Goal: Information Seeking & Learning: Learn about a topic

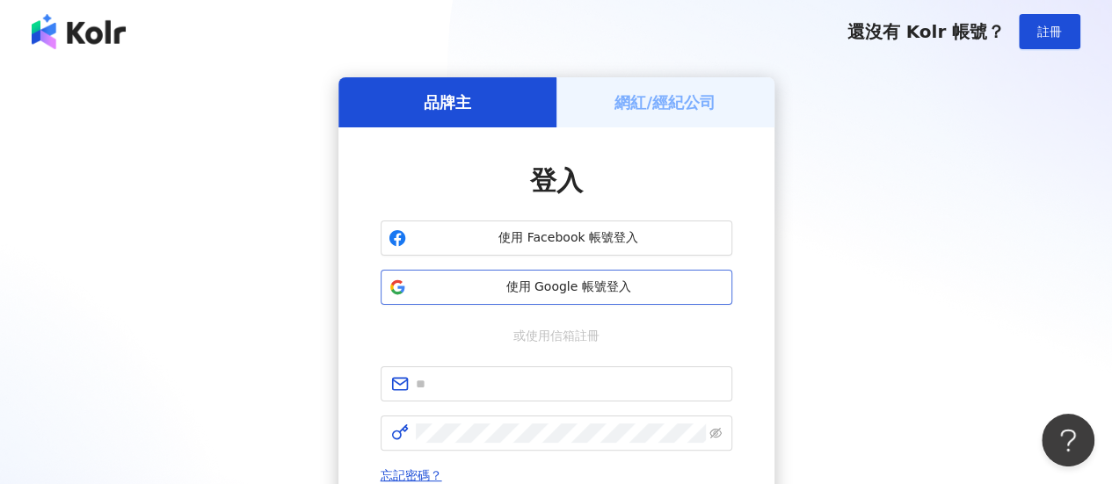
click at [582, 277] on button "使用 Google 帳號登入" at bounding box center [555, 287] width 351 height 35
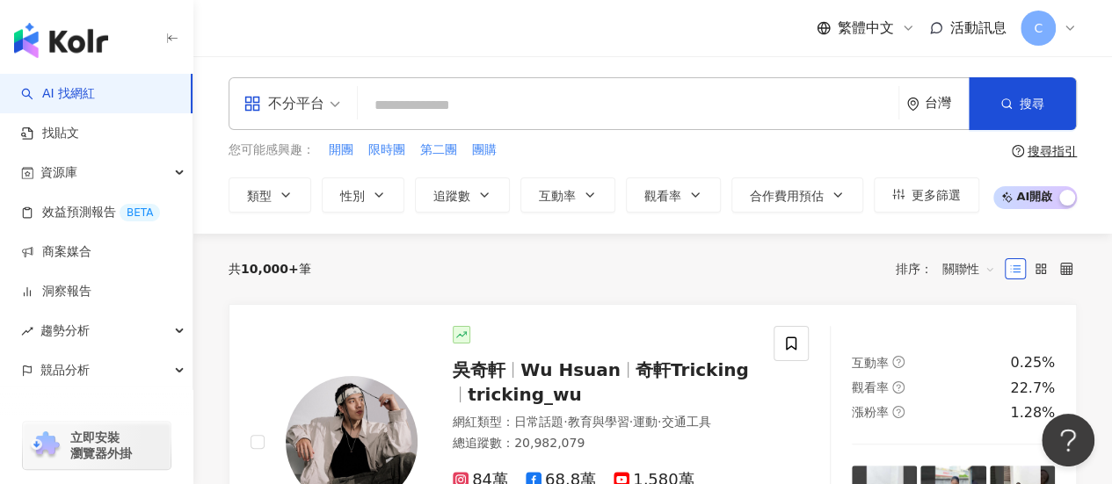
click at [499, 118] on input "search" at bounding box center [628, 105] width 526 height 33
click at [488, 156] on span "團購" at bounding box center [484, 150] width 25 height 18
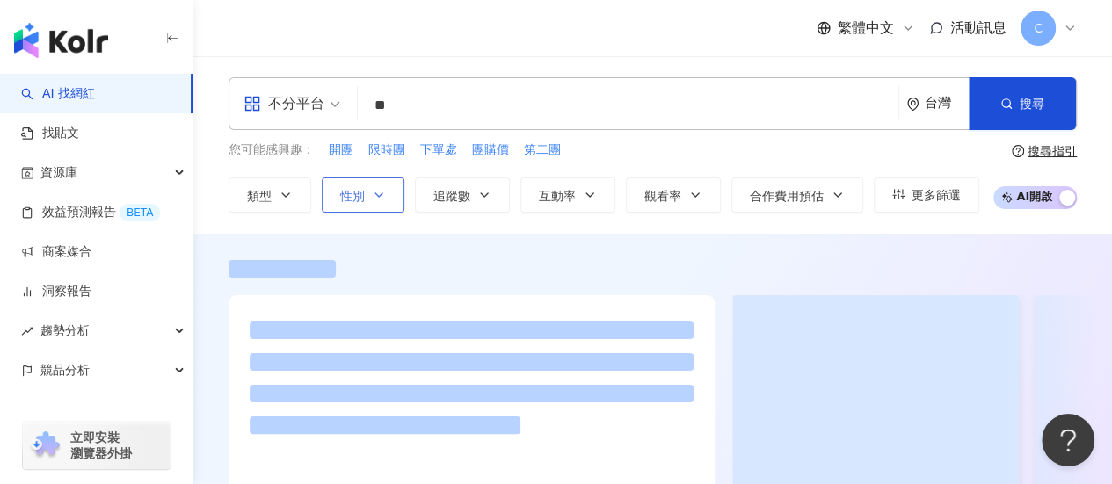
click at [353, 196] on span "性別" at bounding box center [352, 196] width 25 height 14
click at [444, 195] on span "追蹤數" at bounding box center [451, 196] width 37 height 14
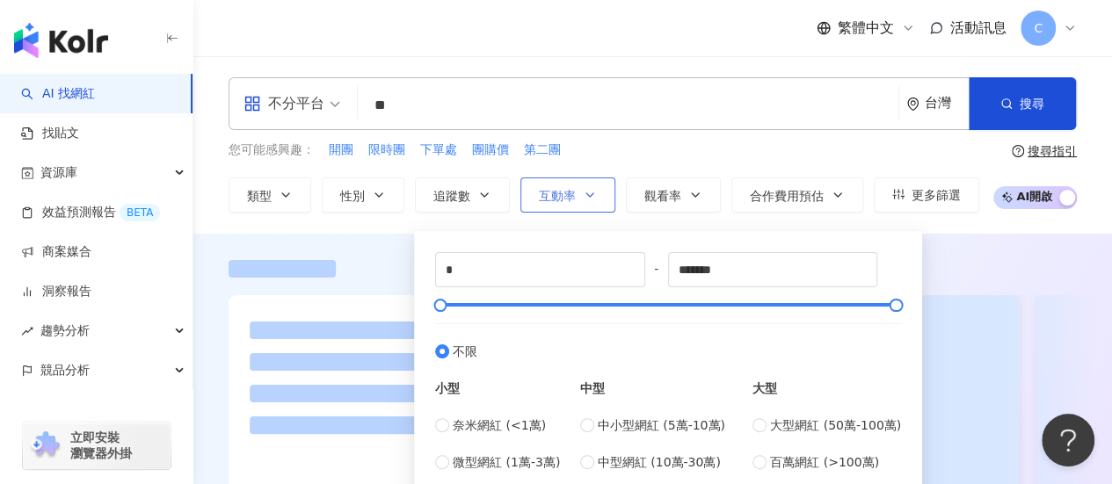
click at [555, 199] on span "互動率" at bounding box center [557, 196] width 37 height 14
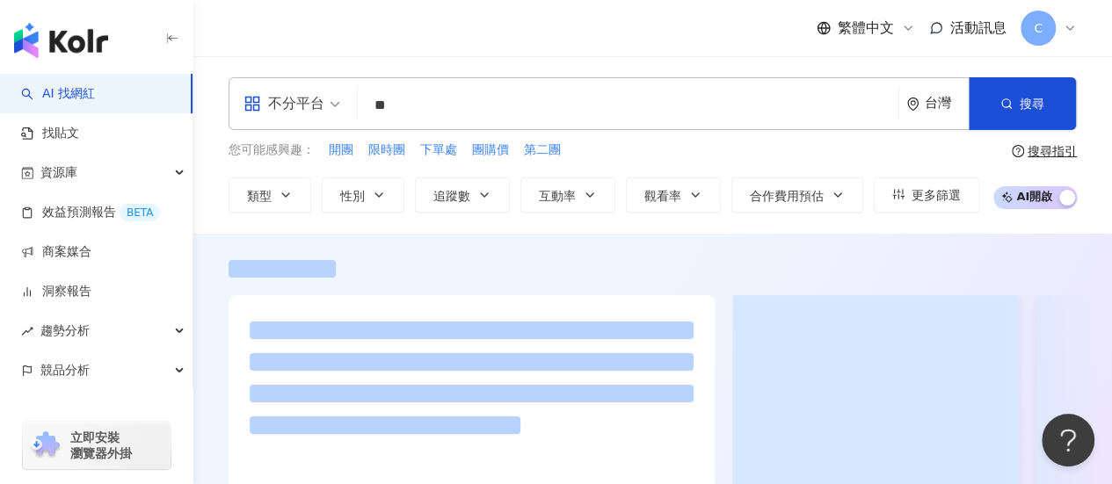
click at [455, 228] on div "不分平台 ** 台灣 搜尋 您可能感興趣： 開團 限時團 下單處 團購價 第二團 類型 性別 追蹤數 互動率 觀看率 合作費用預估 更多篩選 不限 女 男 其…" at bounding box center [652, 144] width 918 height 177
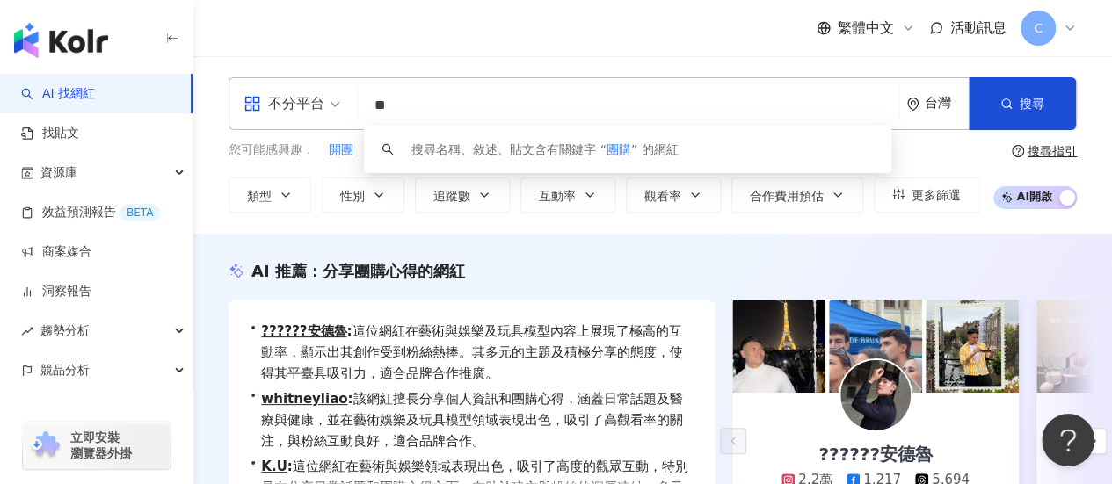
click at [429, 110] on input "**" at bounding box center [628, 105] width 526 height 33
type input "*"
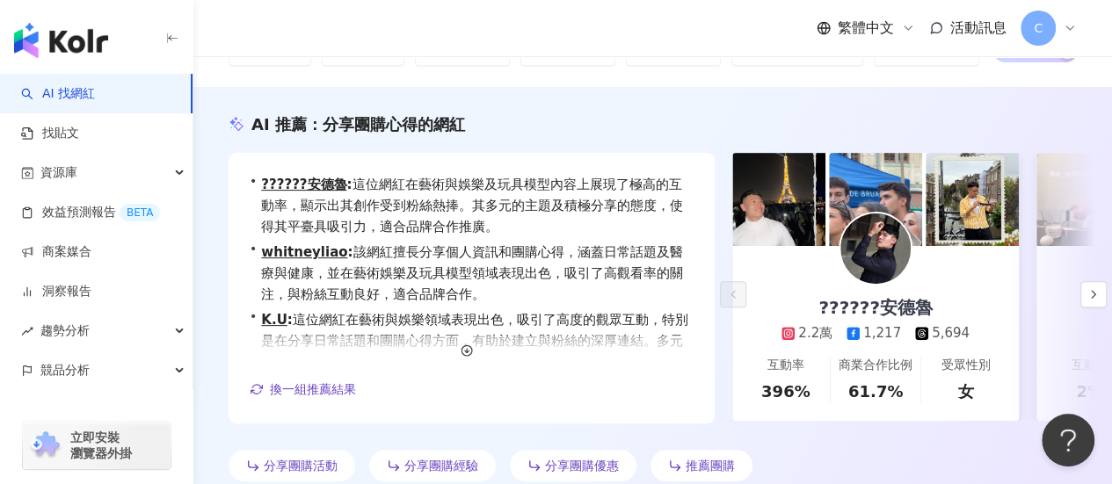
scroll to position [176, 0]
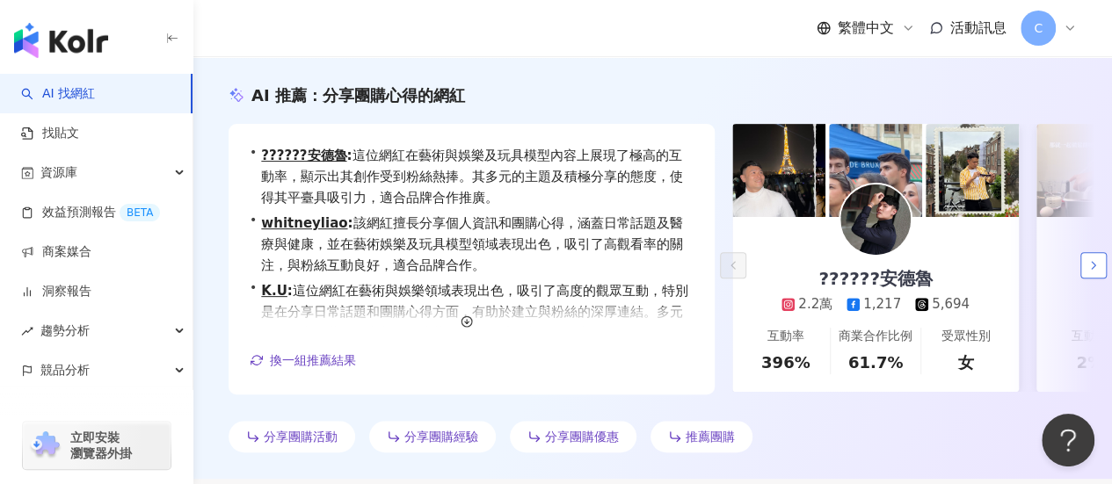
click at [1084, 259] on button "button" at bounding box center [1093, 265] width 26 height 26
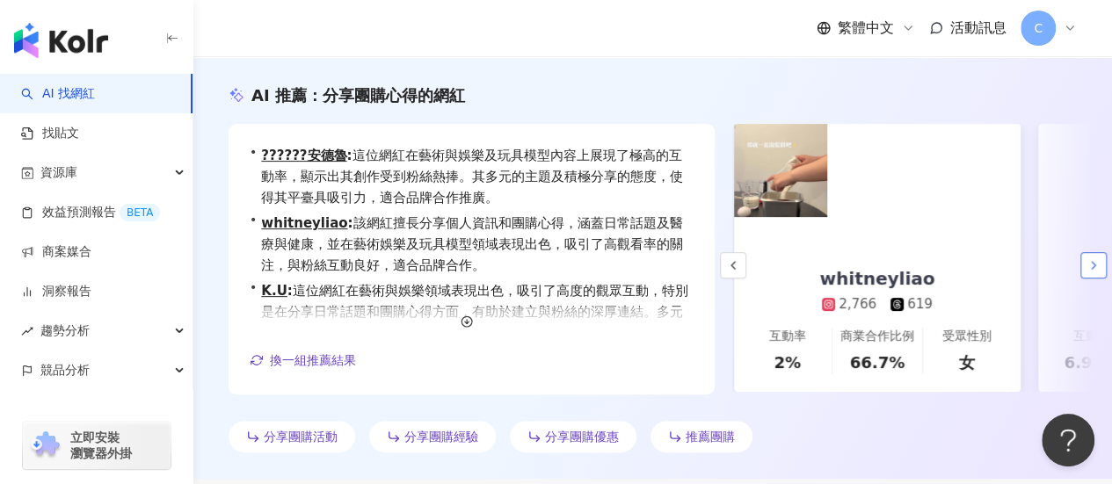
scroll to position [0, 304]
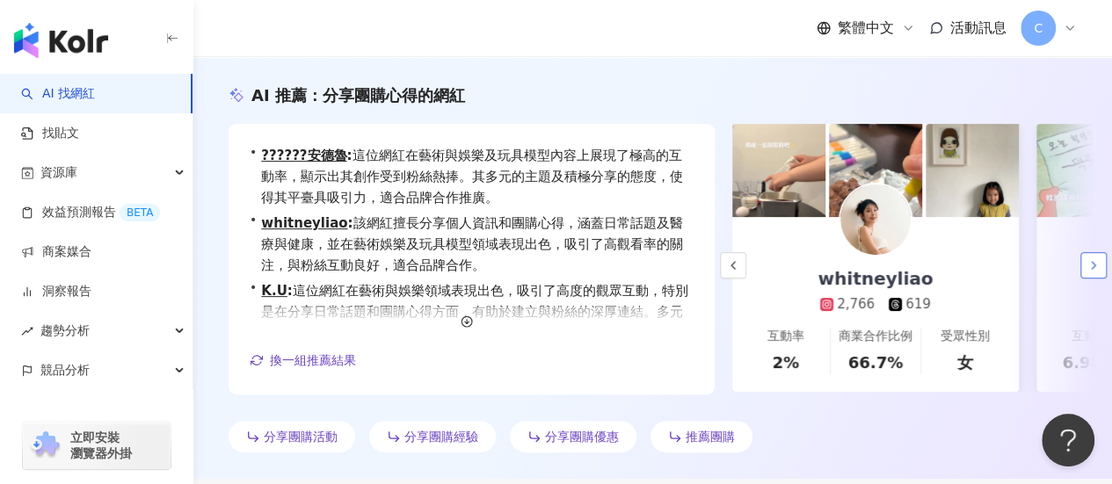
click at [1084, 259] on button "button" at bounding box center [1093, 265] width 26 height 26
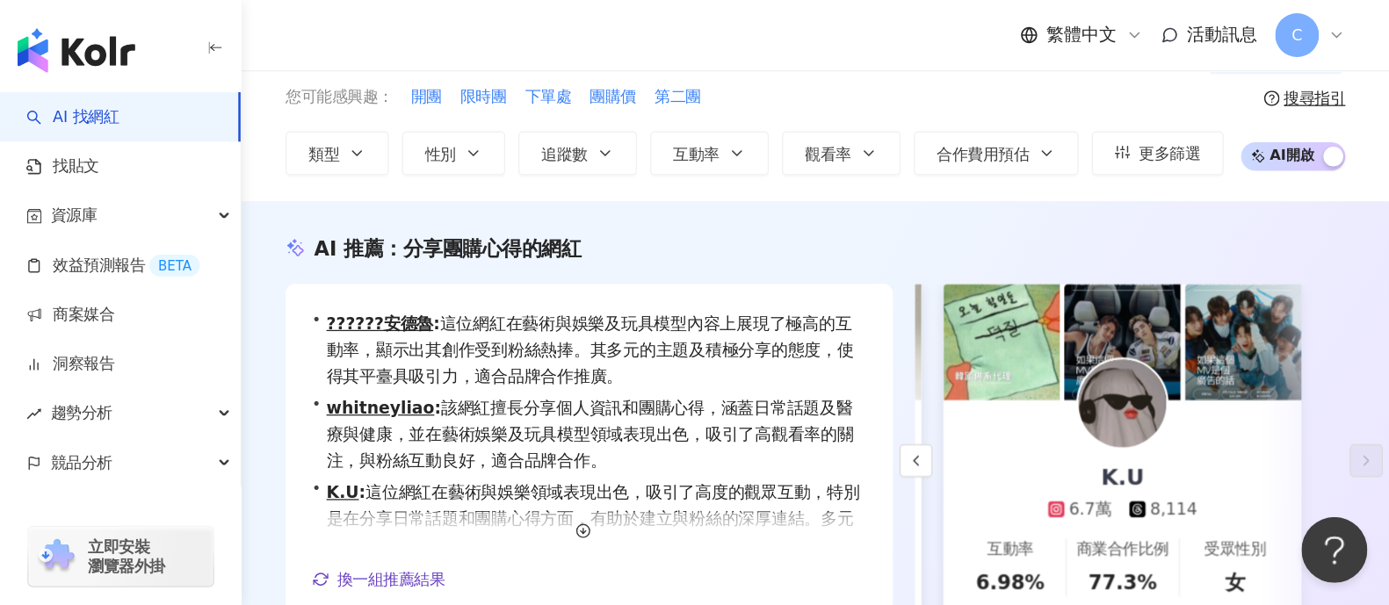
scroll to position [0, 0]
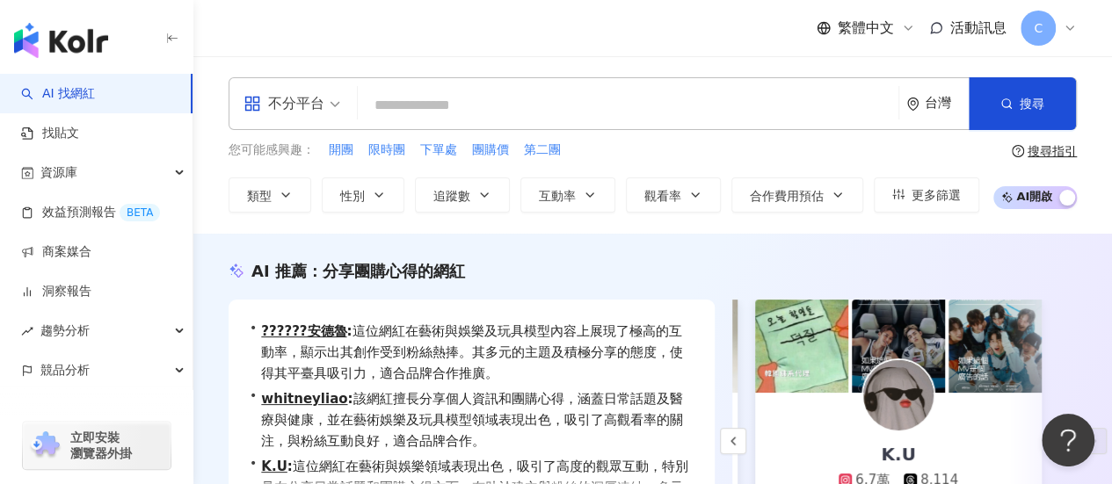
click at [448, 96] on input "search" at bounding box center [628, 105] width 526 height 33
type input "*"
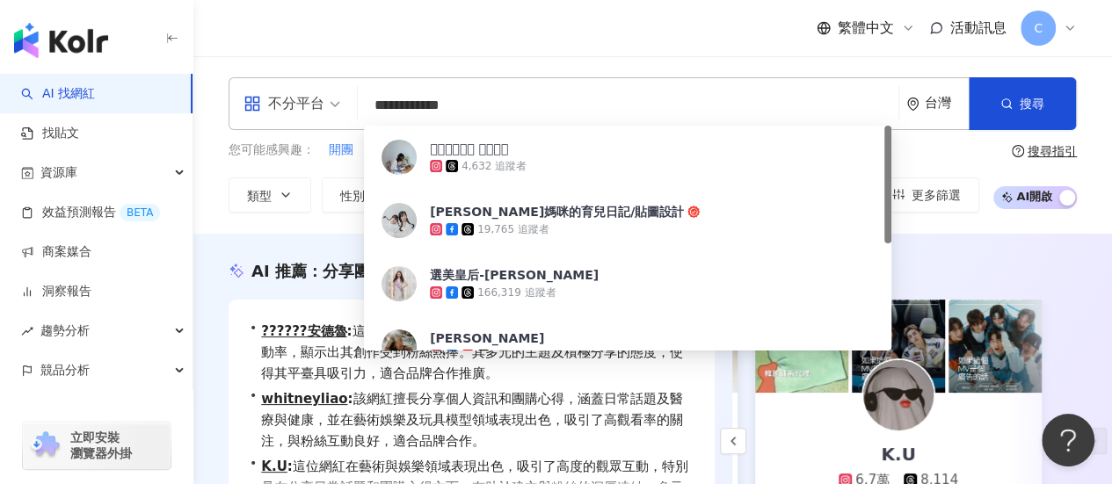
type input "**********"
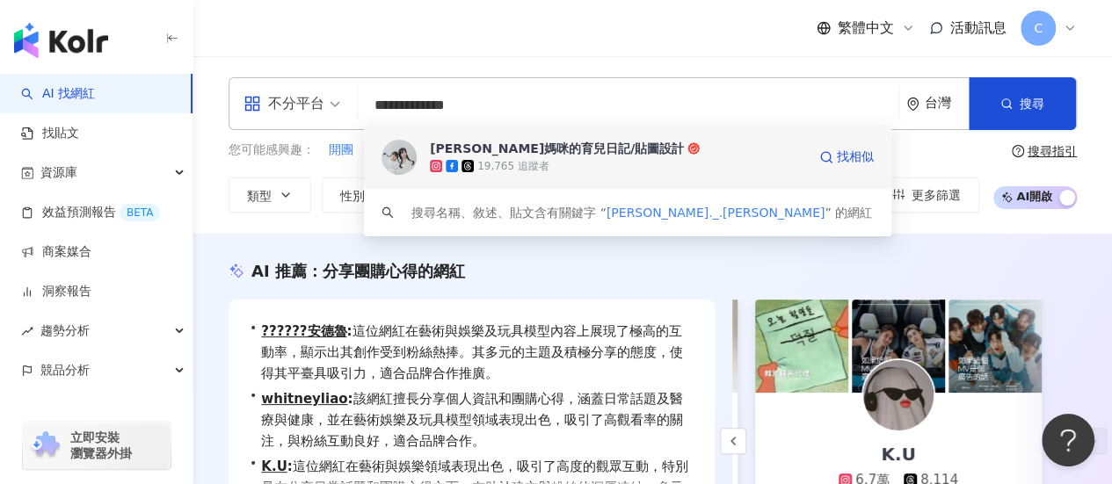
click at [465, 152] on div "喬喬媽咪的育兒日記/貼圖設計" at bounding box center [557, 149] width 254 height 18
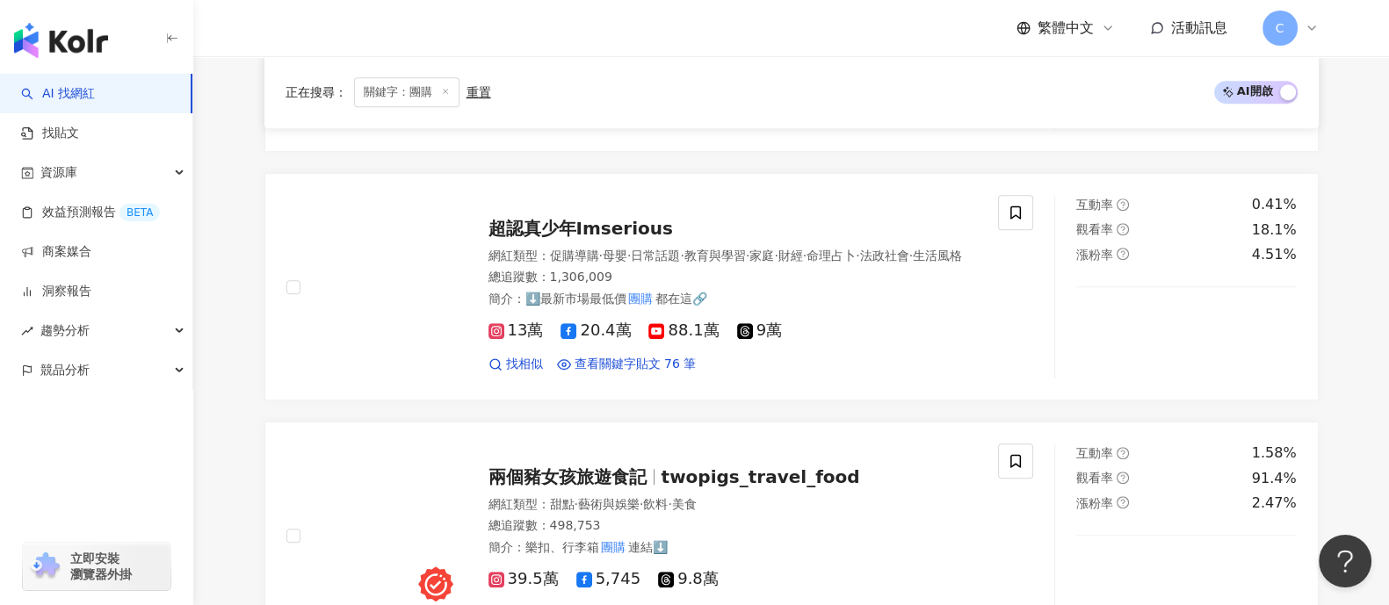
scroll to position [1537, 0]
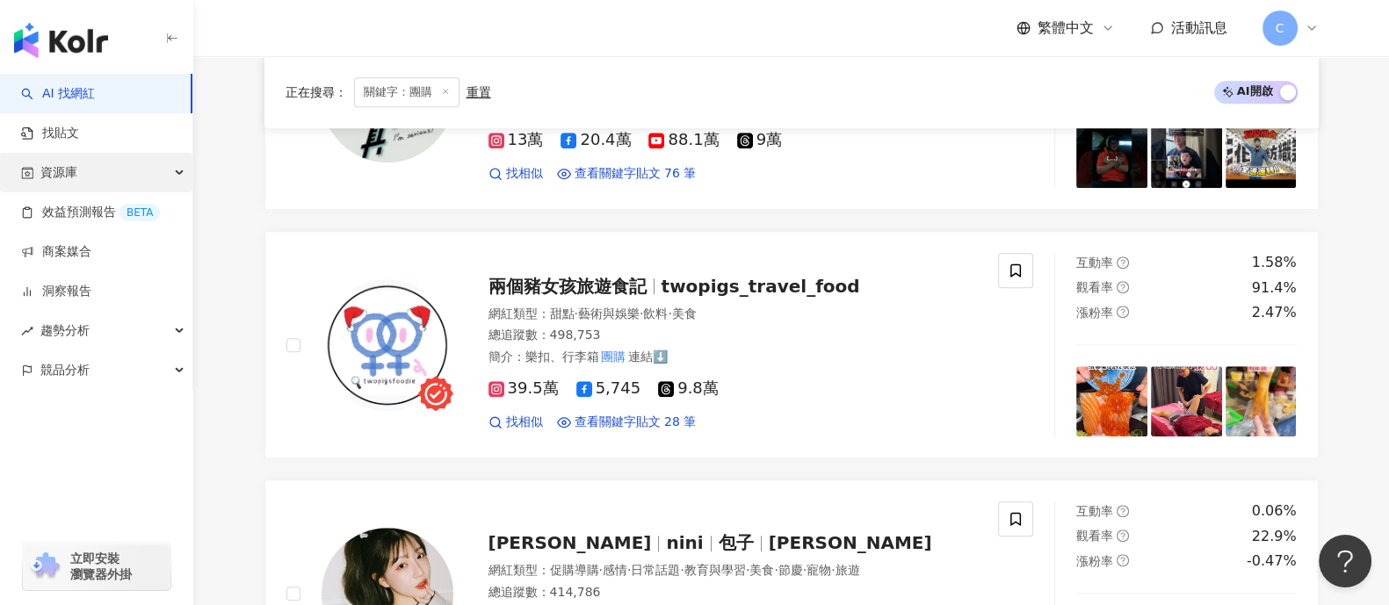
click at [120, 172] on div "資源庫" at bounding box center [96, 173] width 192 height 40
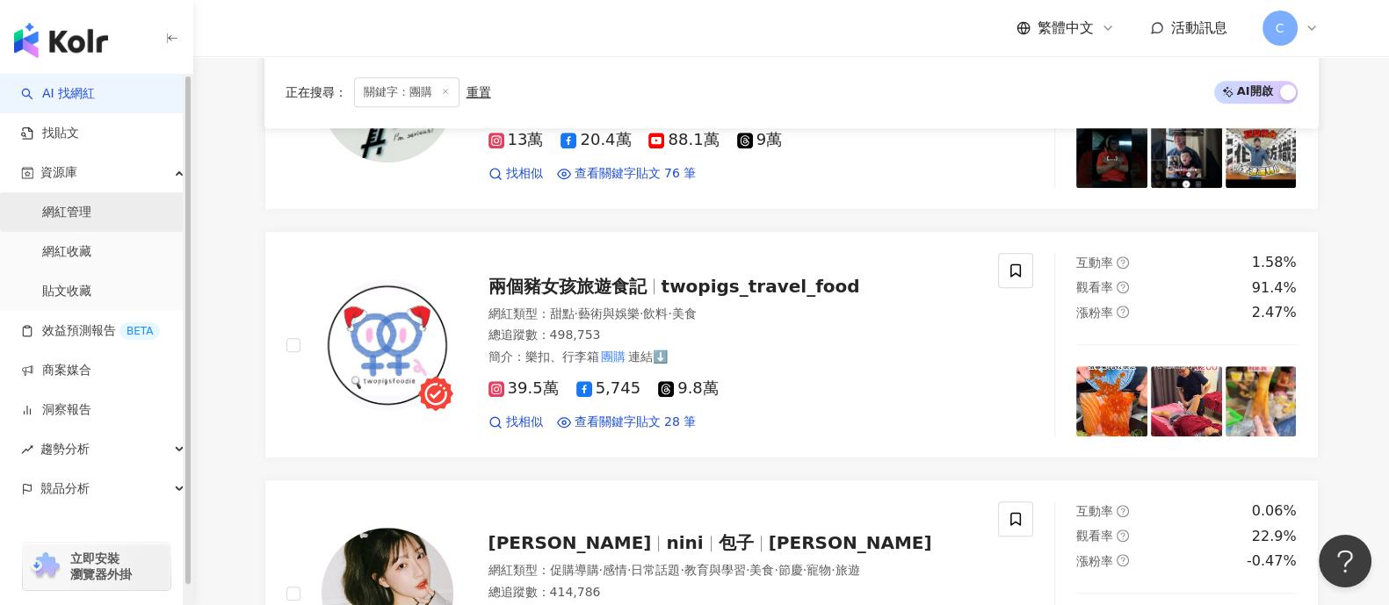
click at [91, 210] on link "網紅管理" at bounding box center [66, 213] width 49 height 18
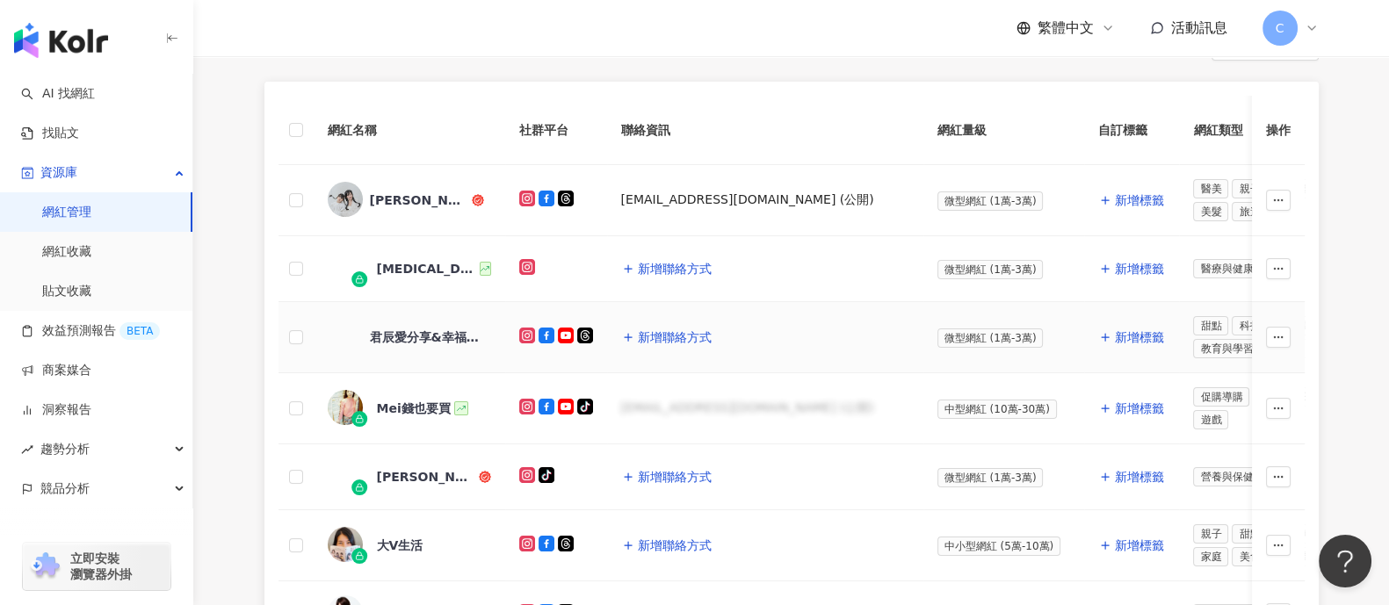
scroll to position [330, 0]
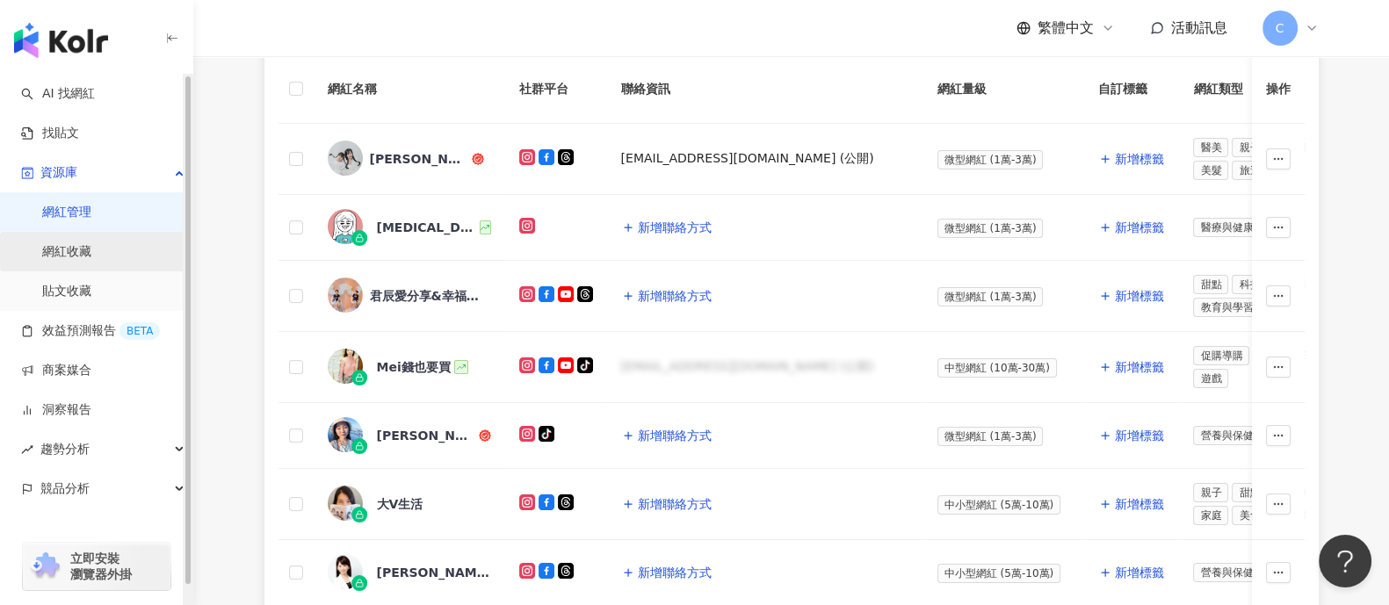
click at [91, 243] on link "網紅收藏" at bounding box center [66, 252] width 49 height 18
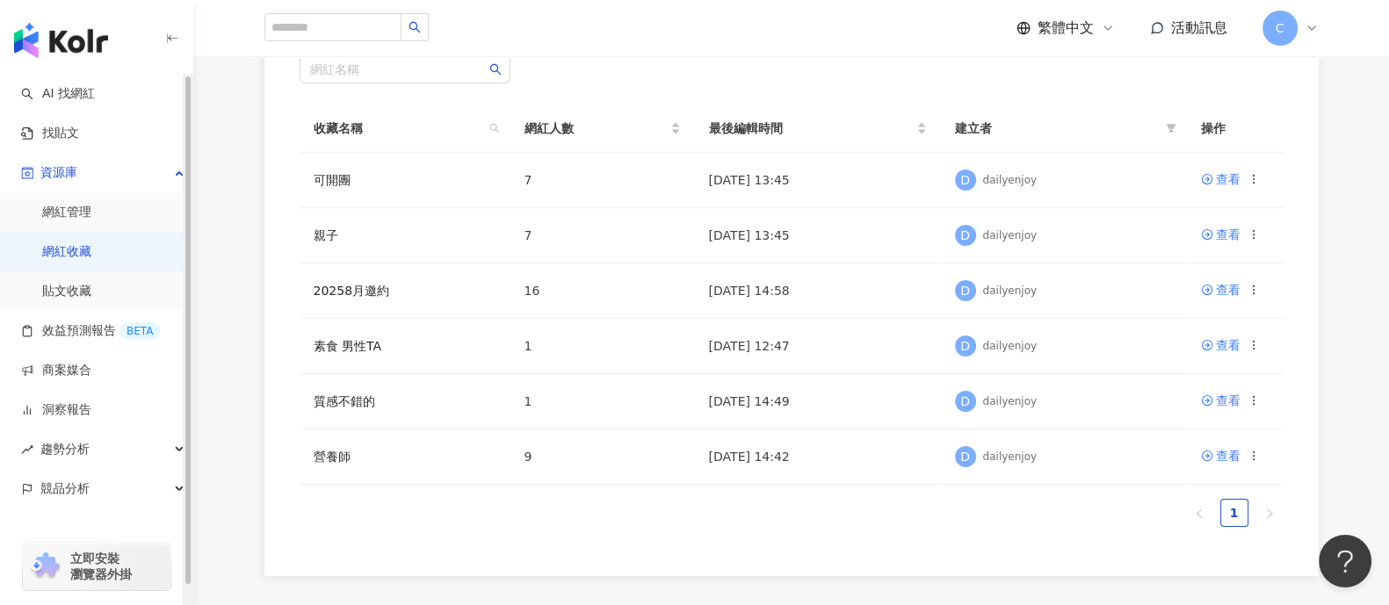
scroll to position [330, 0]
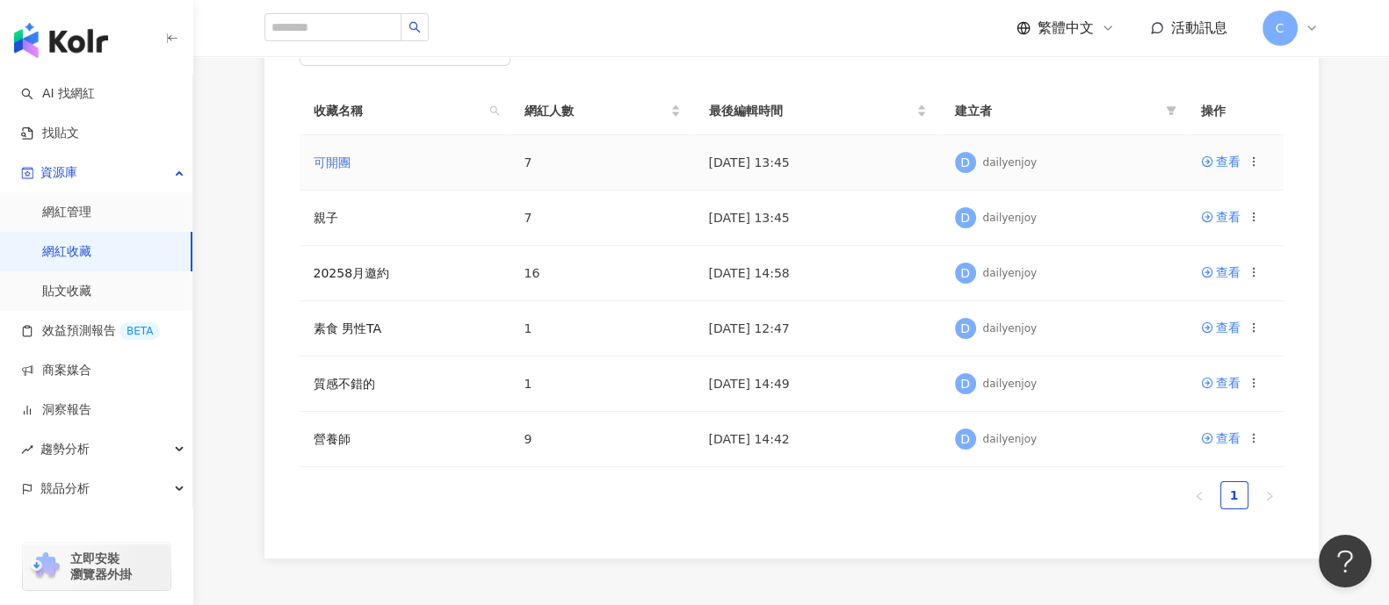
click at [324, 163] on link "可開團" at bounding box center [332, 163] width 37 height 14
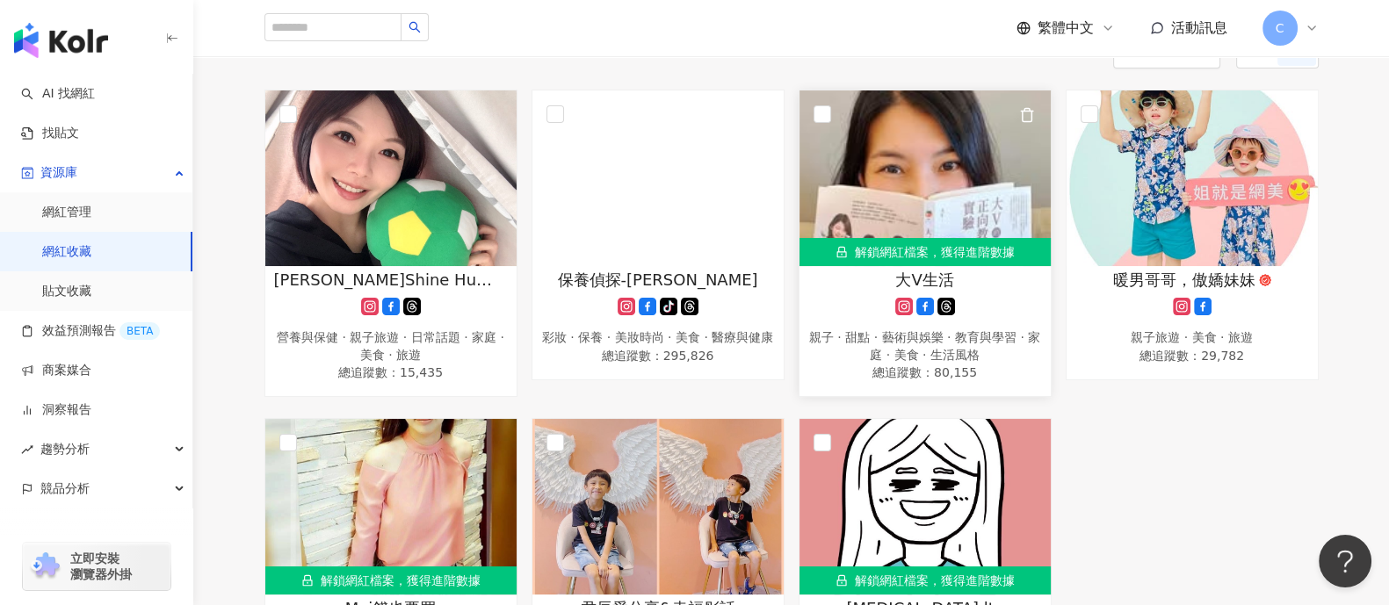
scroll to position [330, 0]
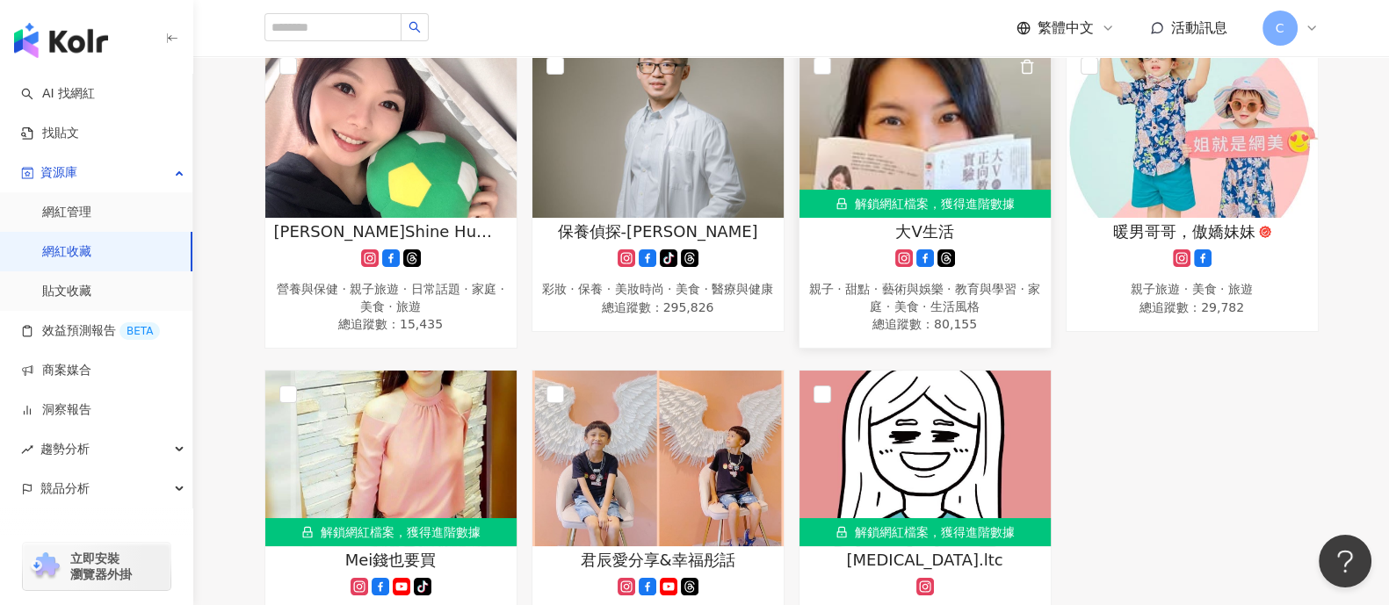
click at [926, 164] on img at bounding box center [925, 130] width 251 height 176
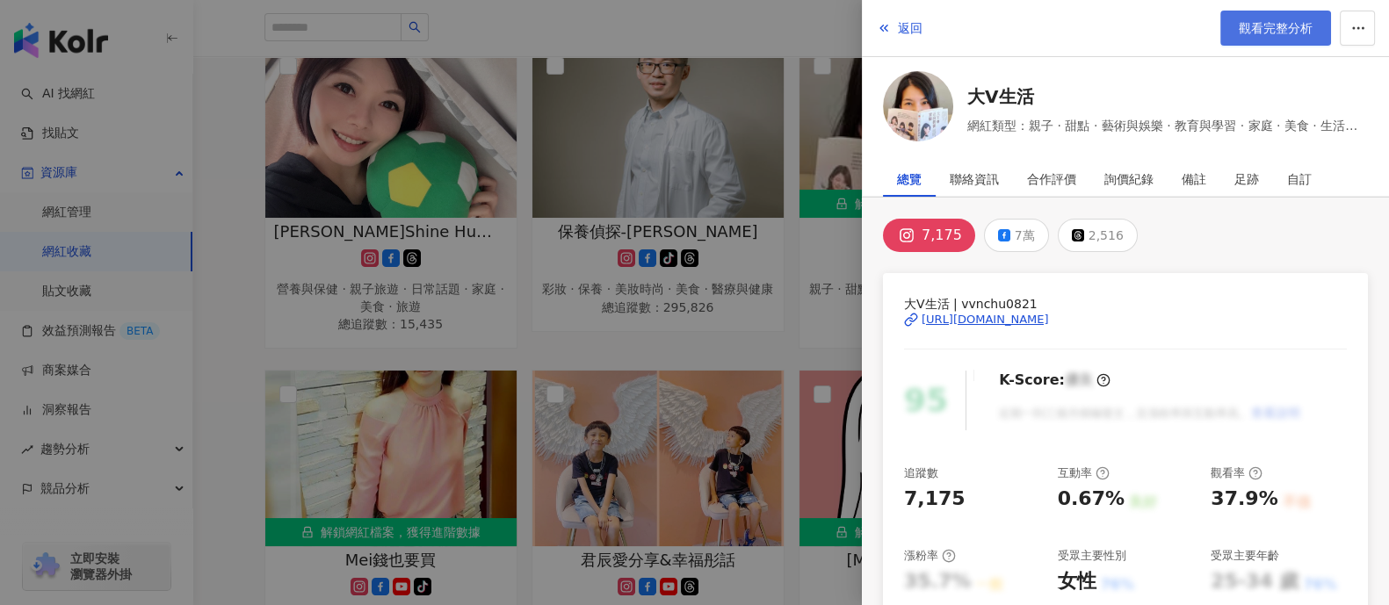
click at [1111, 25] on span "觀看完整分析" at bounding box center [1276, 28] width 74 height 14
click at [794, 18] on div at bounding box center [694, 302] width 1389 height 605
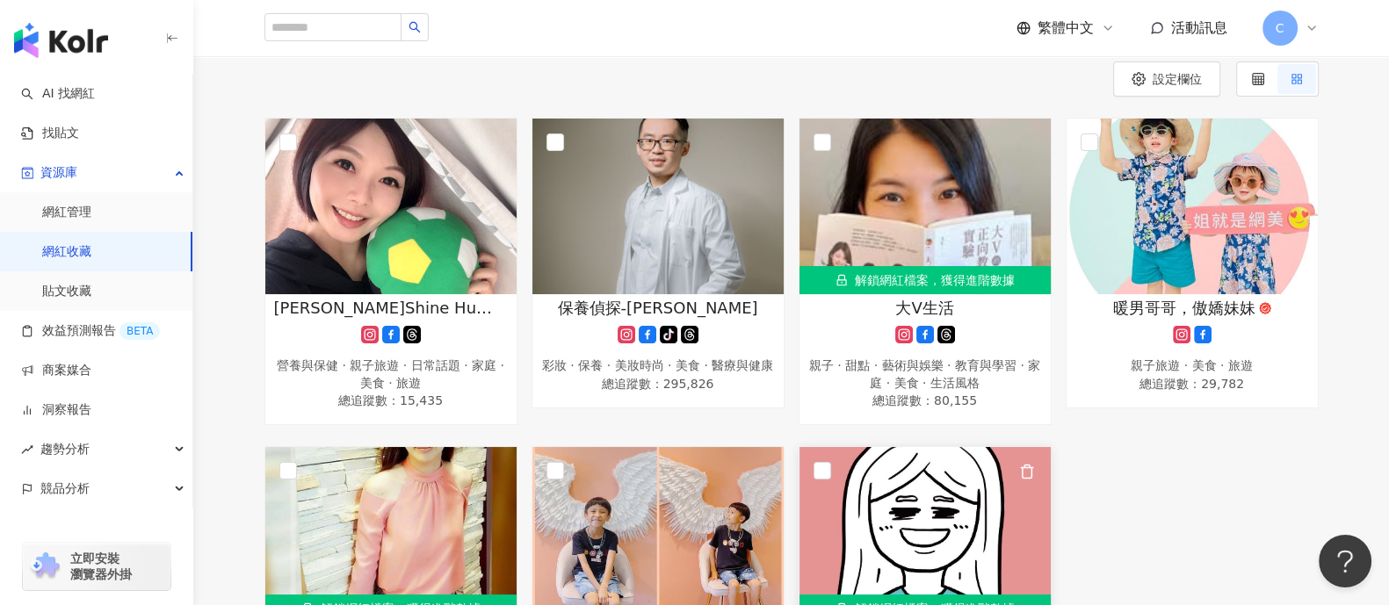
scroll to position [219, 0]
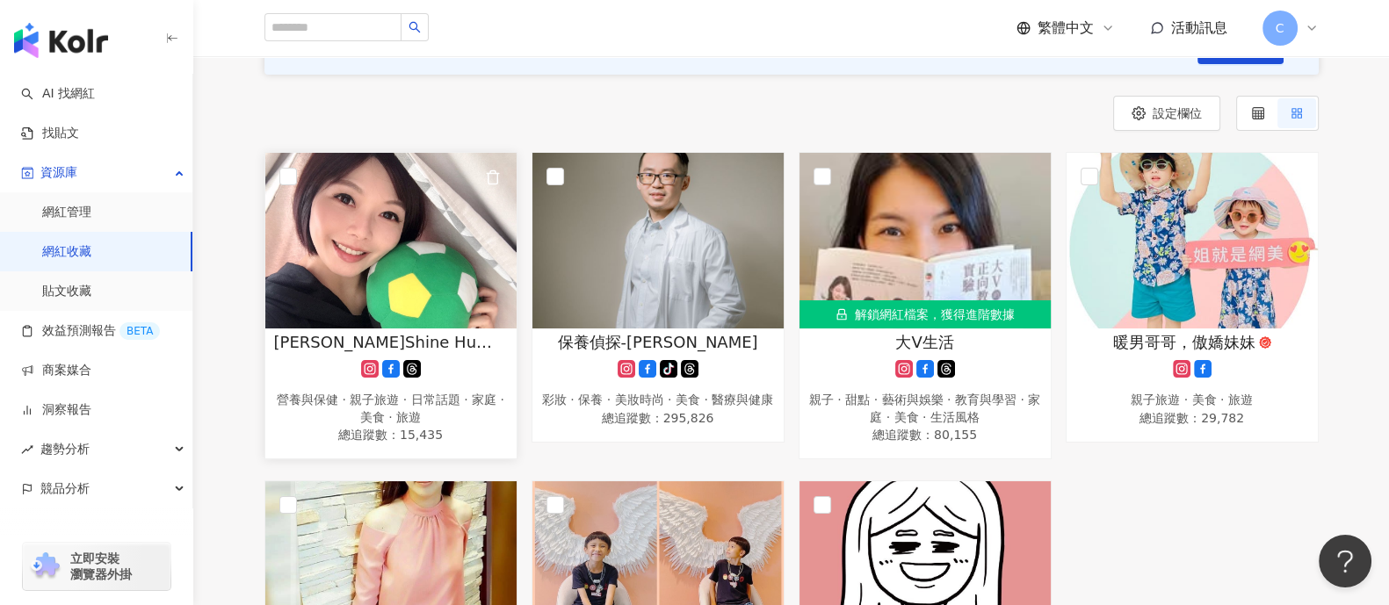
click at [347, 342] on span "胡小嫺 Shine Hu餐食與生活" at bounding box center [391, 342] width 234 height 22
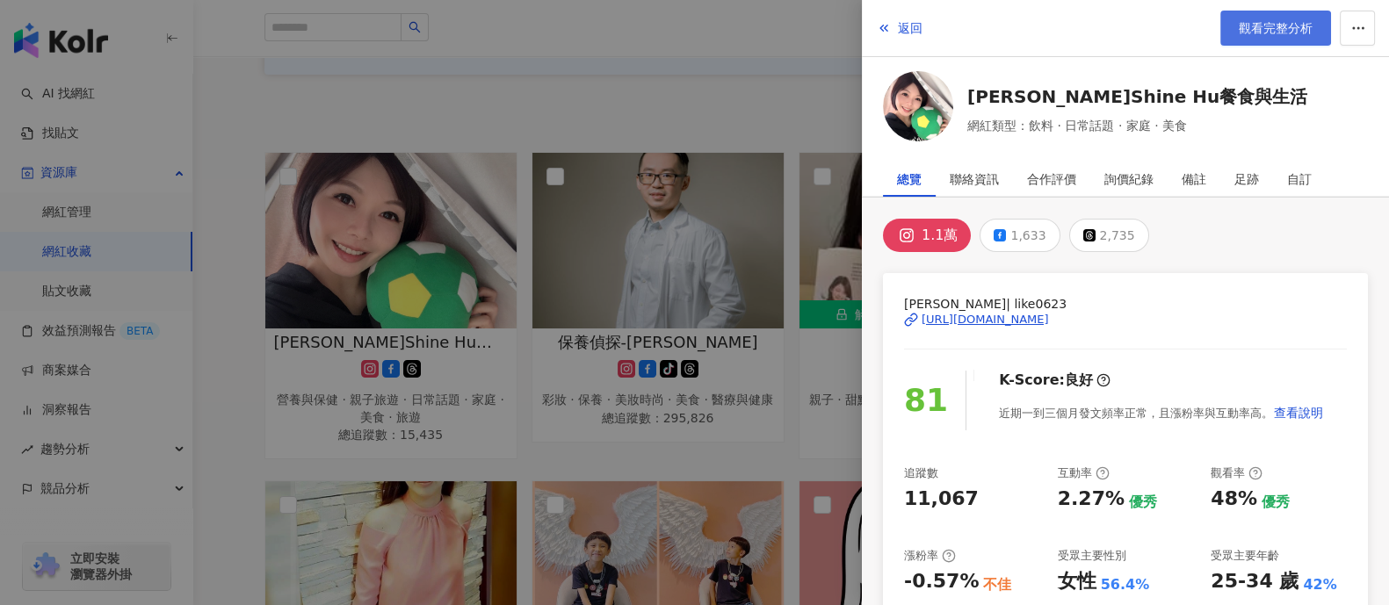
click at [1111, 34] on span "觀看完整分析" at bounding box center [1276, 28] width 74 height 14
click at [699, 116] on div at bounding box center [694, 302] width 1389 height 605
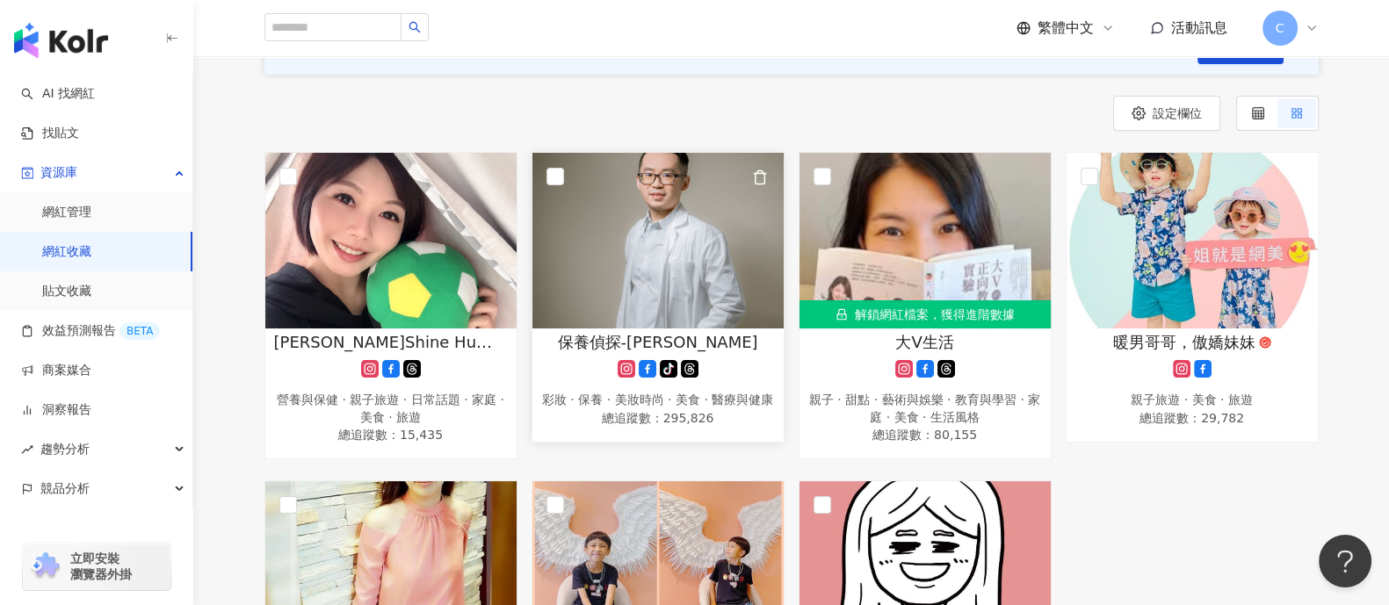
click at [677, 340] on span "保養偵探-柯南" at bounding box center [657, 342] width 200 height 22
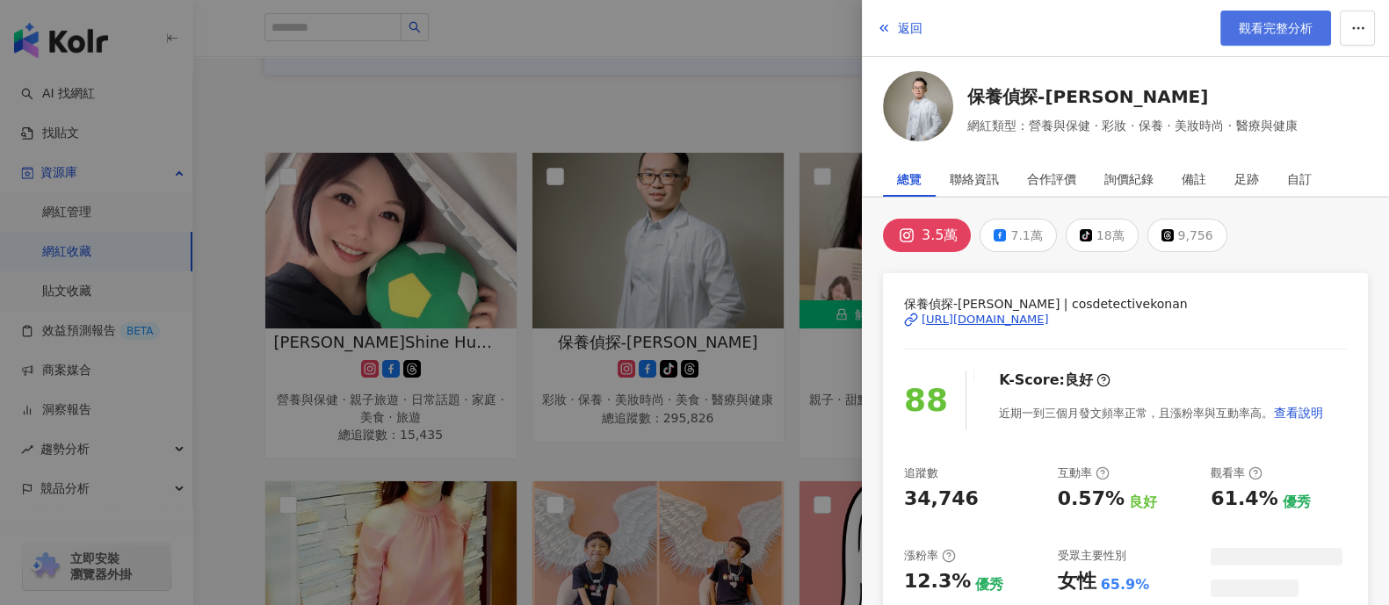
click at [1111, 19] on link "觀看完整分析" at bounding box center [1276, 28] width 111 height 35
click at [504, 44] on div at bounding box center [694, 302] width 1389 height 605
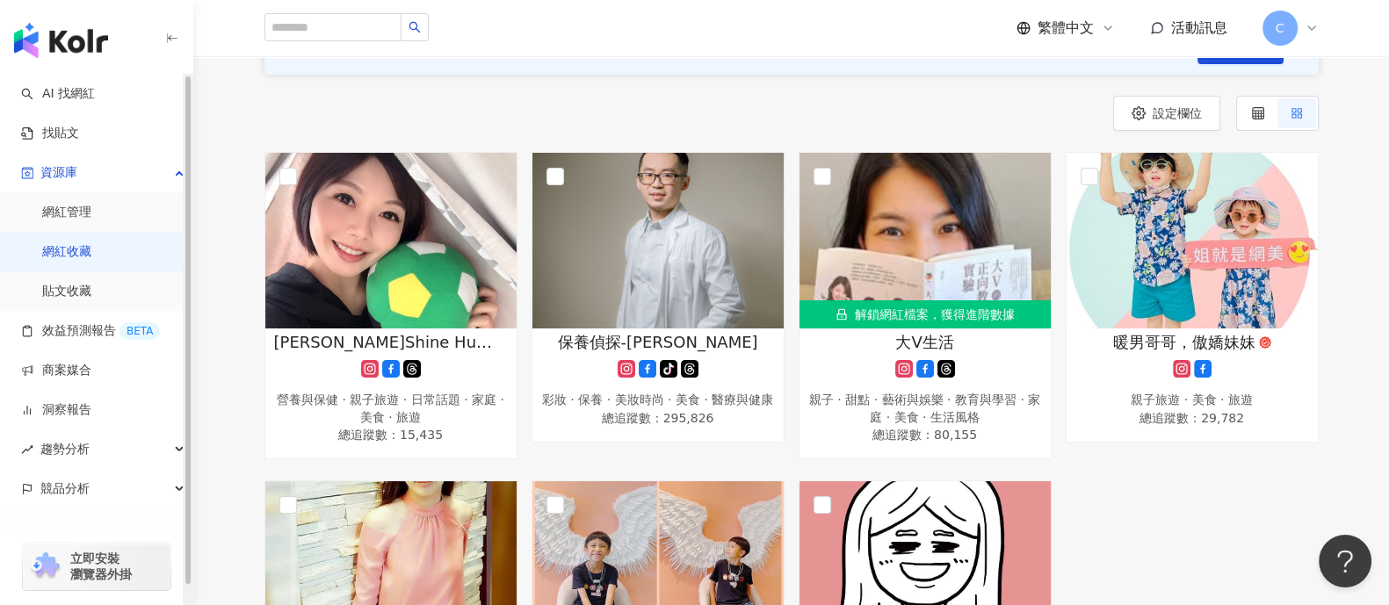
click at [91, 256] on link "網紅收藏" at bounding box center [66, 252] width 49 height 18
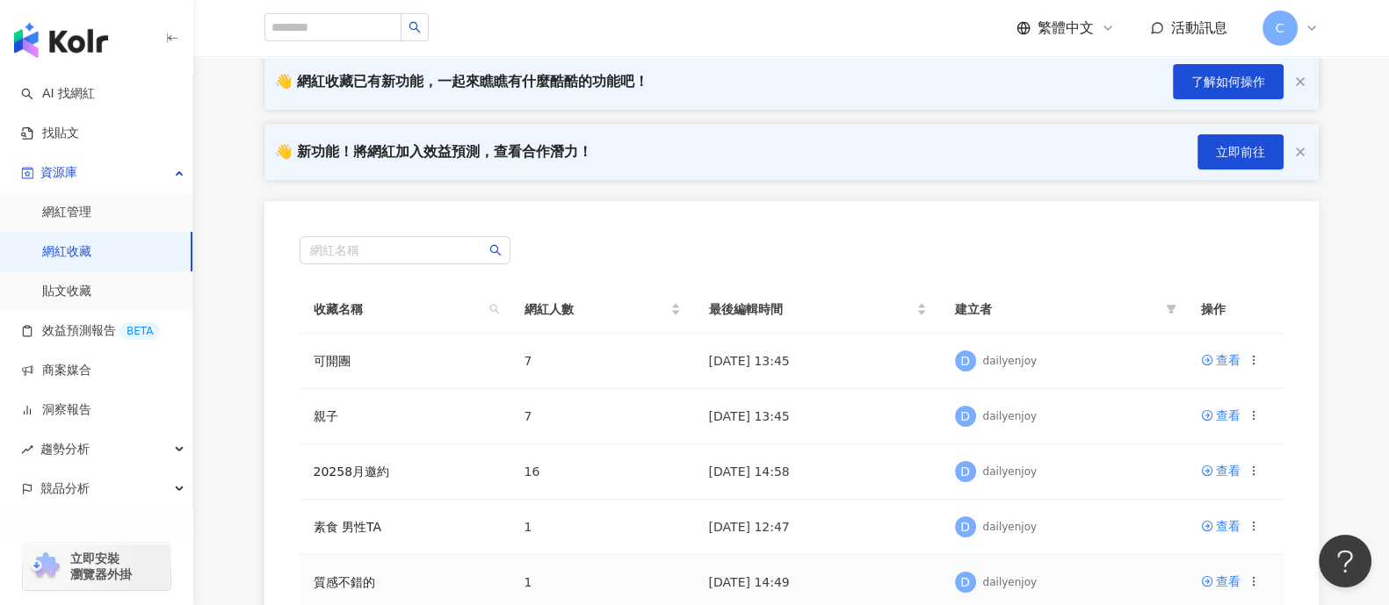
scroll to position [219, 0]
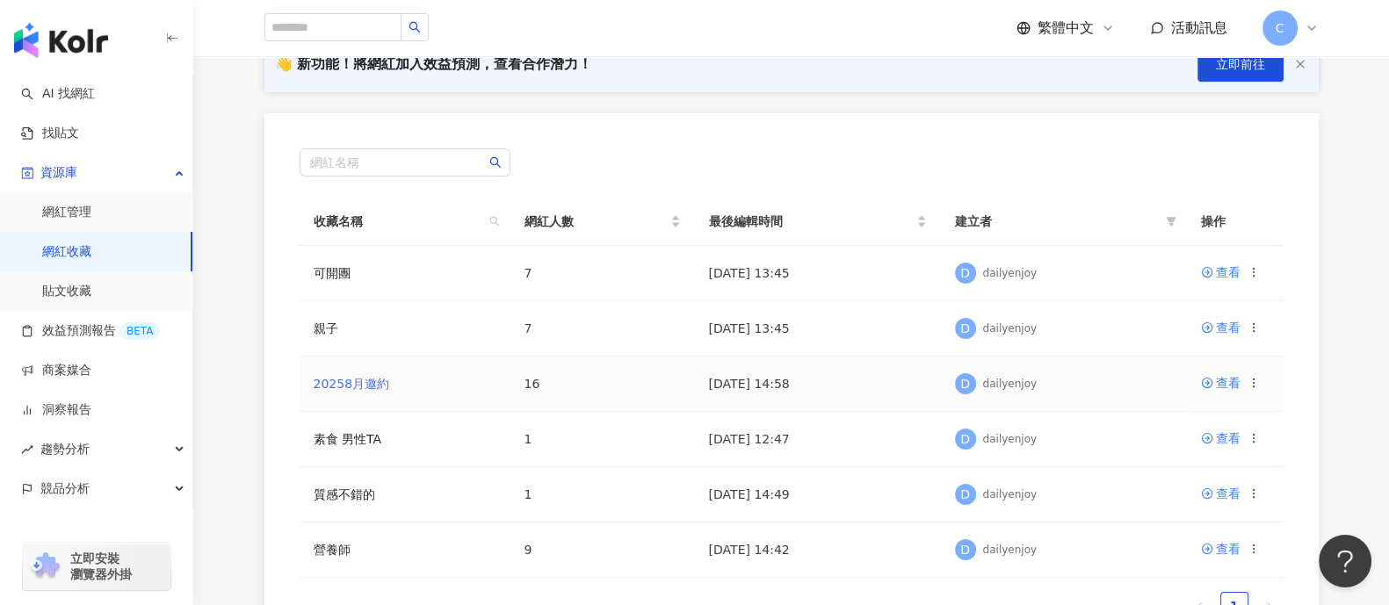
click at [366, 380] on link "20258月邀約" at bounding box center [352, 384] width 76 height 14
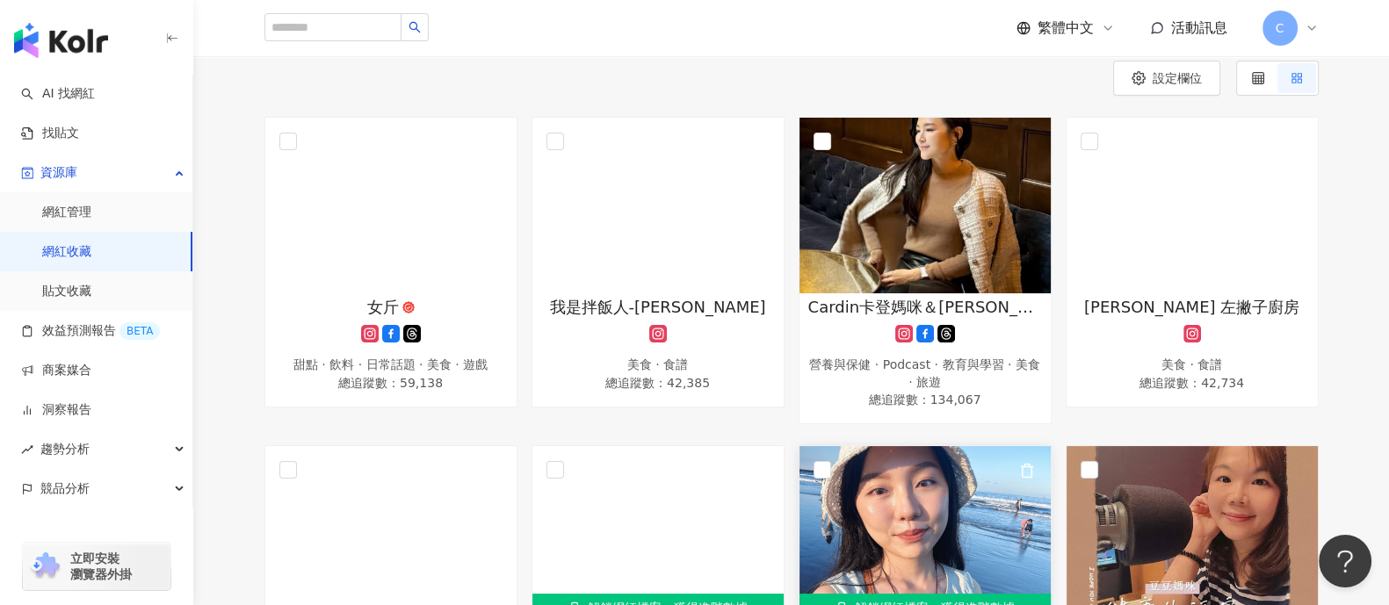
scroll to position [219, 0]
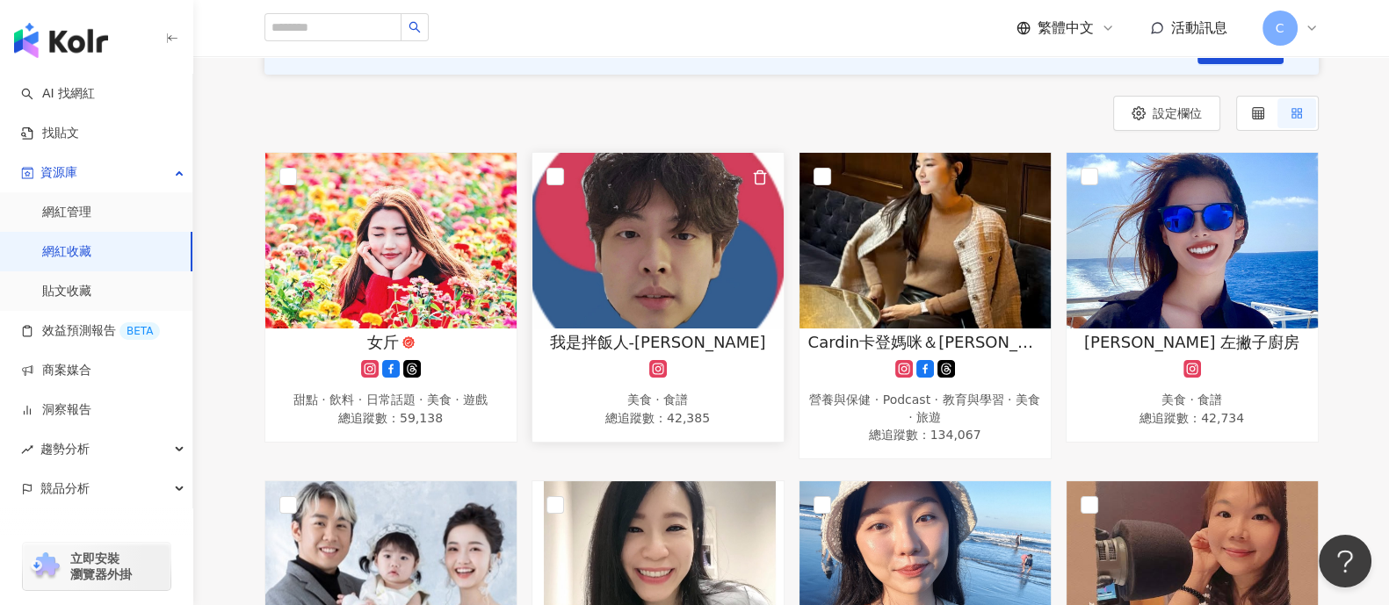
click at [694, 281] on img at bounding box center [657, 241] width 251 height 176
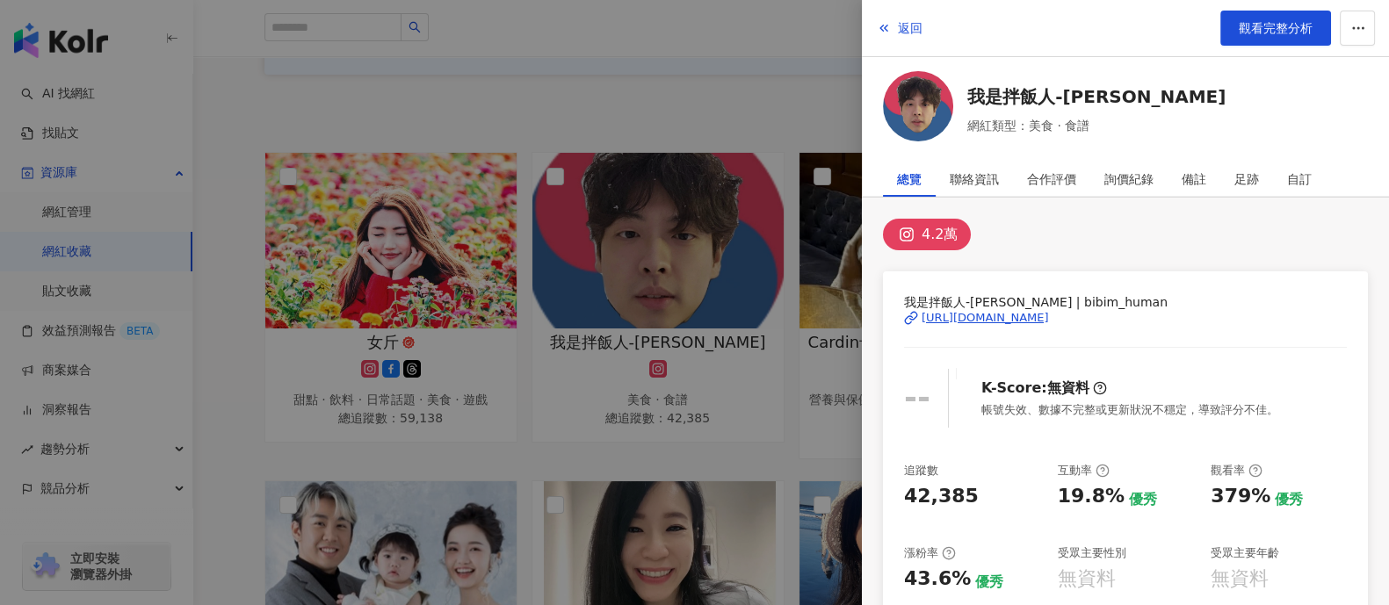
click at [774, 90] on div at bounding box center [694, 302] width 1389 height 605
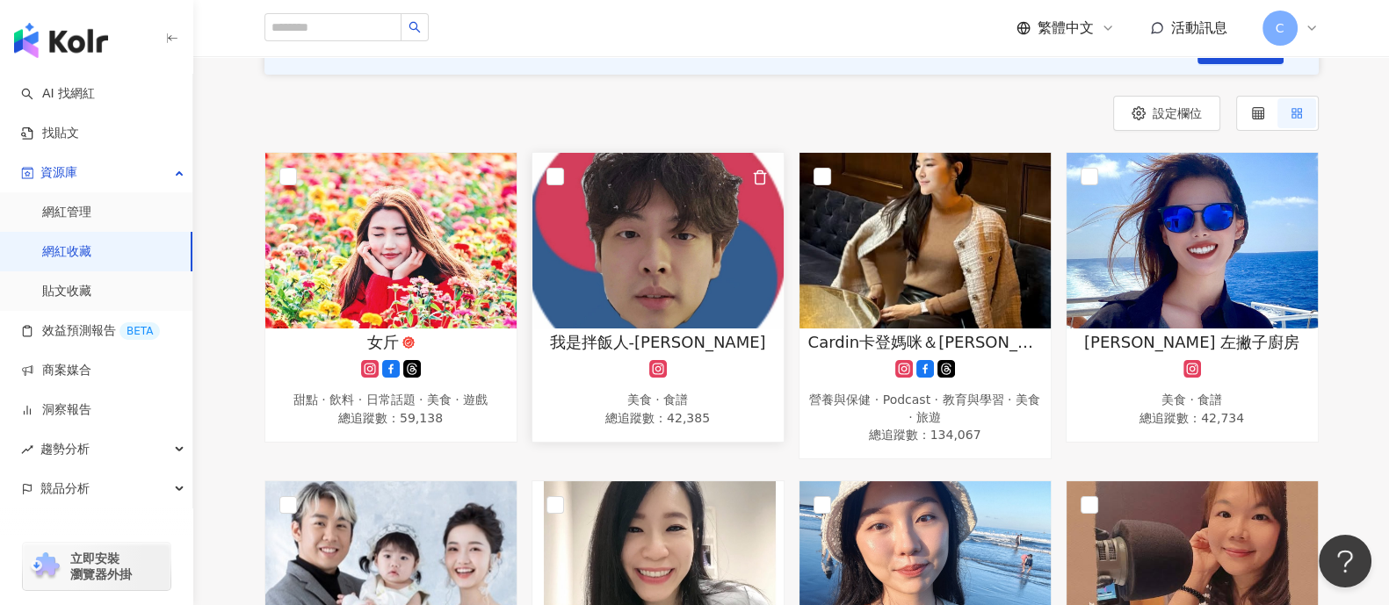
click at [661, 393] on div "美食 · 食譜" at bounding box center [658, 401] width 234 height 18
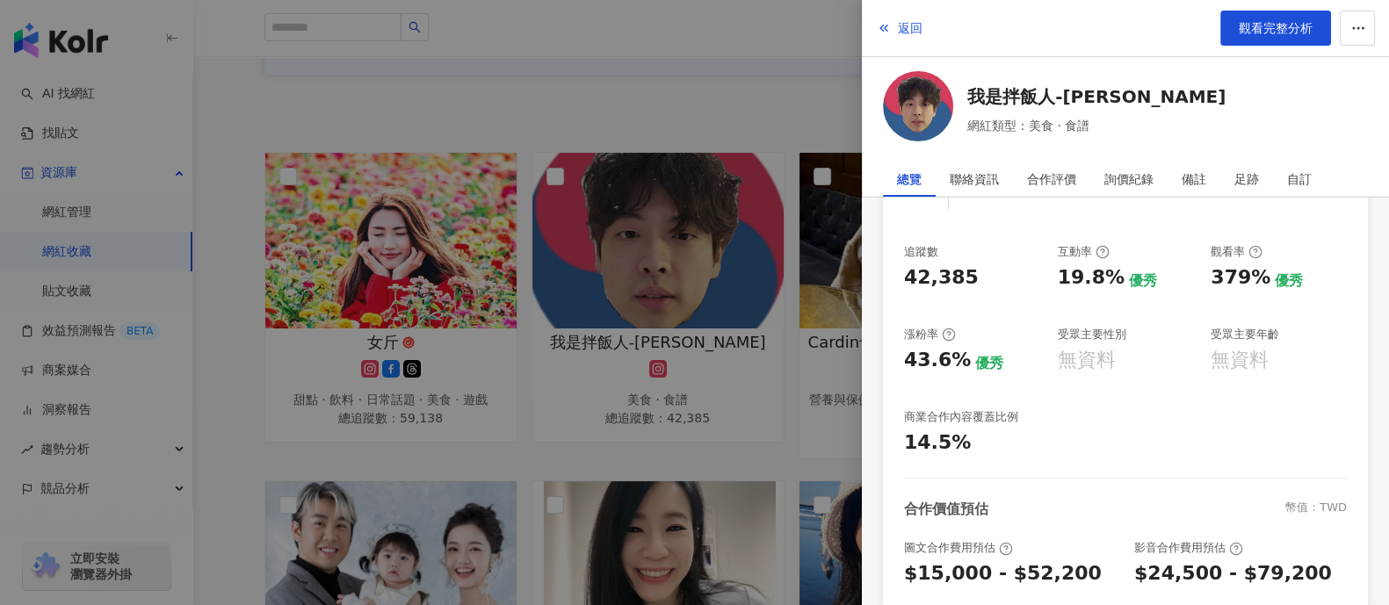
click at [694, 100] on div at bounding box center [694, 302] width 1389 height 605
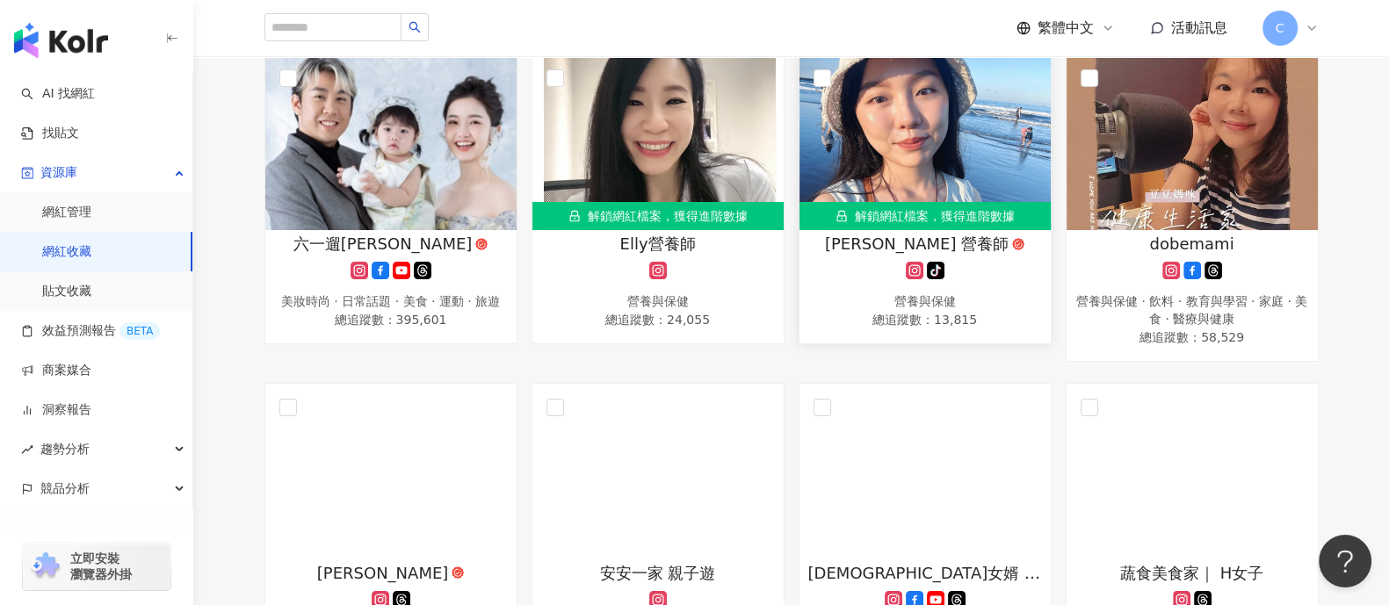
scroll to position [549, 0]
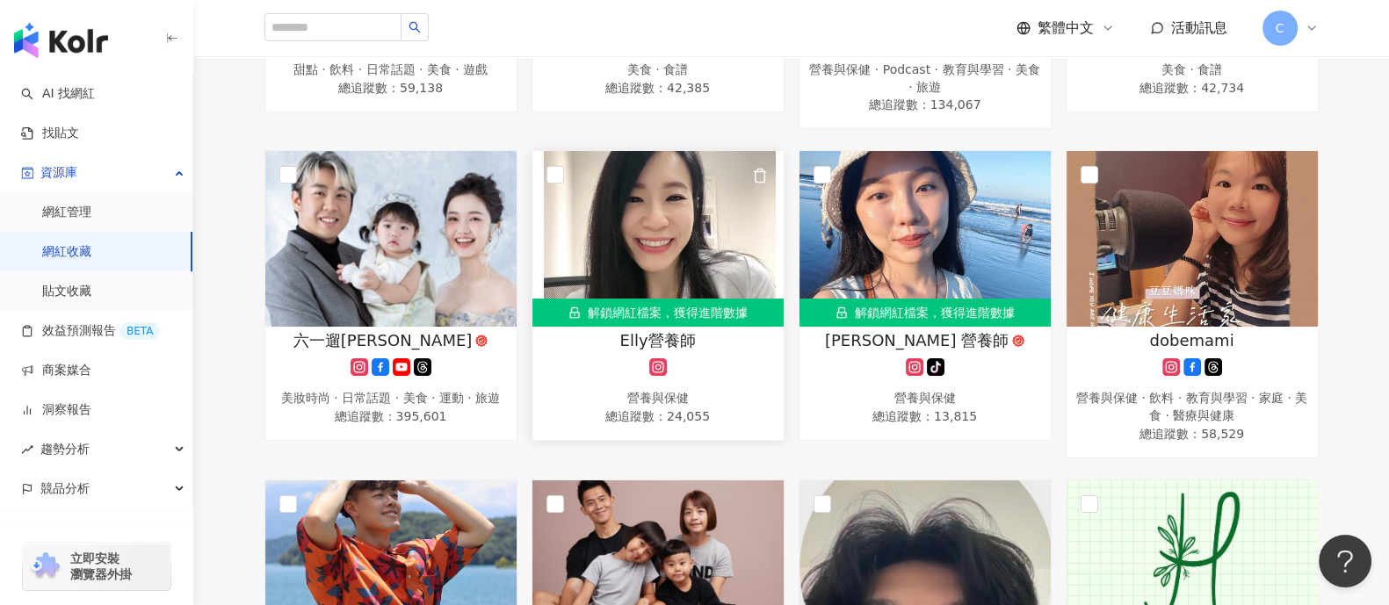
click at [753, 353] on div "Elly營養師 營養與保健 總追蹤數 ： 24,055" at bounding box center [657, 379] width 251 height 98
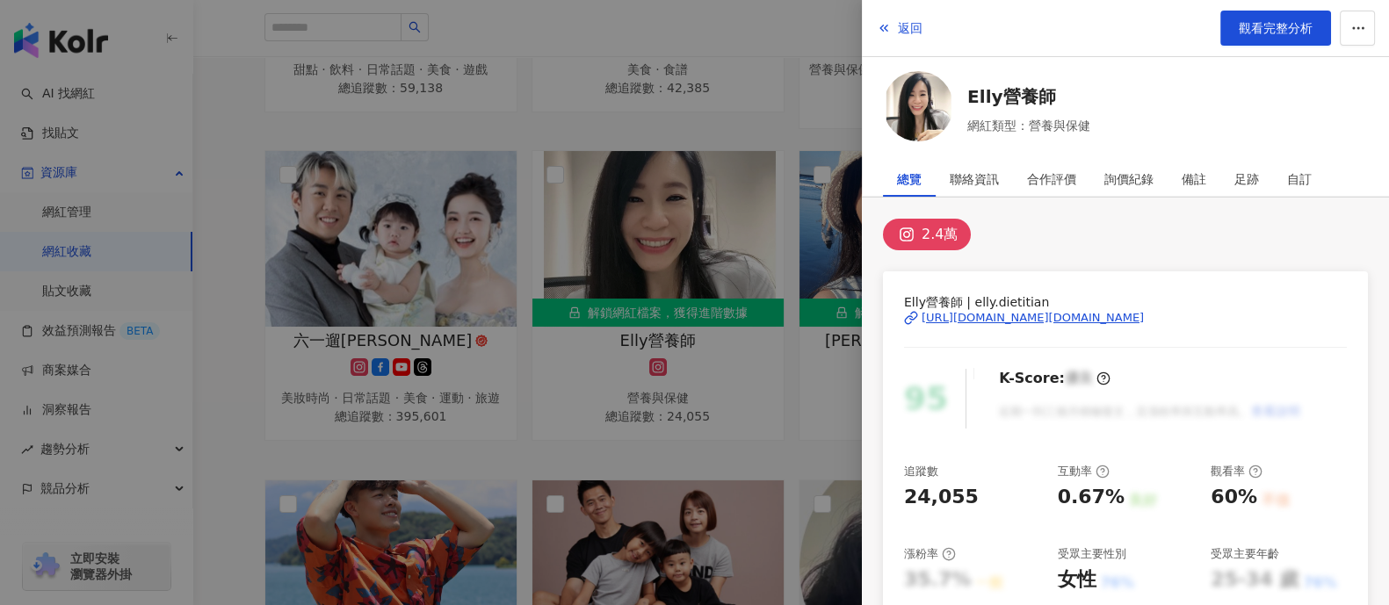
click at [1032, 317] on div "https://www.instagram.com/elly.dietitian/" at bounding box center [1033, 318] width 222 height 16
click at [751, 29] on div at bounding box center [694, 302] width 1389 height 605
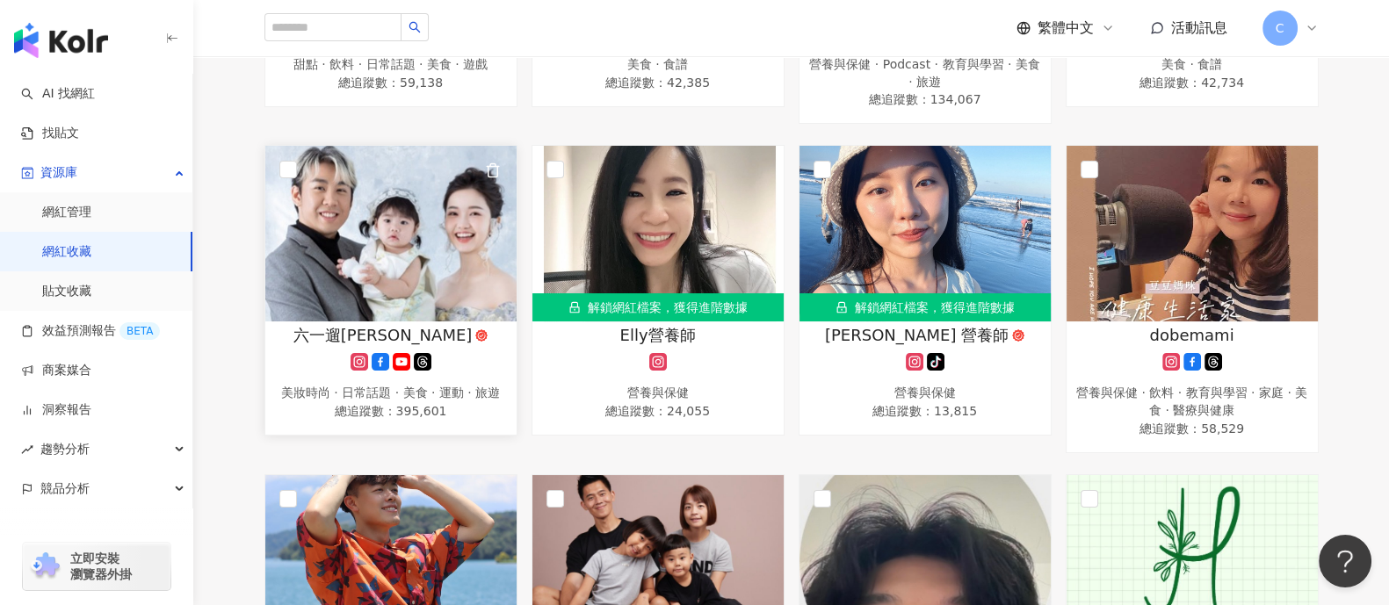
scroll to position [562, 0]
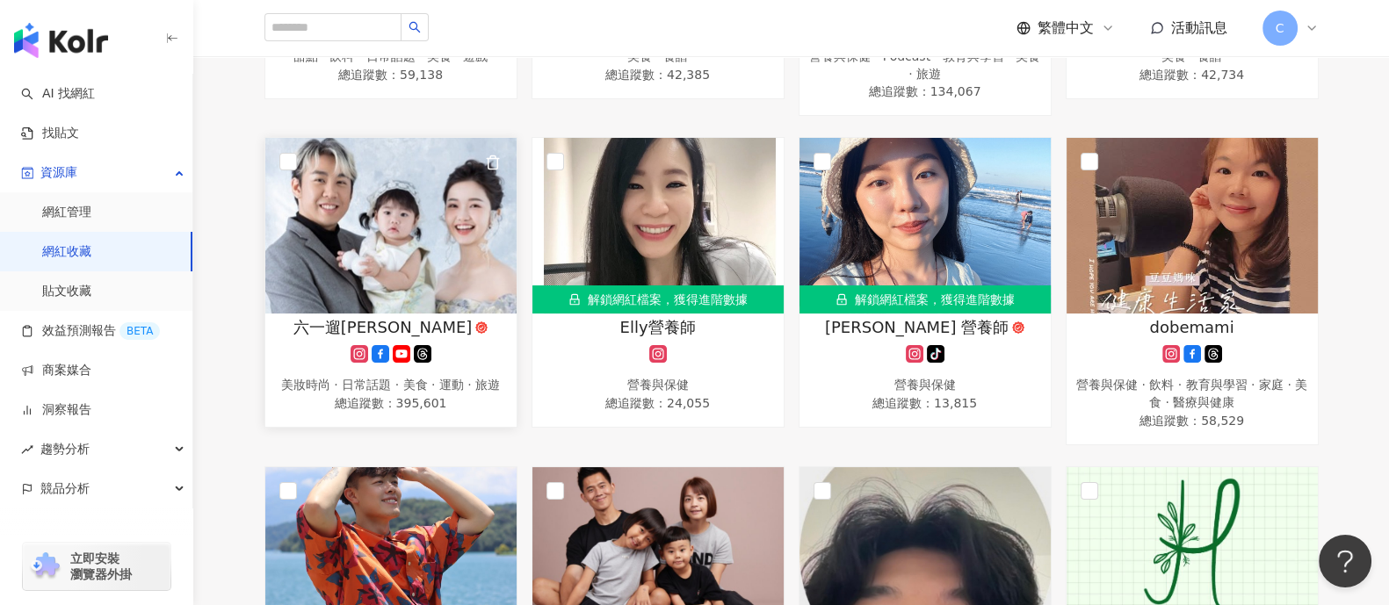
click at [359, 350] on icon at bounding box center [359, 355] width 10 height 10
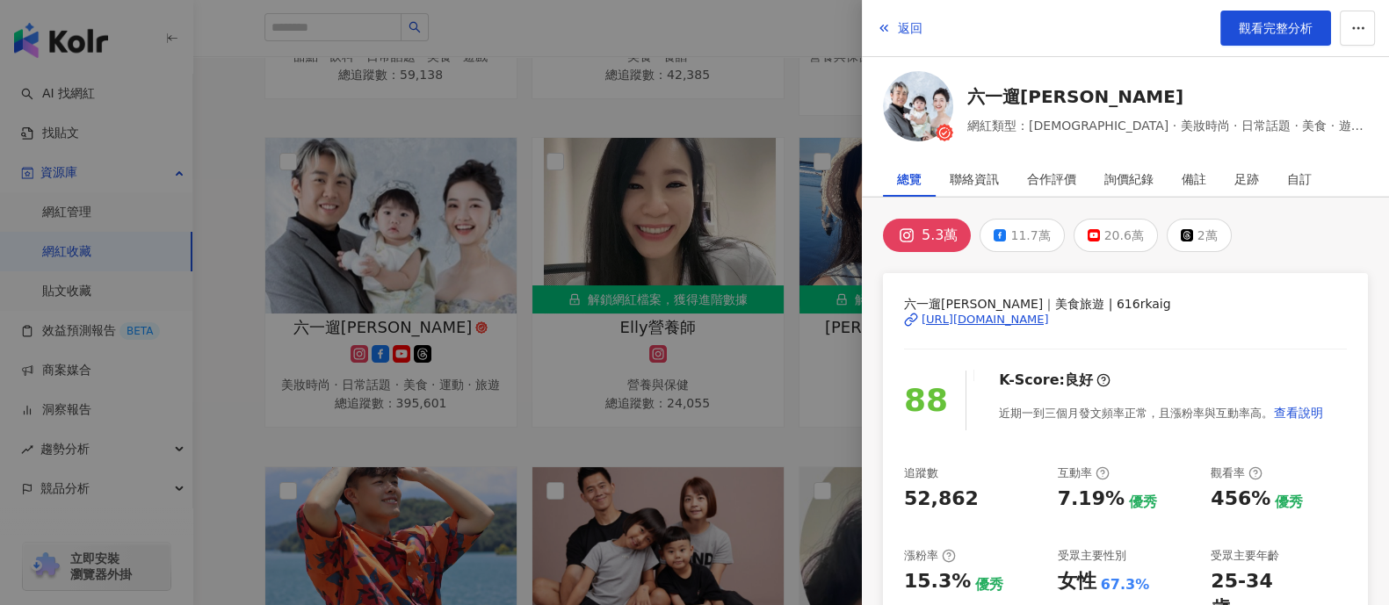
click at [992, 319] on div "https://www.instagram.com/616rkaig/" at bounding box center [985, 320] width 127 height 16
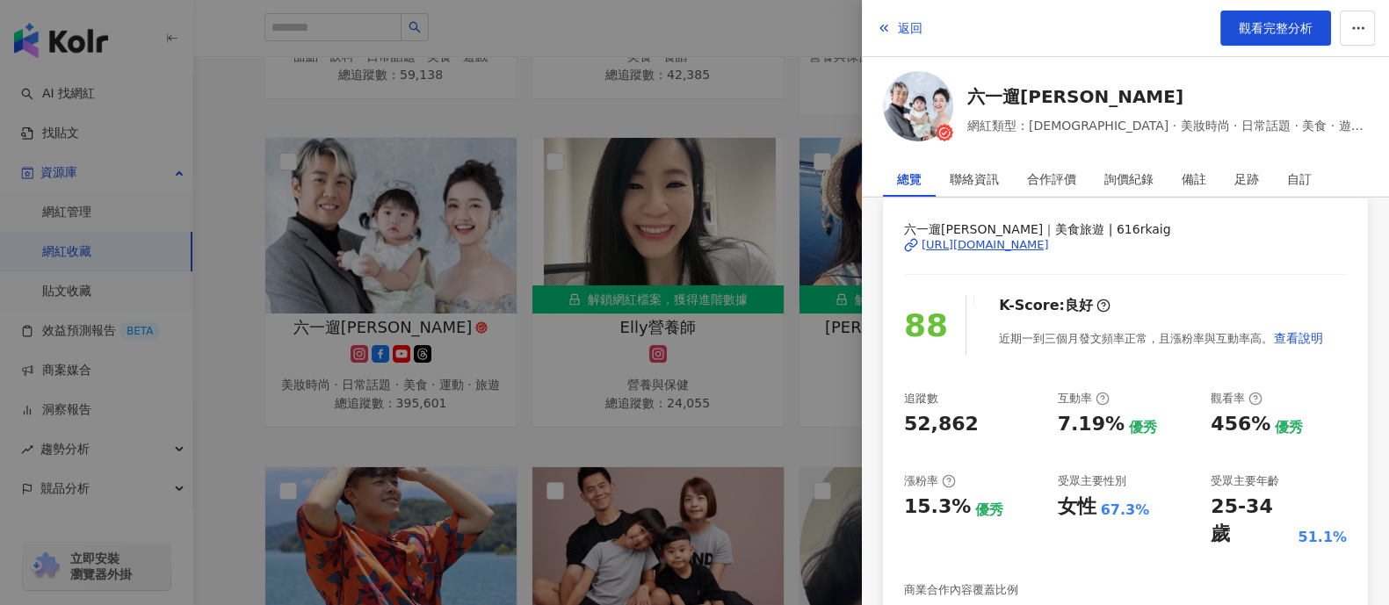
scroll to position [219, 0]
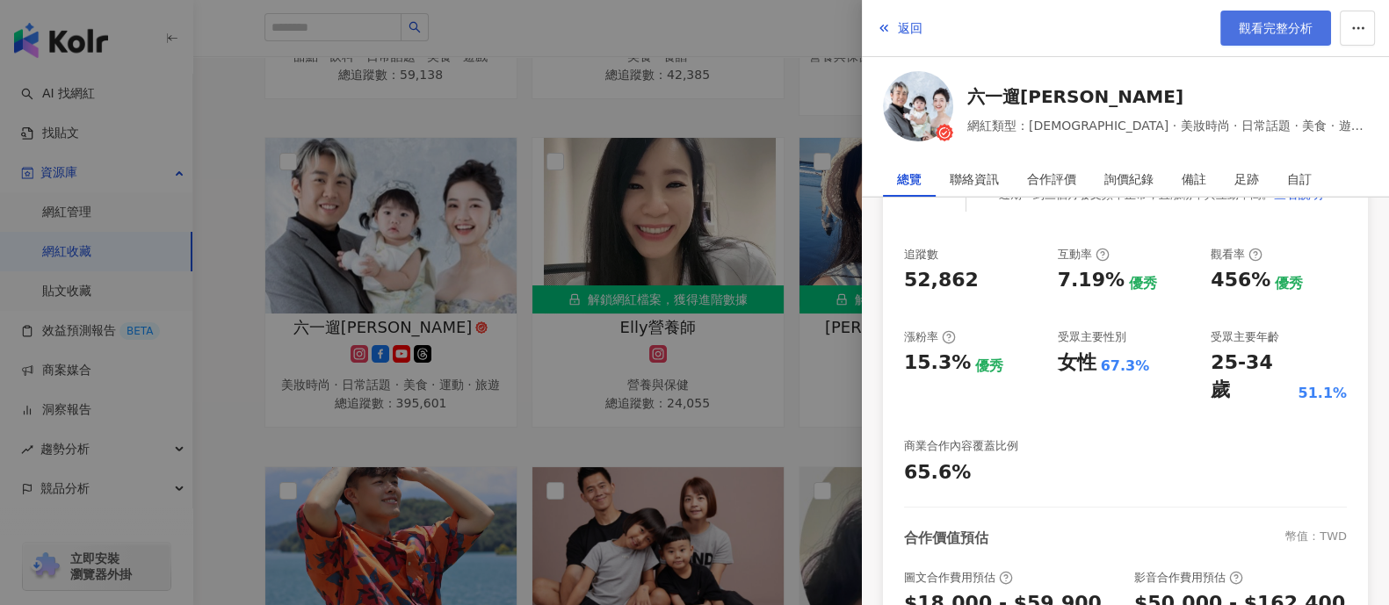
click at [1111, 33] on span "觀看完整分析" at bounding box center [1276, 28] width 74 height 14
click at [690, 125] on div at bounding box center [694, 302] width 1389 height 605
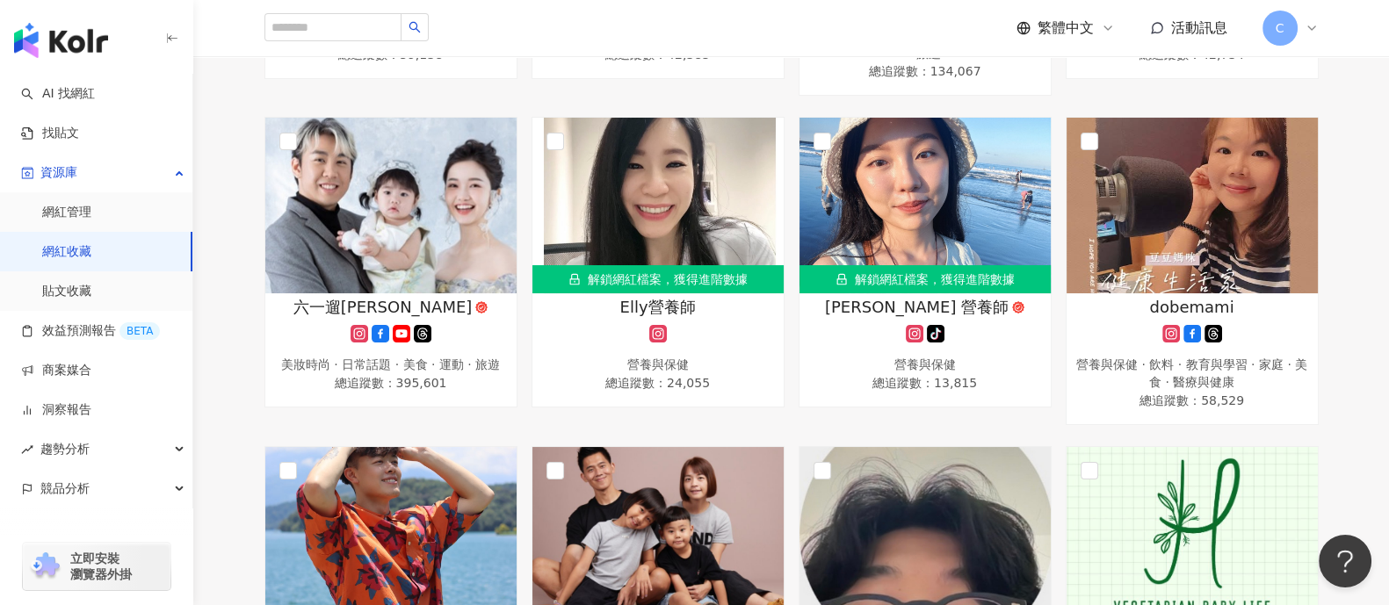
scroll to position [548, 0]
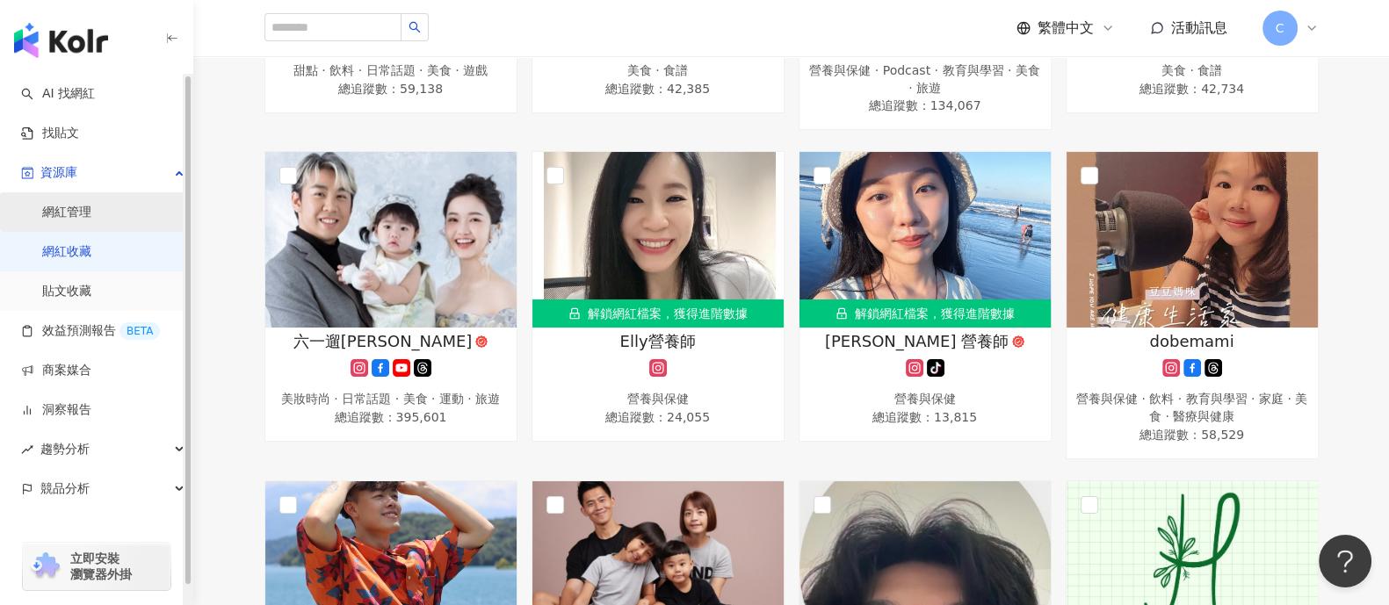
click at [88, 213] on link "網紅管理" at bounding box center [66, 213] width 49 height 18
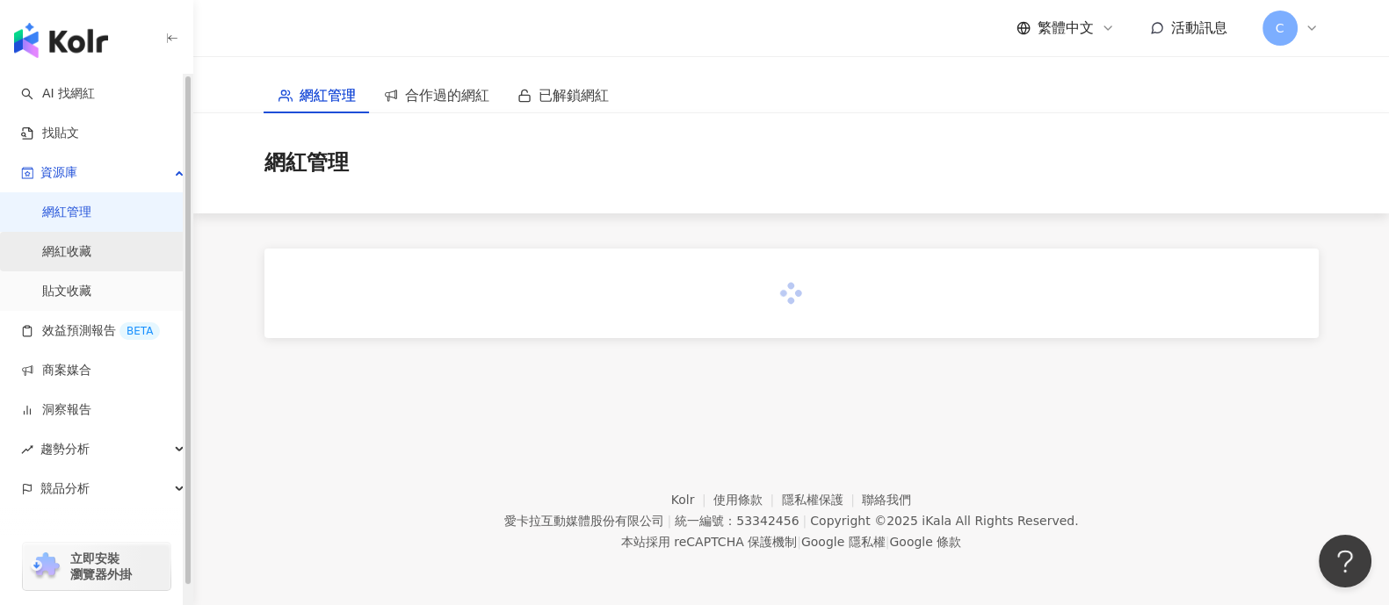
click at [50, 248] on link "網紅收藏" at bounding box center [66, 252] width 49 height 18
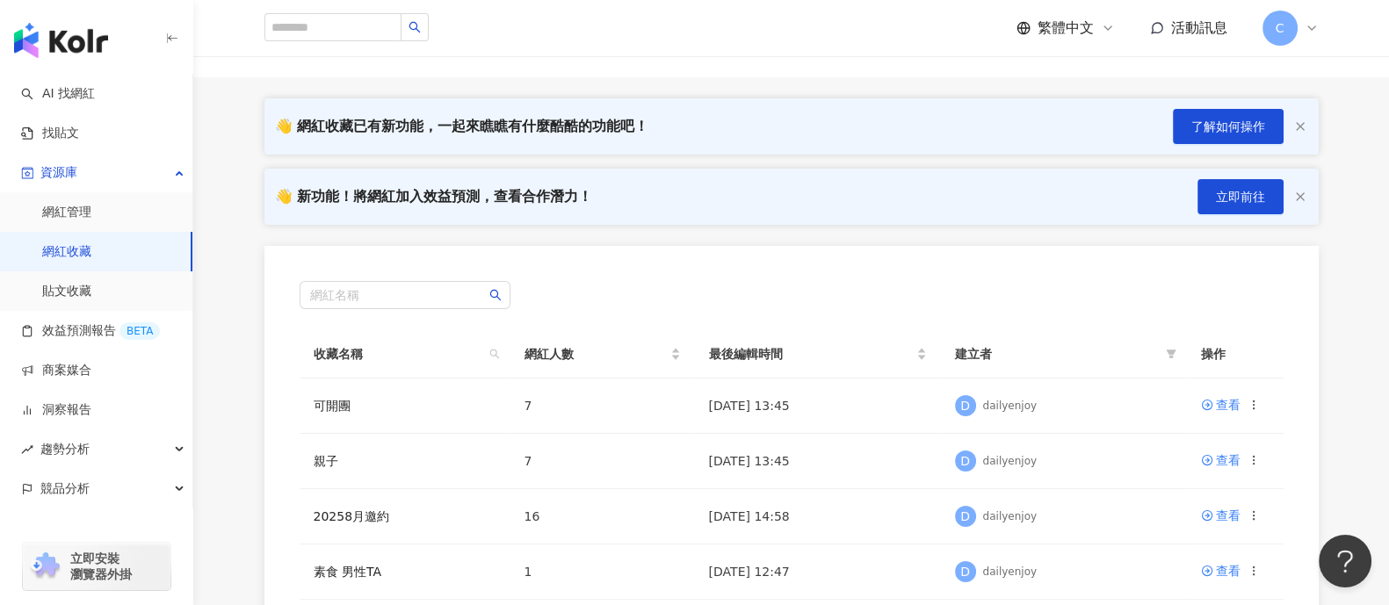
scroll to position [330, 0]
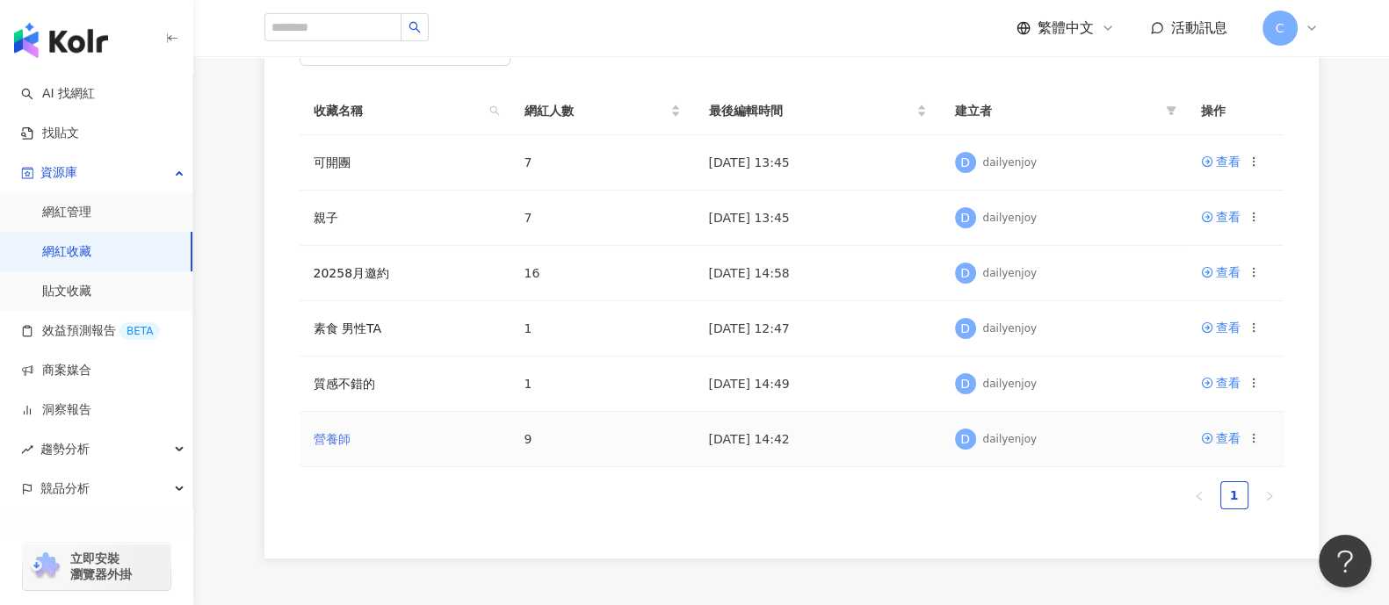
click at [325, 441] on link "營養師" at bounding box center [332, 439] width 37 height 14
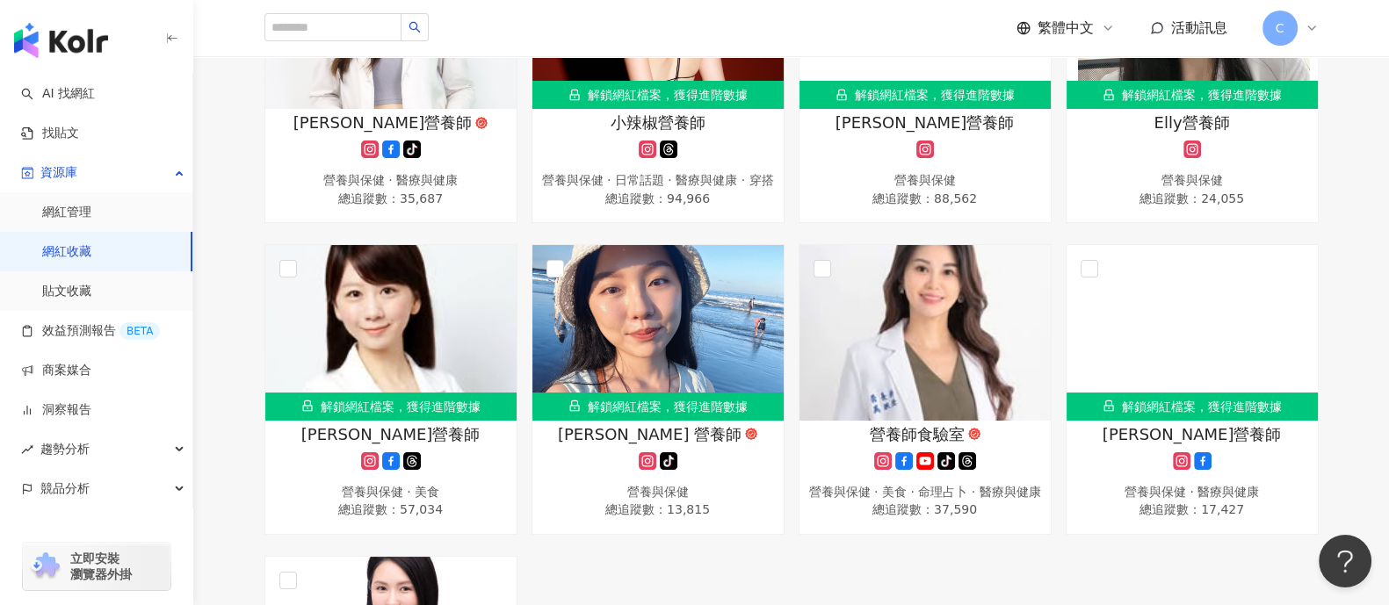
scroll to position [219, 0]
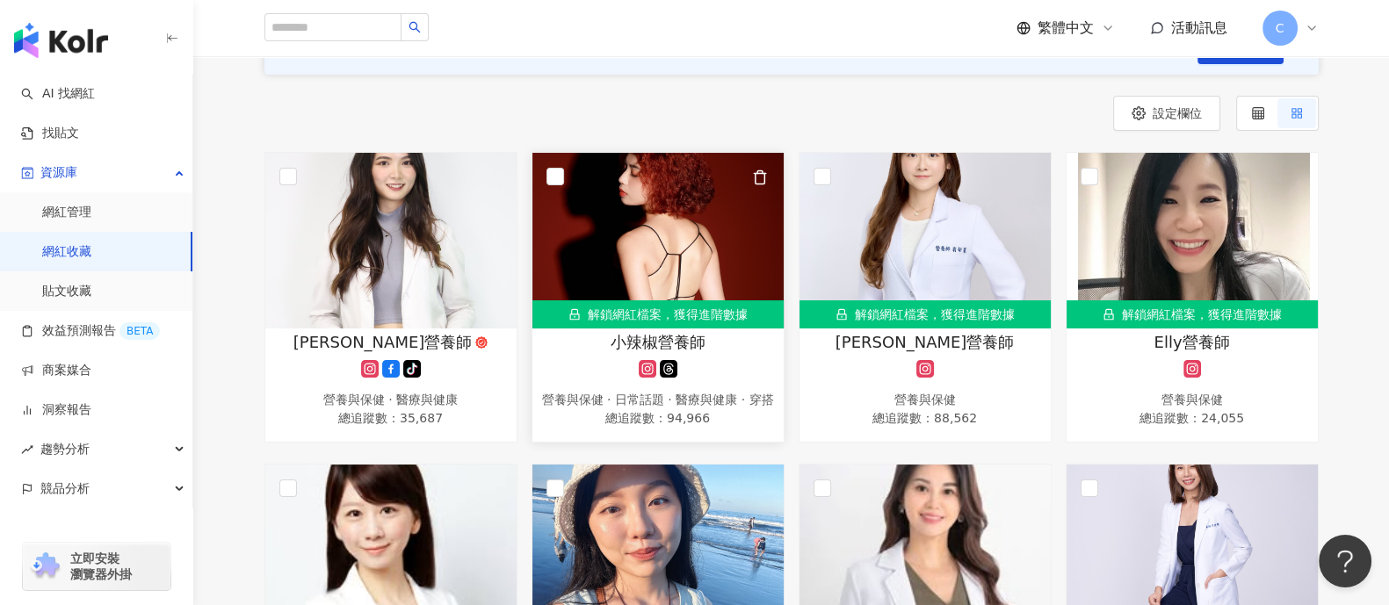
click at [651, 339] on span "小辣椒營養師" at bounding box center [658, 342] width 95 height 22
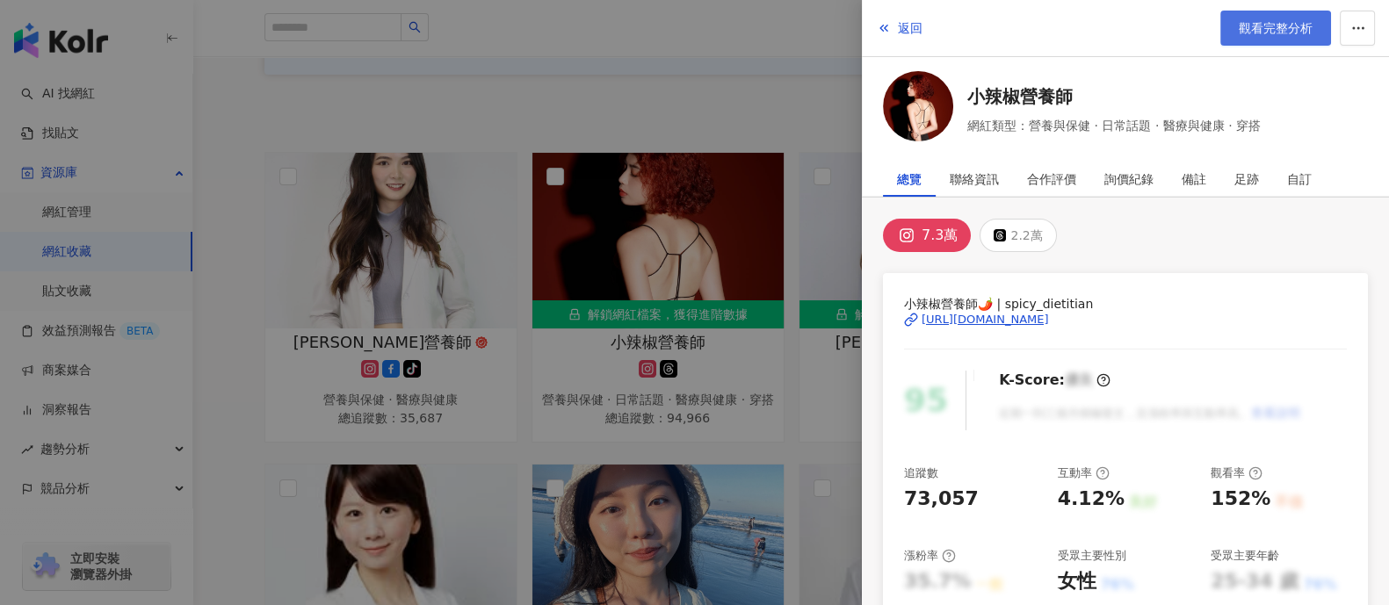
click at [1111, 27] on span "觀看完整分析" at bounding box center [1276, 28] width 74 height 14
click at [812, 39] on div at bounding box center [694, 302] width 1389 height 605
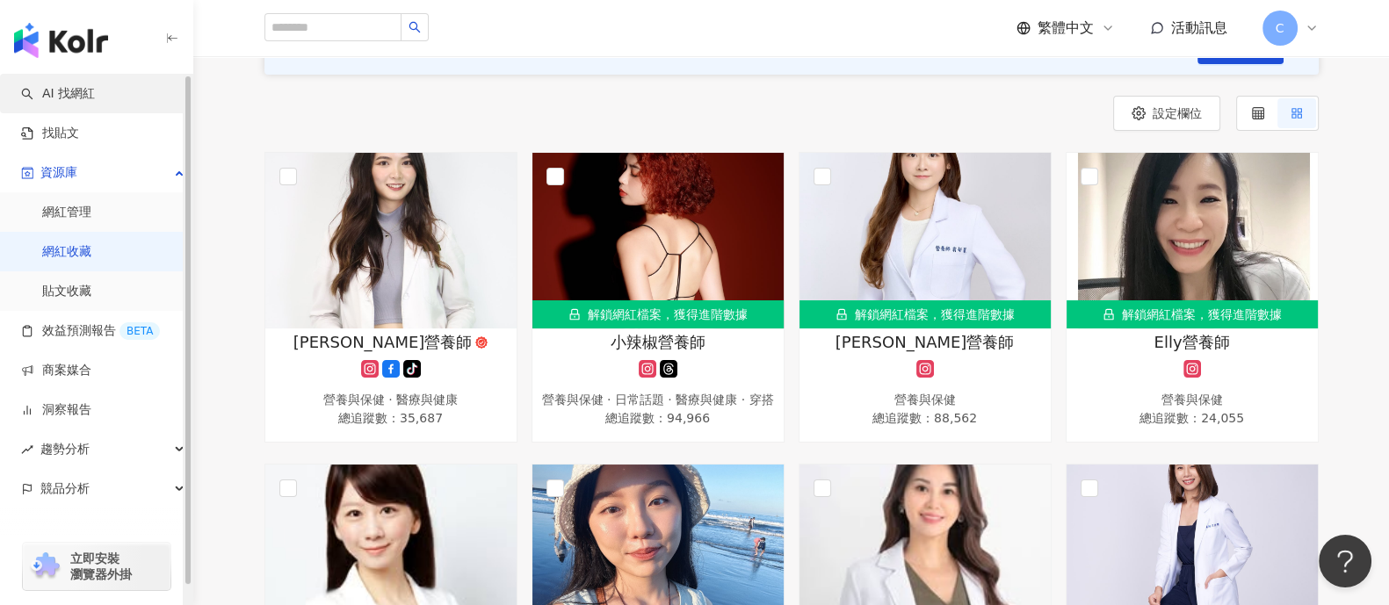
click at [95, 85] on link "AI 找網紅" at bounding box center [58, 94] width 74 height 18
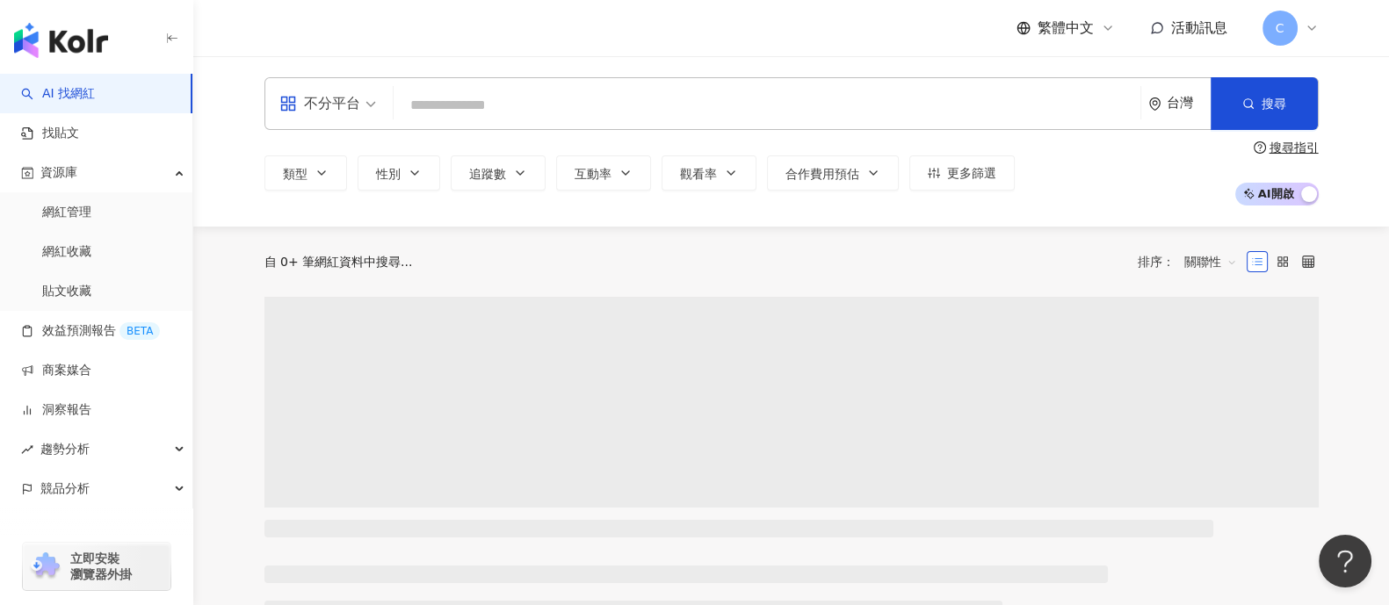
click at [482, 95] on input "search" at bounding box center [767, 105] width 733 height 33
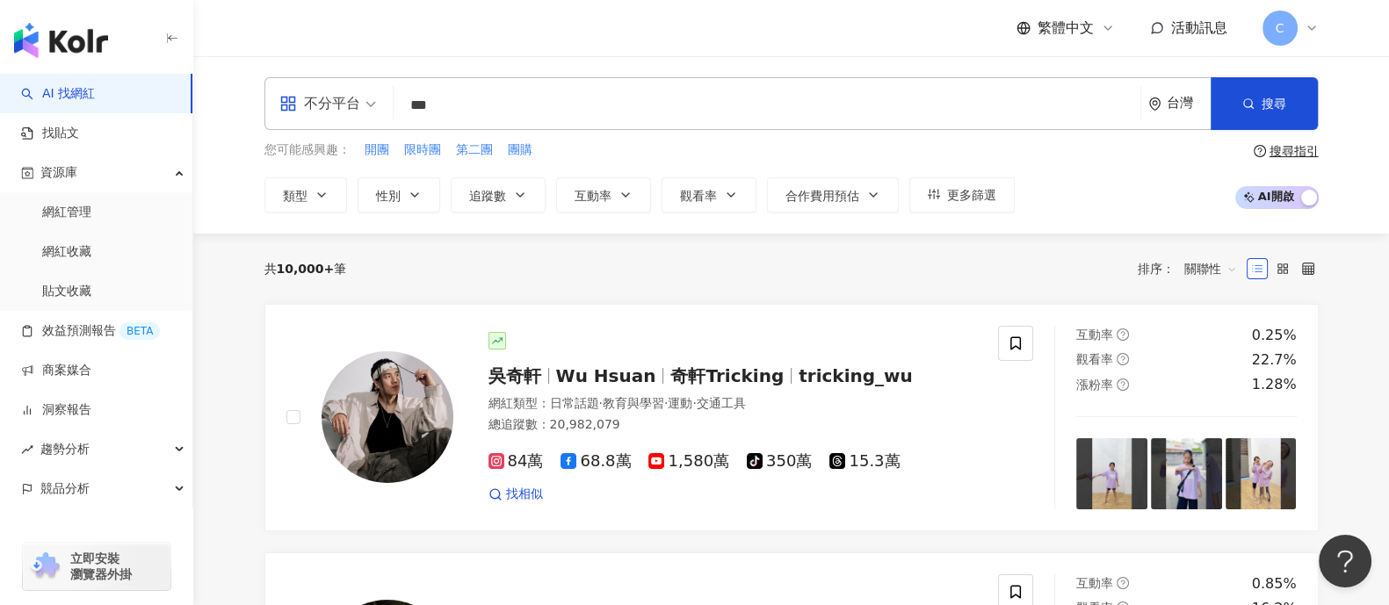
type input "***"
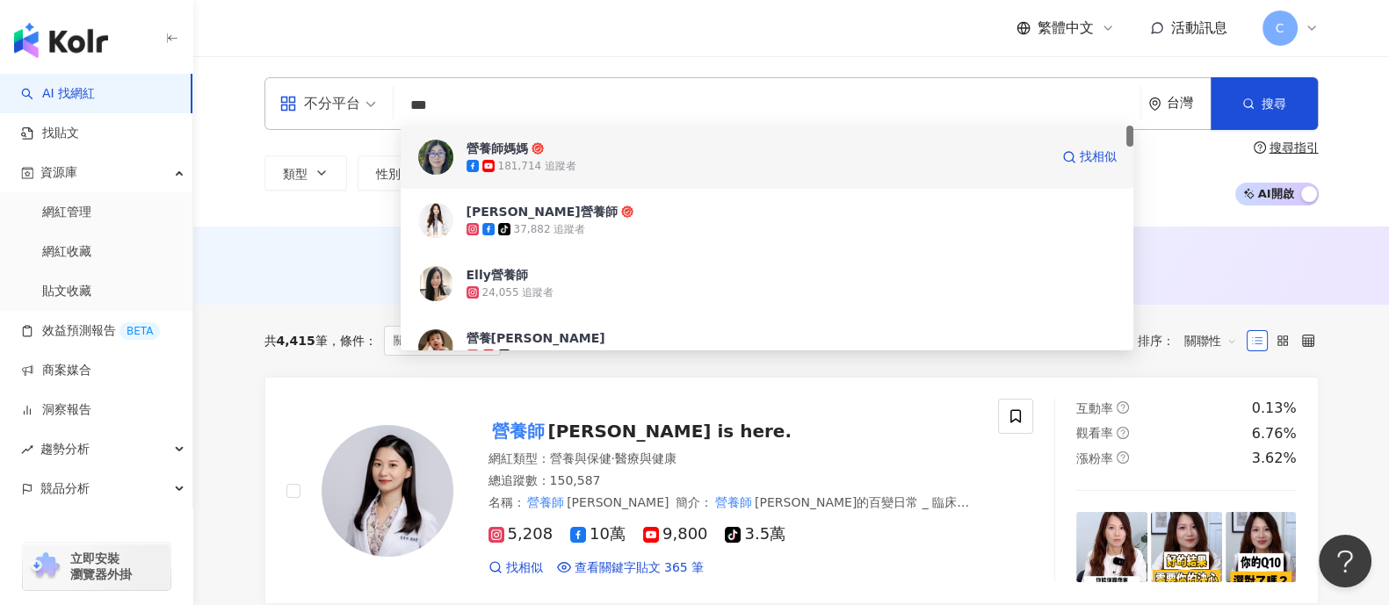
click at [533, 161] on div "181,714 追蹤者" at bounding box center [537, 166] width 78 height 15
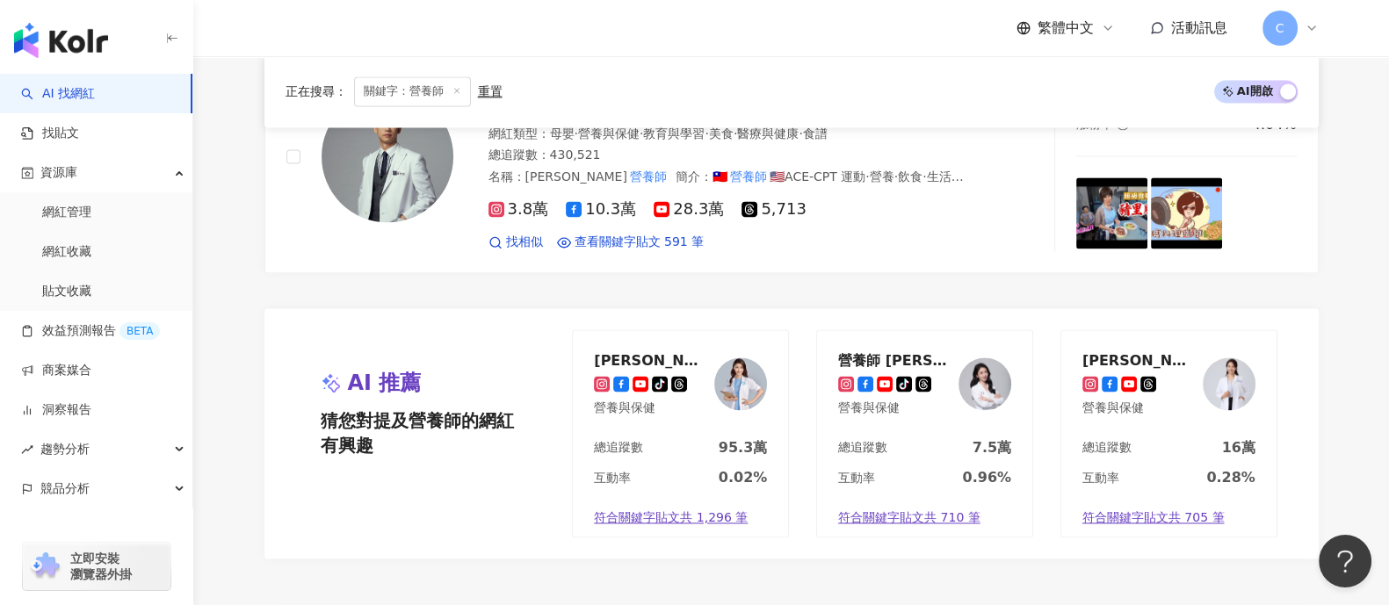
scroll to position [3184, 0]
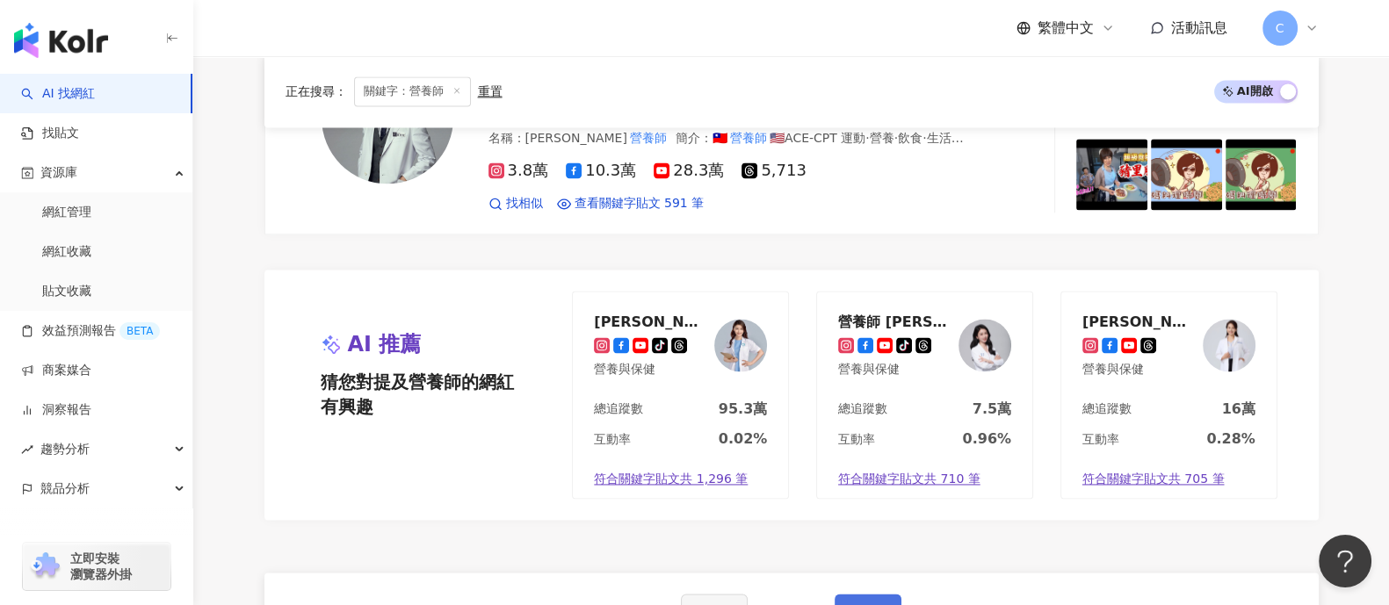
click at [852, 483] on span "下一頁" at bounding box center [868, 612] width 37 height 14
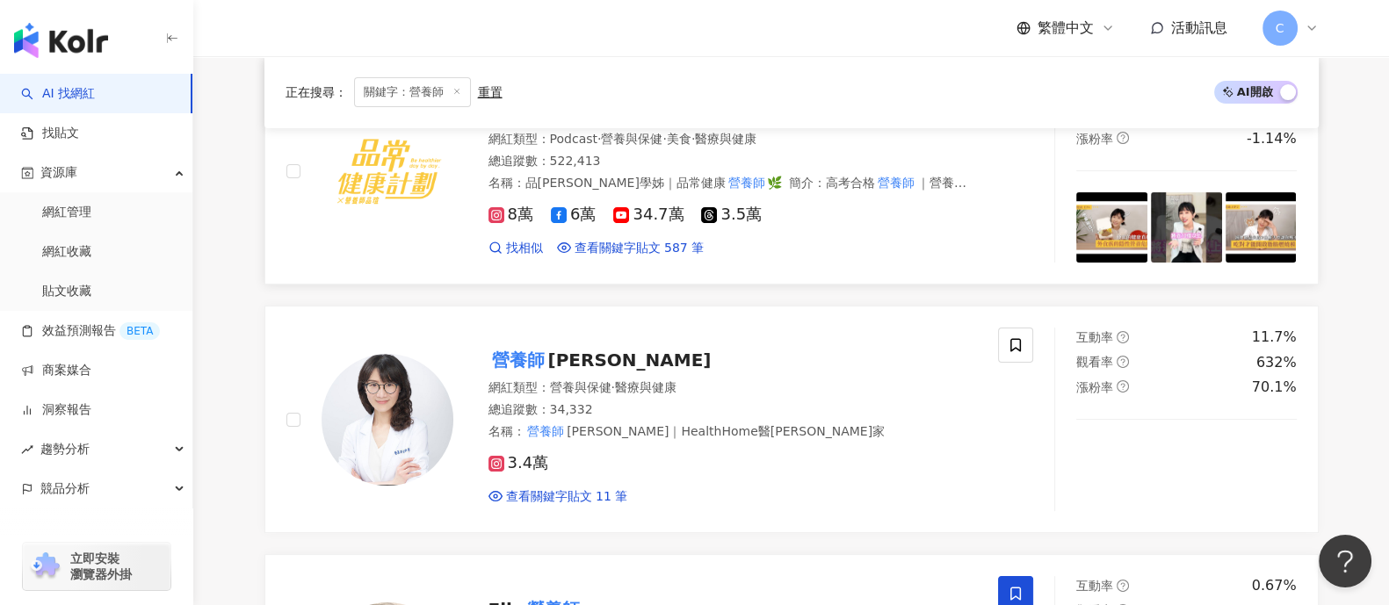
scroll to position [341, 0]
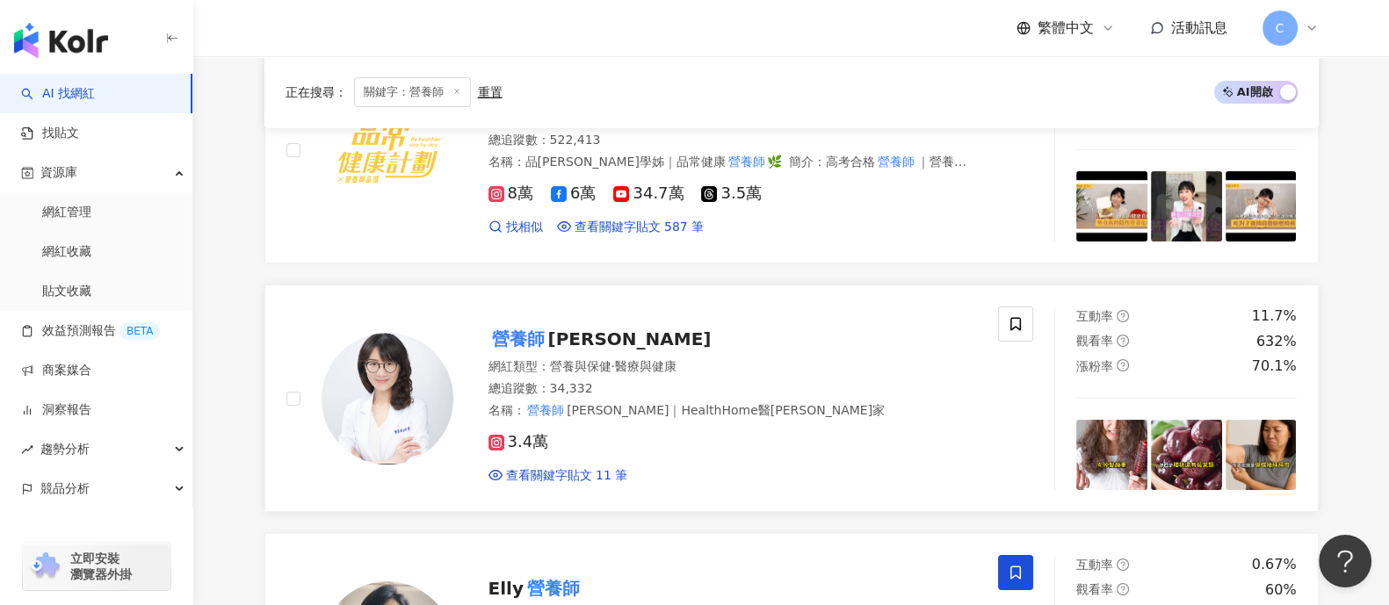
click at [515, 330] on mark "營養師" at bounding box center [519, 339] width 60 height 28
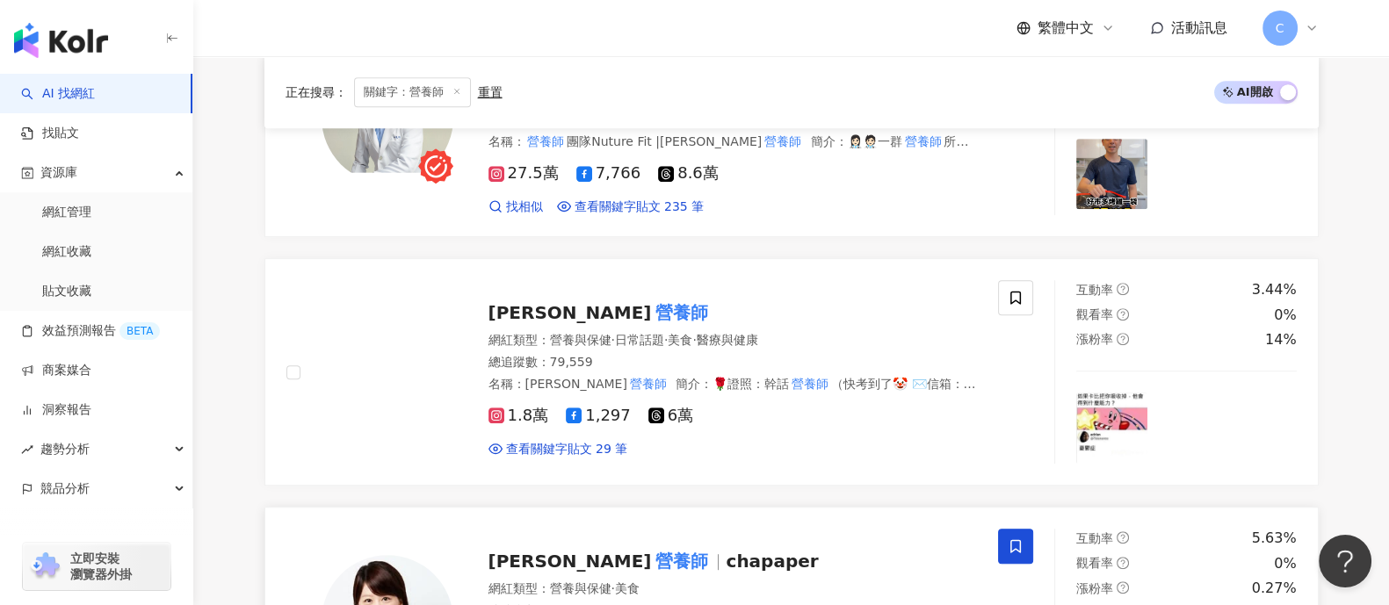
scroll to position [1110, 0]
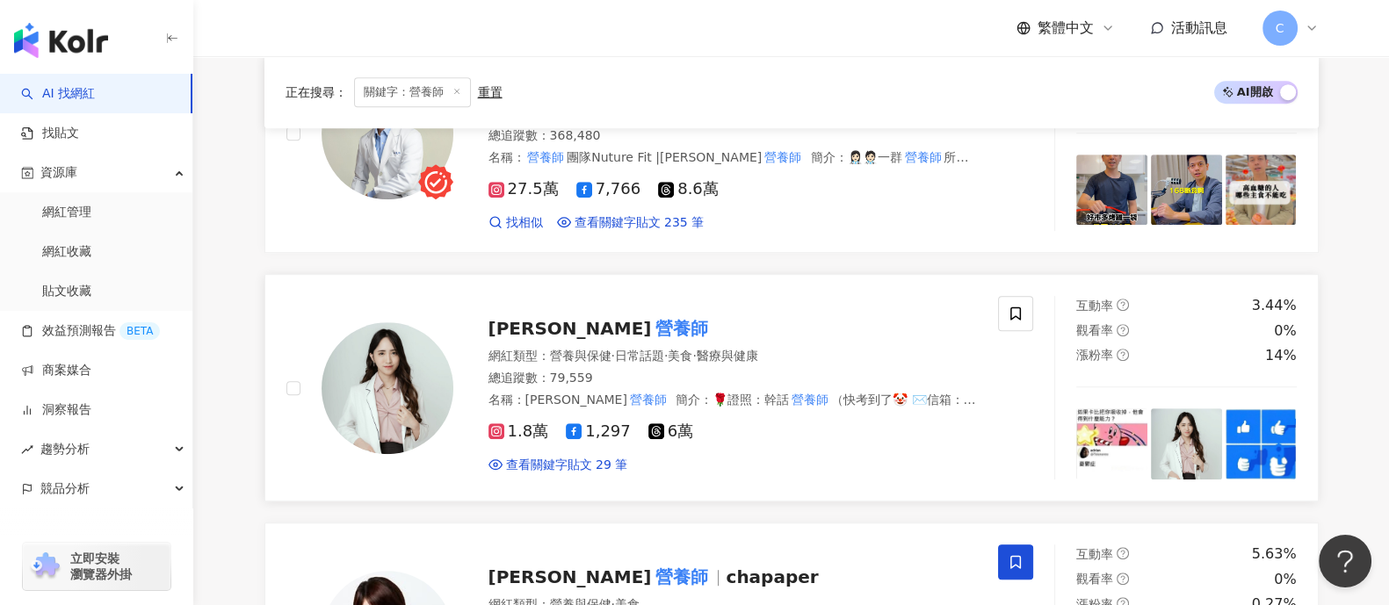
click at [521, 333] on span "[PERSON_NAME]" at bounding box center [570, 328] width 163 height 21
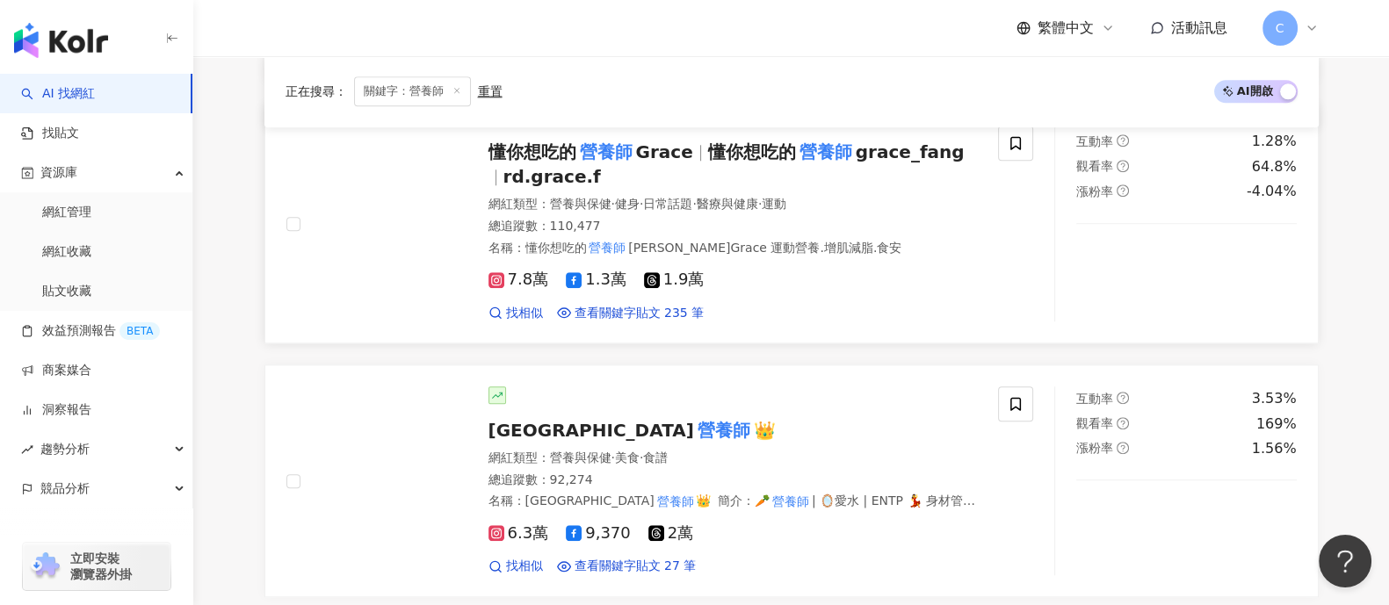
scroll to position [2318, 0]
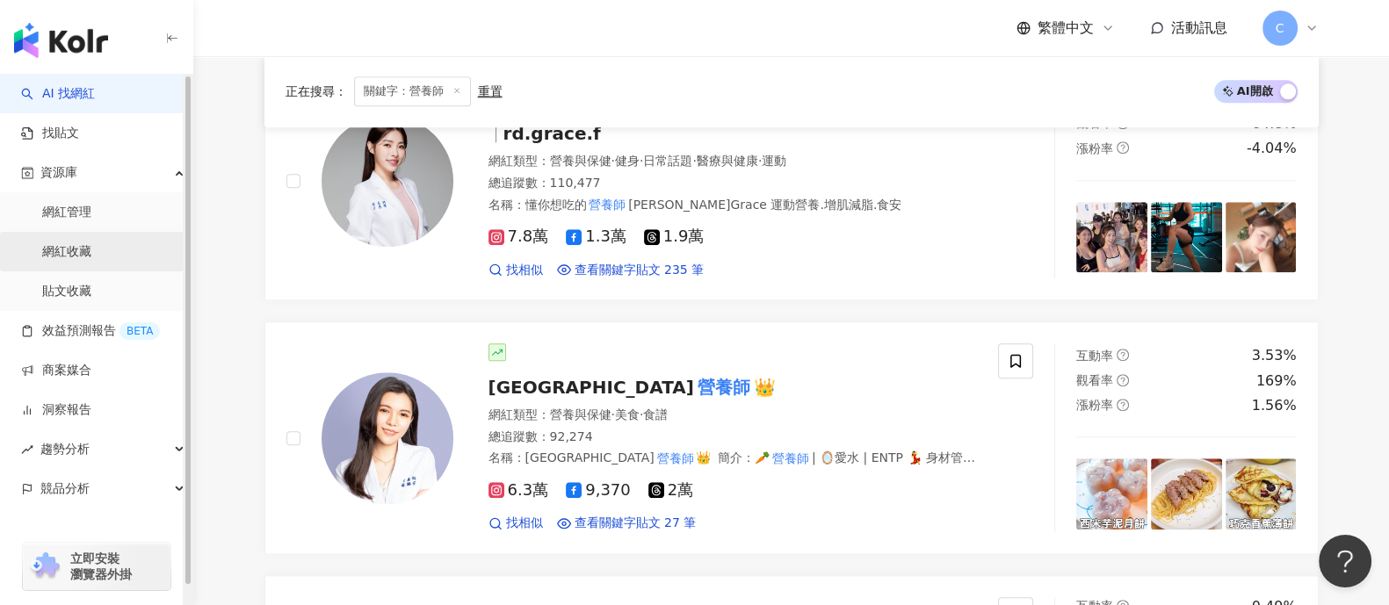
click at [86, 246] on link "網紅收藏" at bounding box center [66, 252] width 49 height 18
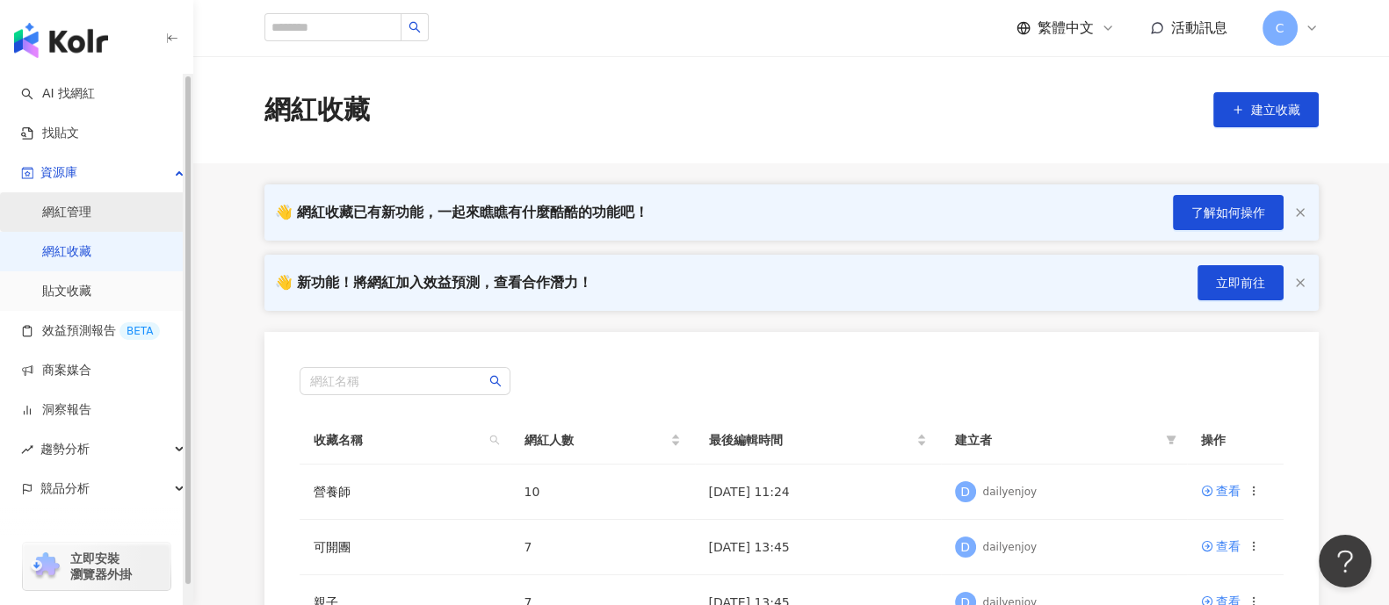
click at [91, 217] on link "網紅管理" at bounding box center [66, 213] width 49 height 18
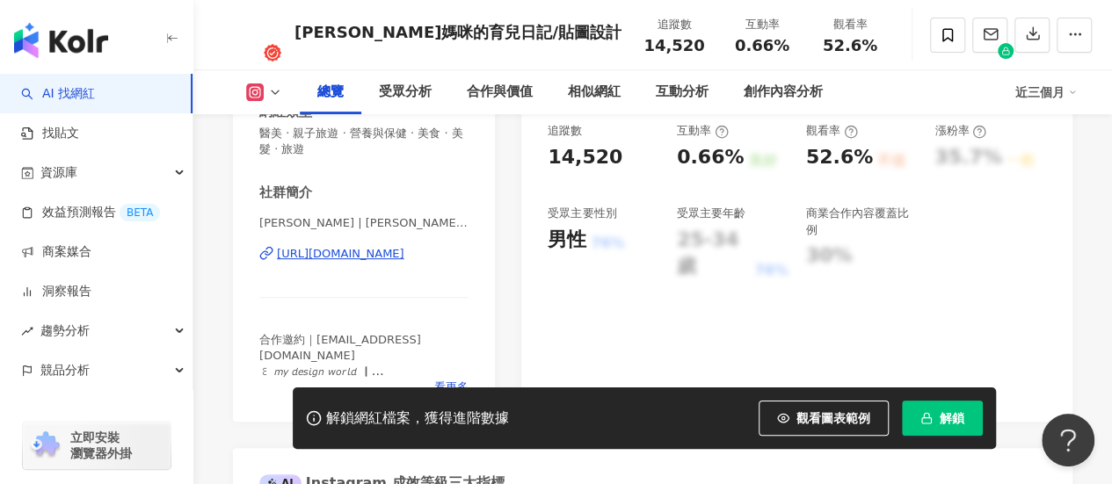
scroll to position [351, 0]
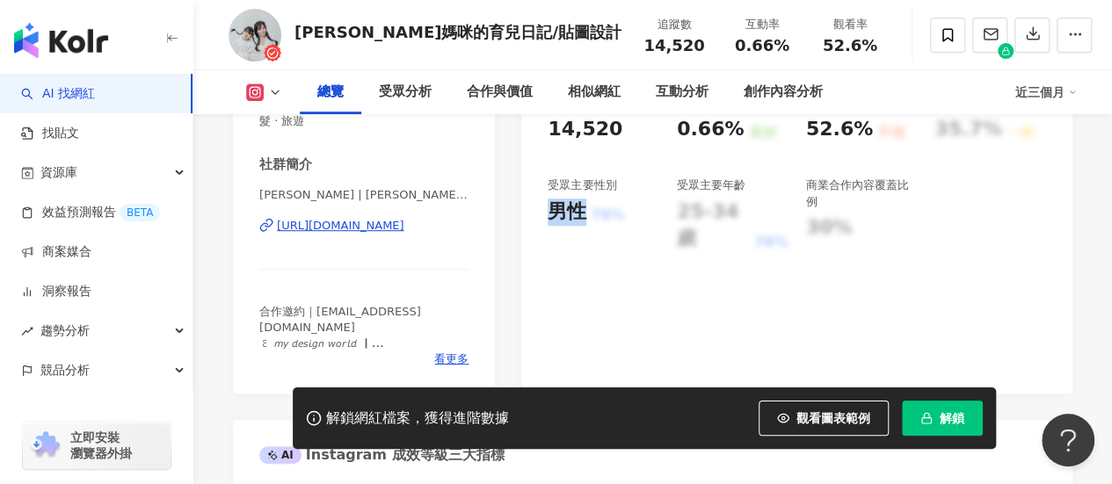
drag, startPoint x: 545, startPoint y: 204, endPoint x: 582, endPoint y: 209, distance: 37.3
click at [582, 209] on div "95 K-Score : 優良 近期一到三個月積極發文，且漲粉率與互動率高。 查看說明 追蹤數 14,520 互動率 0.66% 良好 觀看率 52.6% 不…" at bounding box center [796, 188] width 551 height 410
click at [586, 197] on div "受眾主要性別 男性 76%" at bounding box center [603, 214] width 112 height 75
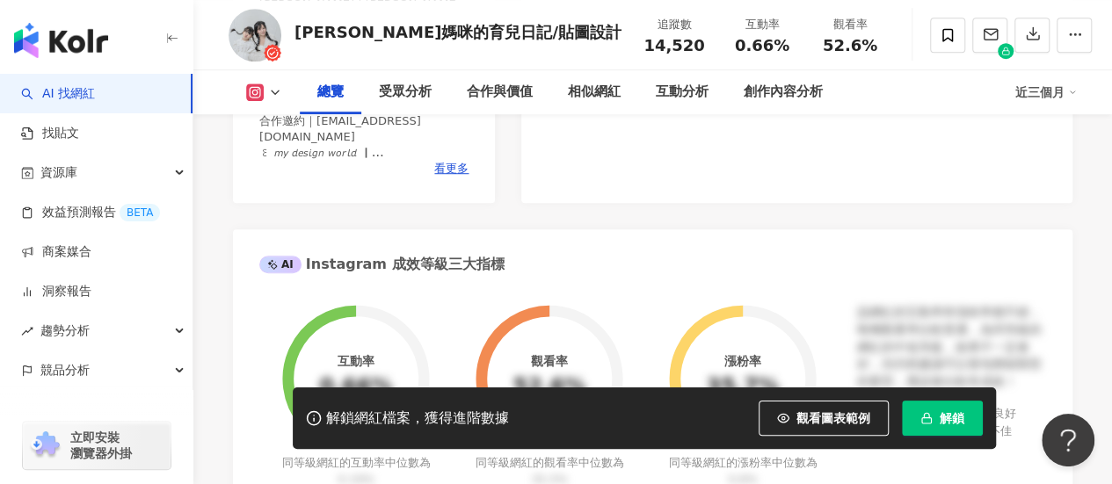
scroll to position [703, 0]
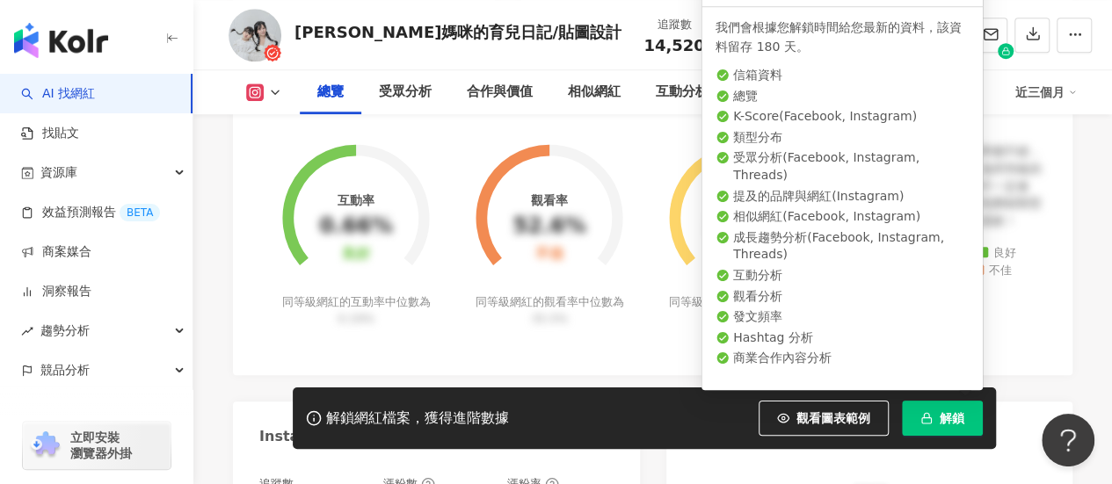
click at [933, 405] on button "解鎖" at bounding box center [942, 418] width 81 height 35
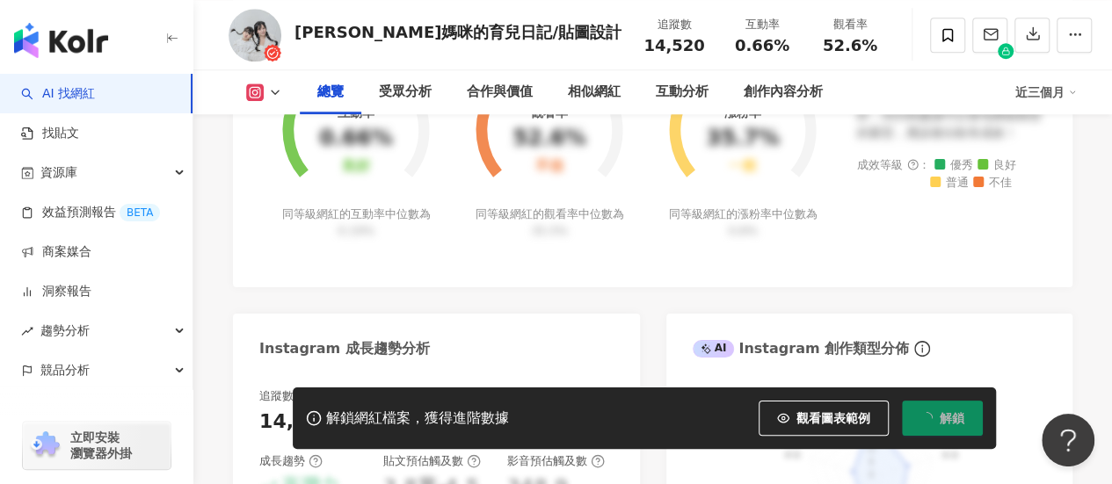
scroll to position [762, 0]
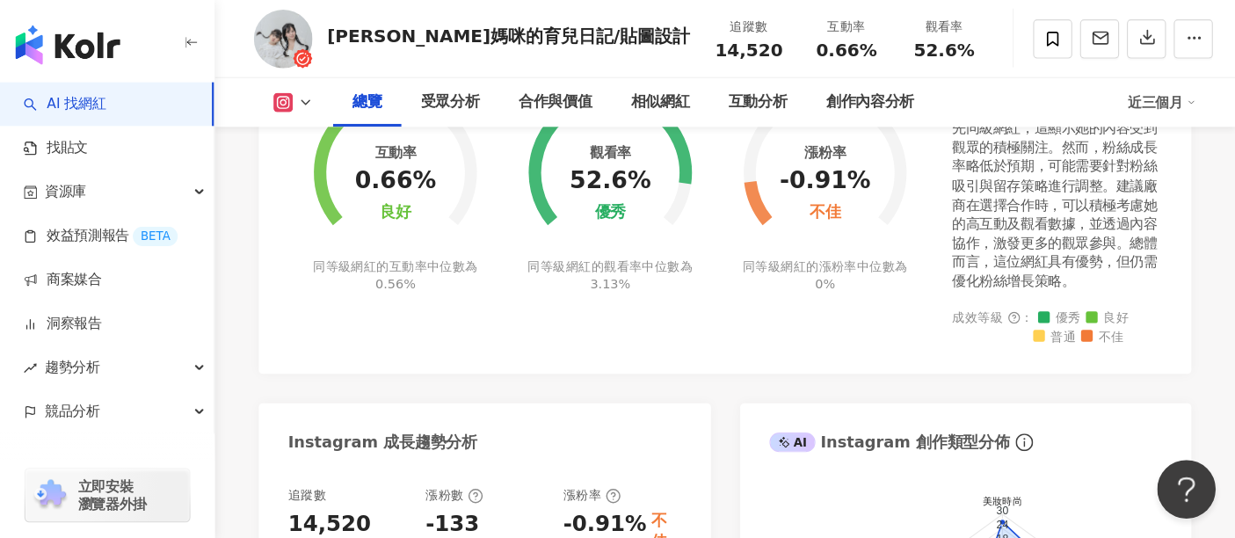
scroll to position [791, 0]
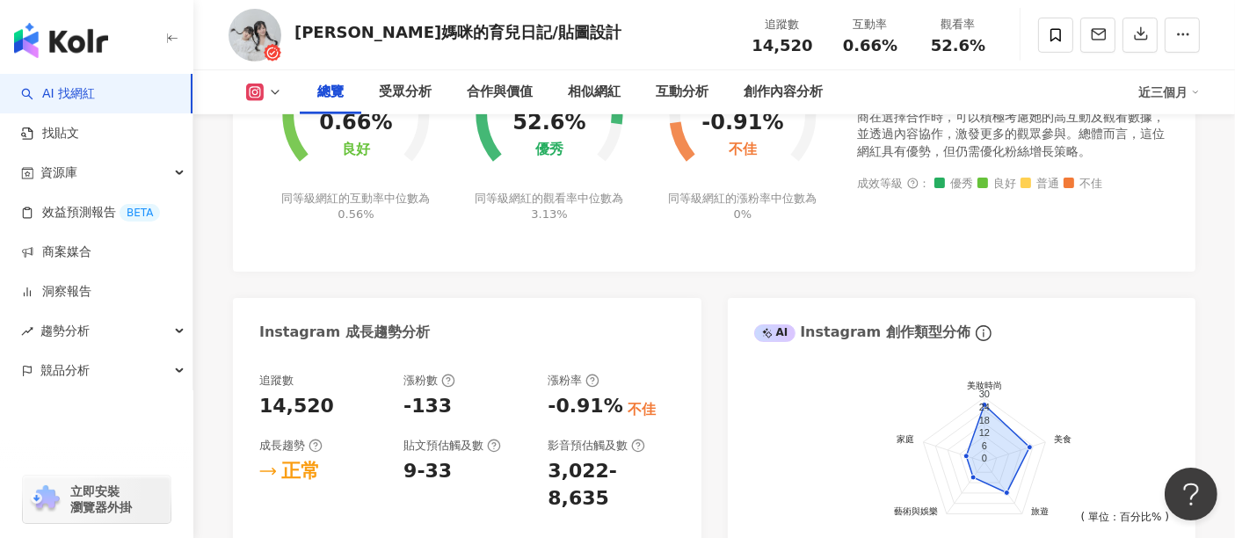
drag, startPoint x: 1083, startPoint y: 2, endPoint x: 801, endPoint y: 286, distance: 400.8
click at [801, 286] on div "Instagram 網紅基本資料 性別 女 主要語言 繁體中文 99.4% 網紅類型 醫美 · 親子旅遊 · 營養與保健 · 美食 · 美髮 · 旅遊 社群簡…" at bounding box center [714, 169] width 962 height 1364
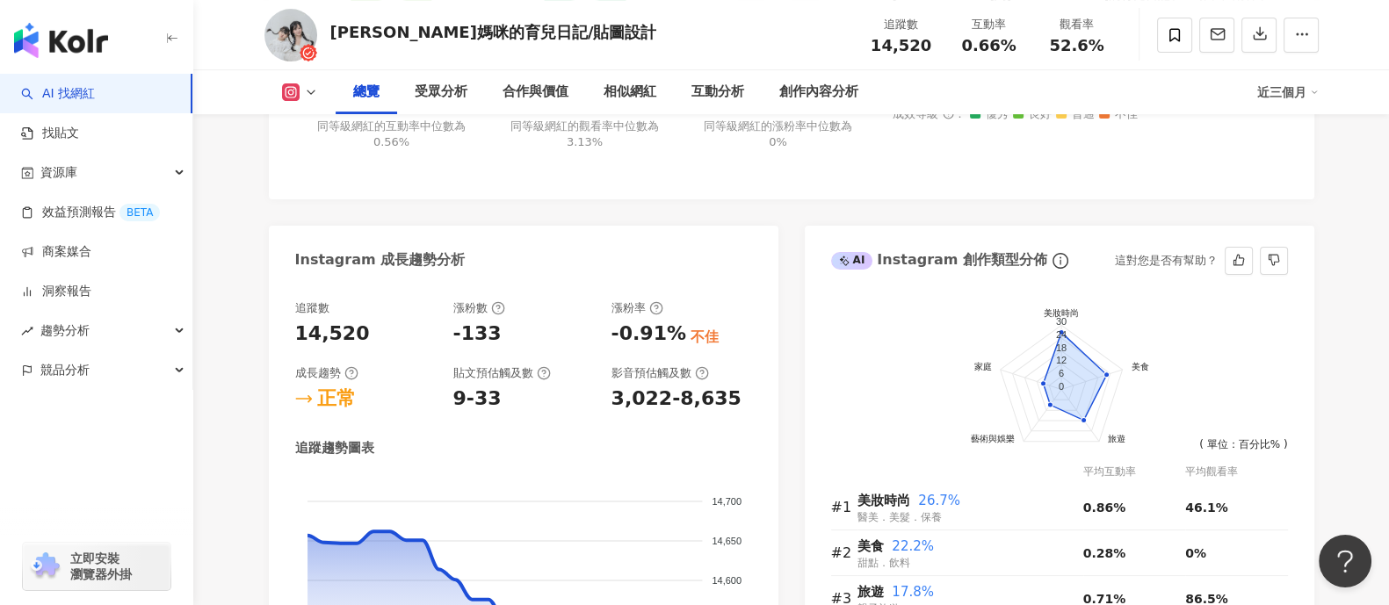
scroll to position [878, 0]
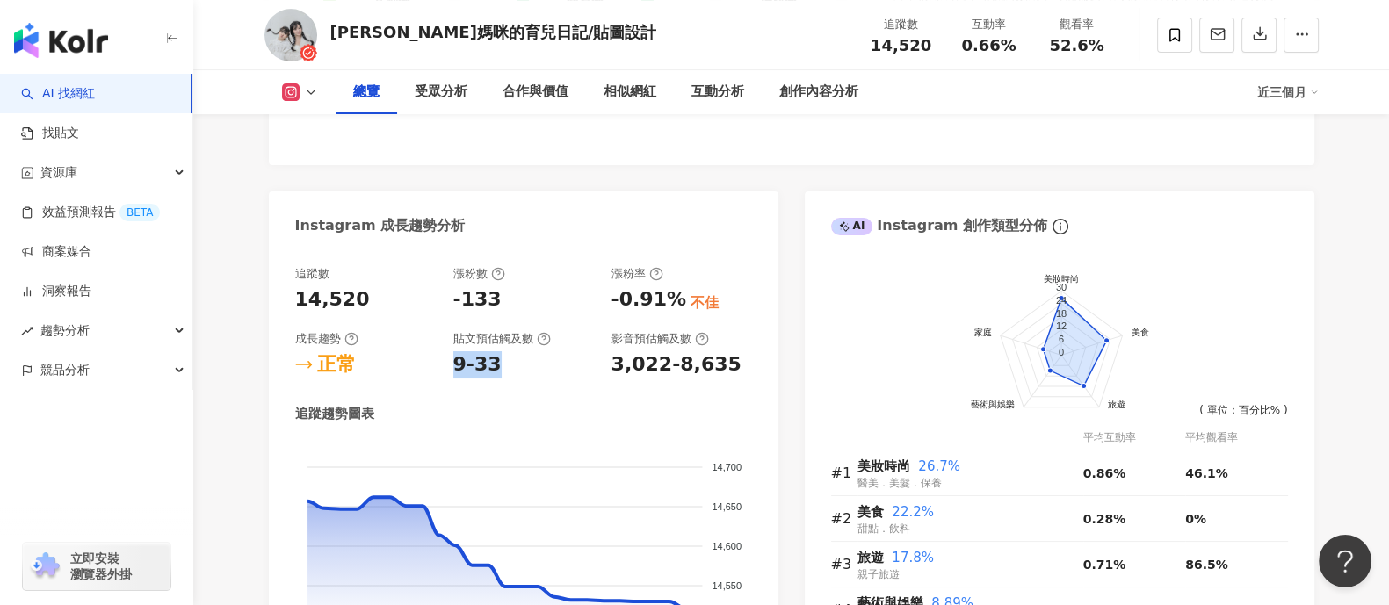
drag, startPoint x: 457, startPoint y: 358, endPoint x: 505, endPoint y: 362, distance: 48.5
click at [505, 362] on div "9-33" at bounding box center [523, 364] width 141 height 27
click at [512, 371] on div "9-33" at bounding box center [523, 364] width 141 height 27
click at [516, 366] on div "9-33" at bounding box center [523, 364] width 141 height 27
click at [482, 327] on div "追蹤數 14,520 漲粉數 -133 漲粉率 -0.91% 不佳 成長趨勢 正常 貼文預估觸及數 9-33 影音預估觸及數 3,022-8,635" at bounding box center [523, 322] width 457 height 112
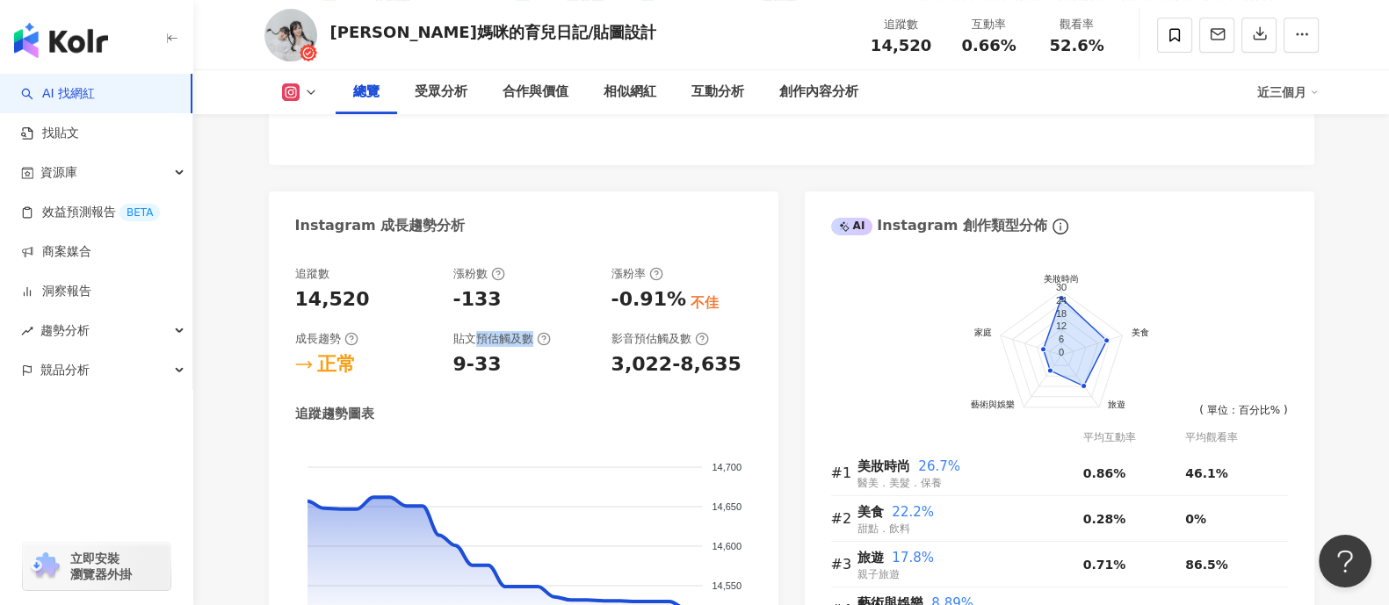
drag, startPoint x: 475, startPoint y: 336, endPoint x: 527, endPoint y: 331, distance: 52.9
click at [527, 331] on div "貼文預估觸及數" at bounding box center [502, 339] width 98 height 16
click at [528, 353] on div "9-33" at bounding box center [523, 364] width 141 height 27
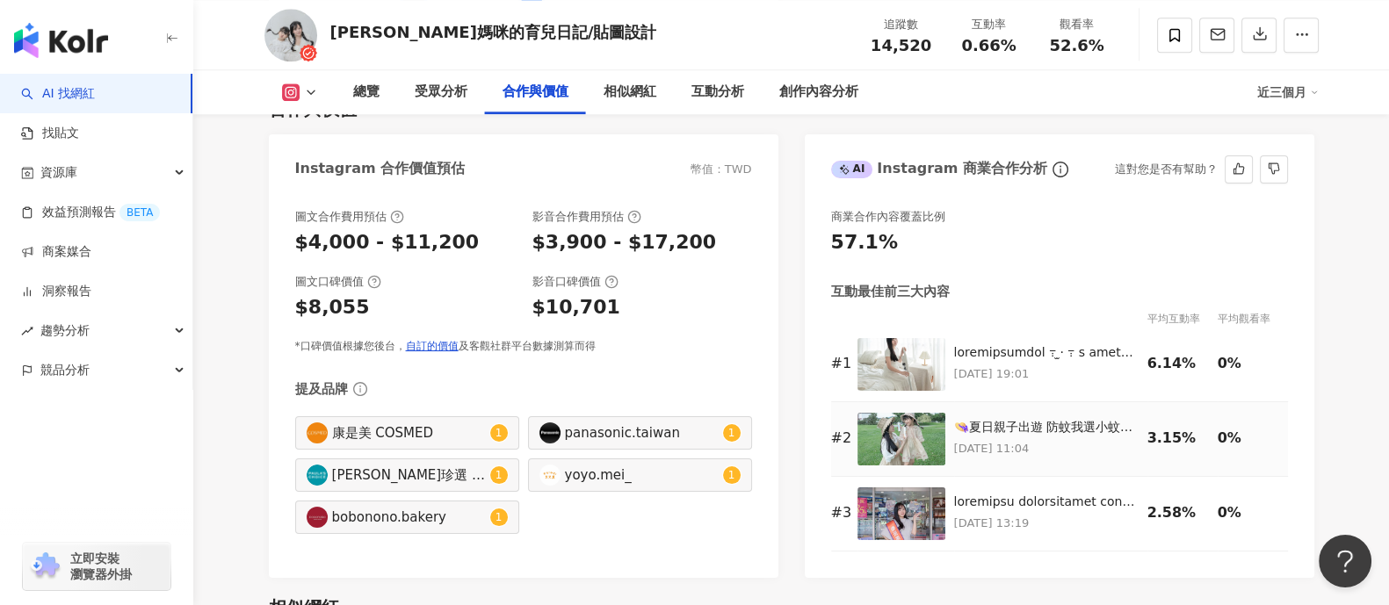
scroll to position [2416, 0]
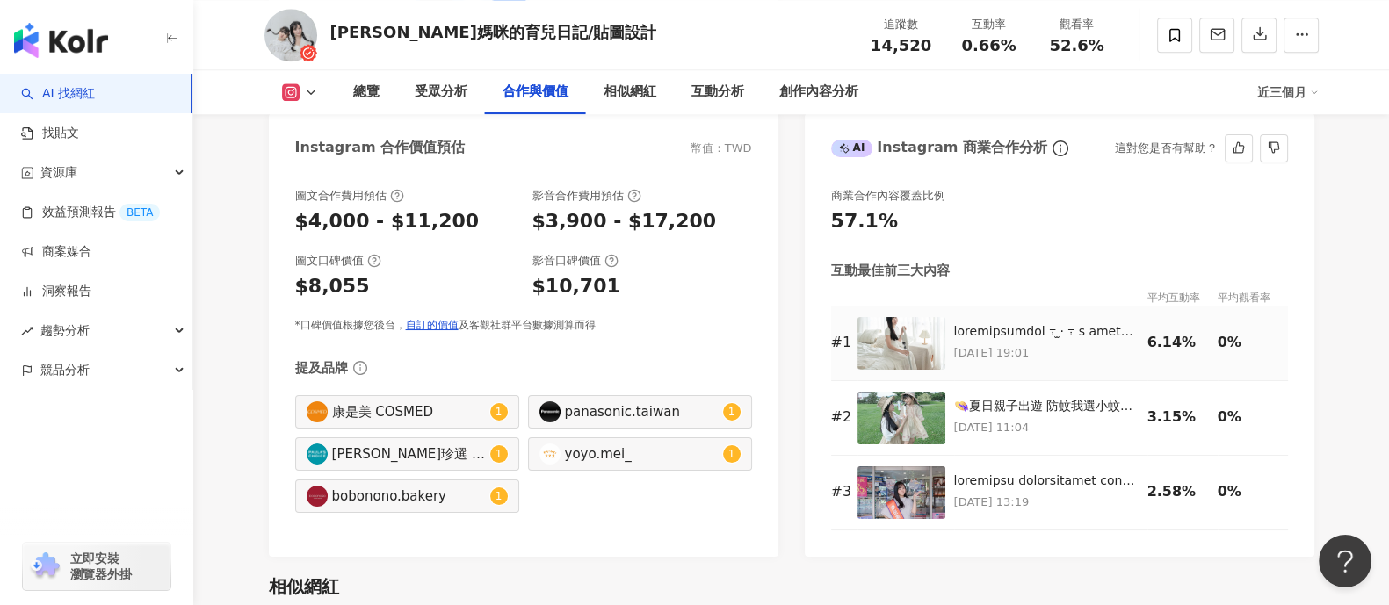
click at [1003, 336] on div at bounding box center [1046, 332] width 185 height 18
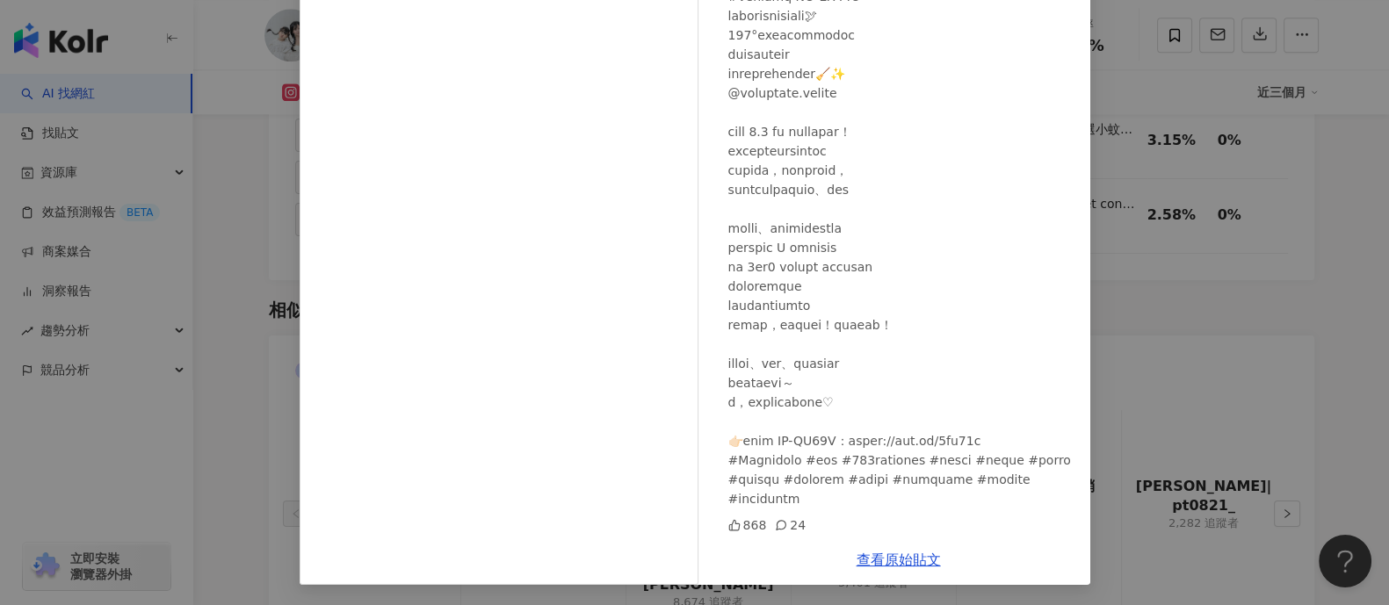
scroll to position [2745, 0]
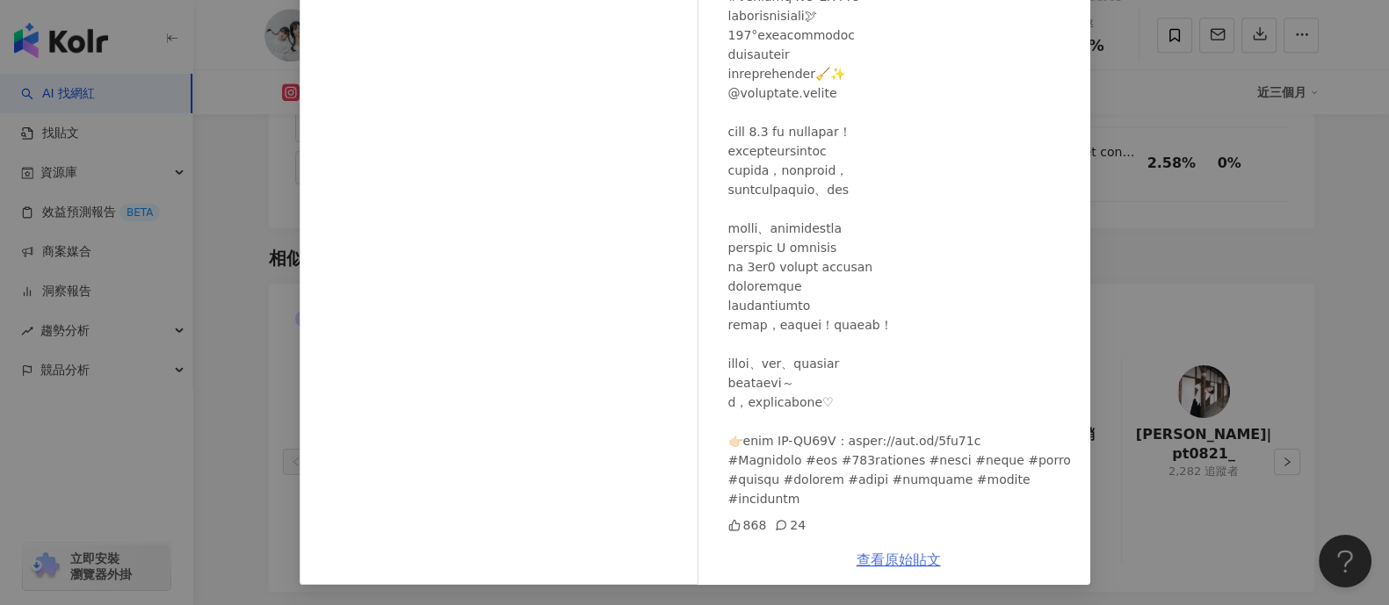
click at [878, 470] on link "查看原始貼文" at bounding box center [899, 560] width 84 height 17
click at [1111, 109] on div "喬喬媽咪的育兒日記/貼圖設計 2025/7/18 868 24 查看原始貼文" at bounding box center [694, 302] width 1389 height 605
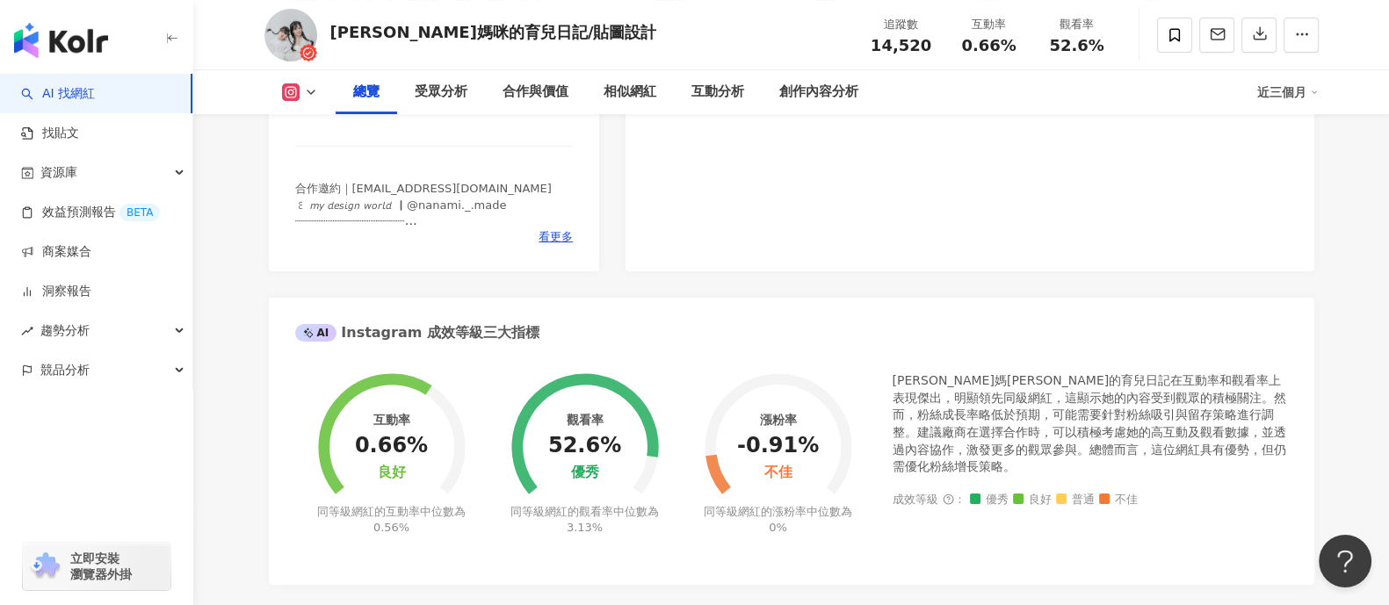
scroll to position [438, 0]
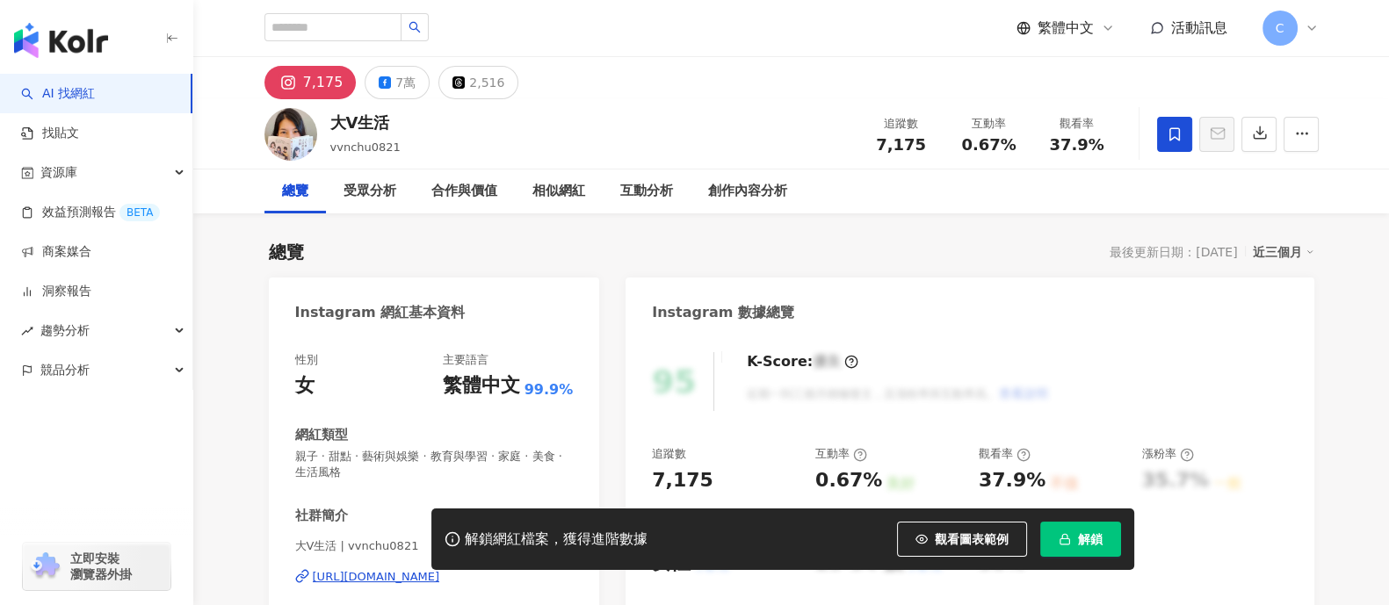
click at [1081, 542] on span "解鎖" at bounding box center [1090, 539] width 25 height 14
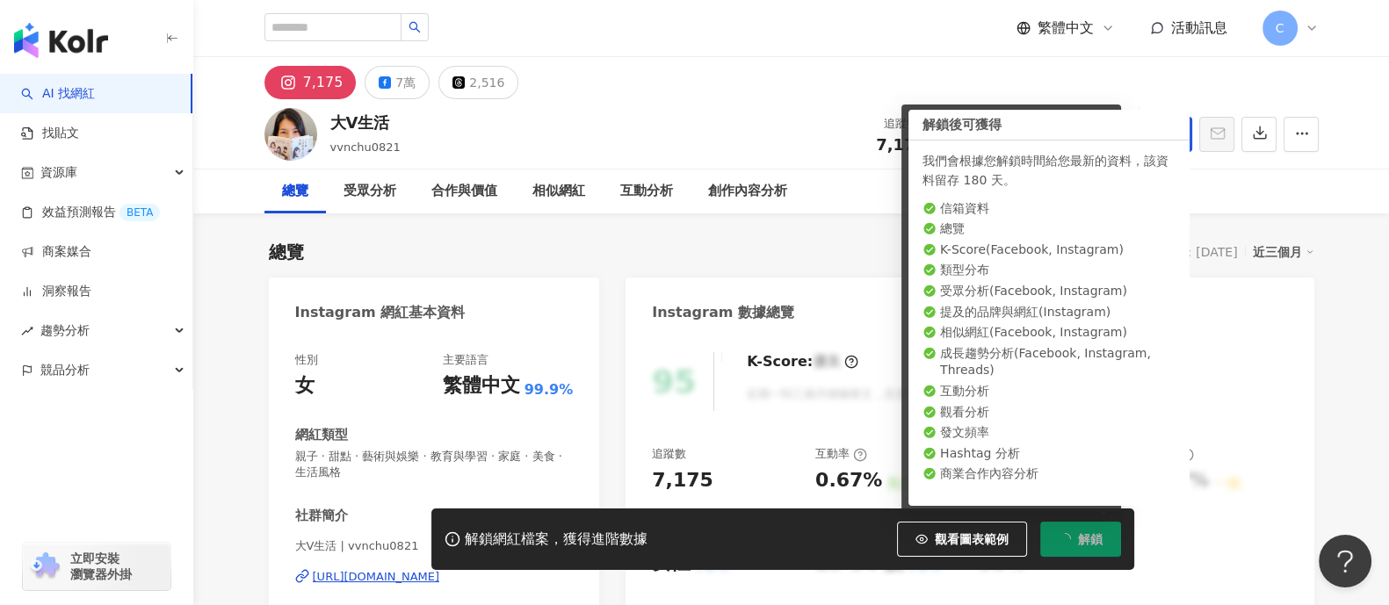
click at [783, 438] on div "95 K-Score : 優良 近期一到三個月積極發文，且漲粉率與互動率高。 查看說明 追蹤數 7,175 互動率 0.67% 良好 觀看率 37.9% 不佳…" at bounding box center [970, 540] width 688 height 410
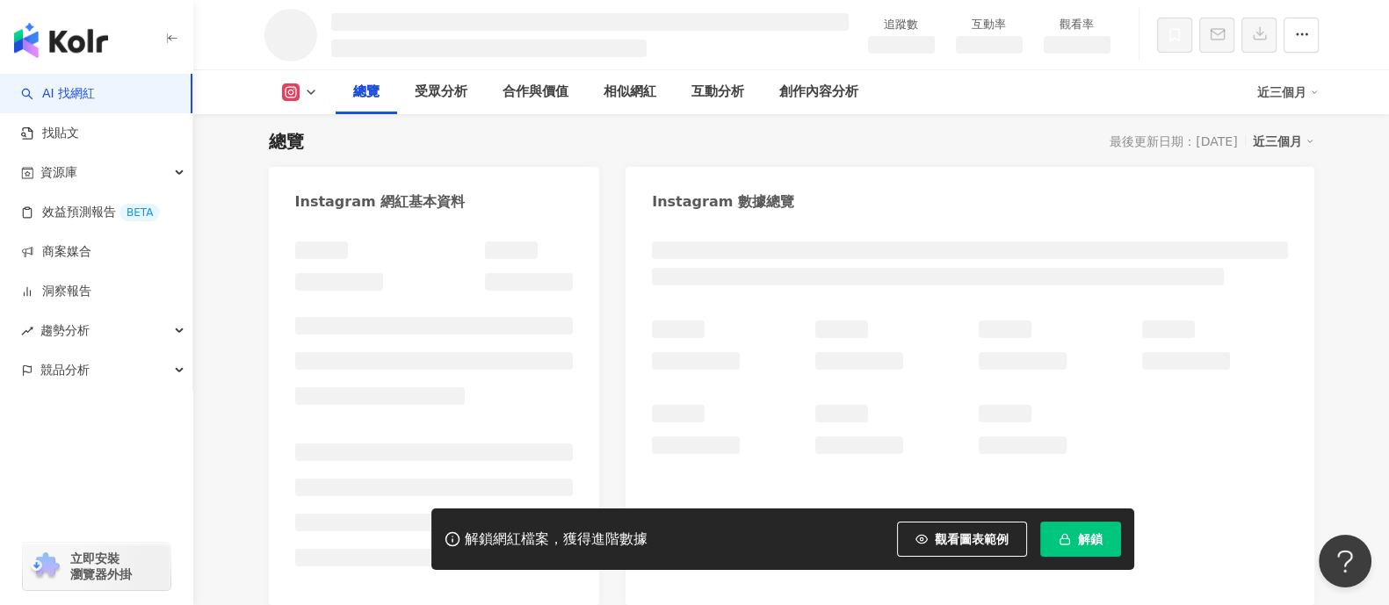
scroll to position [109, 0]
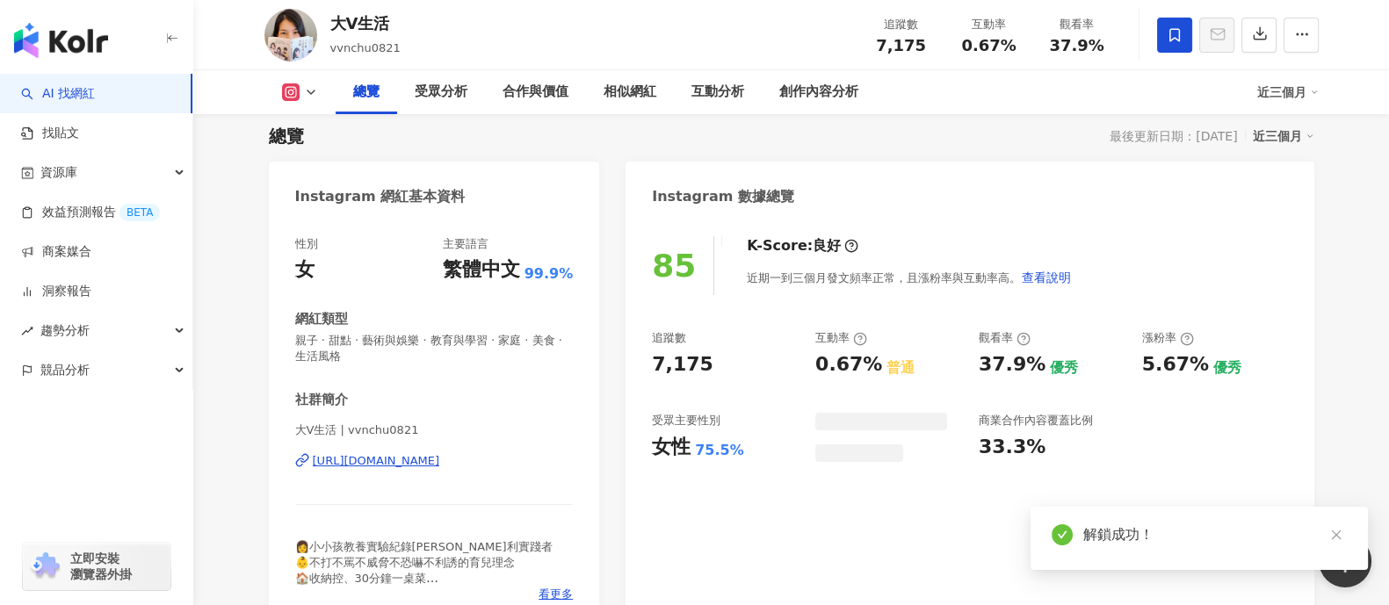
click at [398, 453] on div "[URL][DOMAIN_NAME]" at bounding box center [376, 461] width 127 height 16
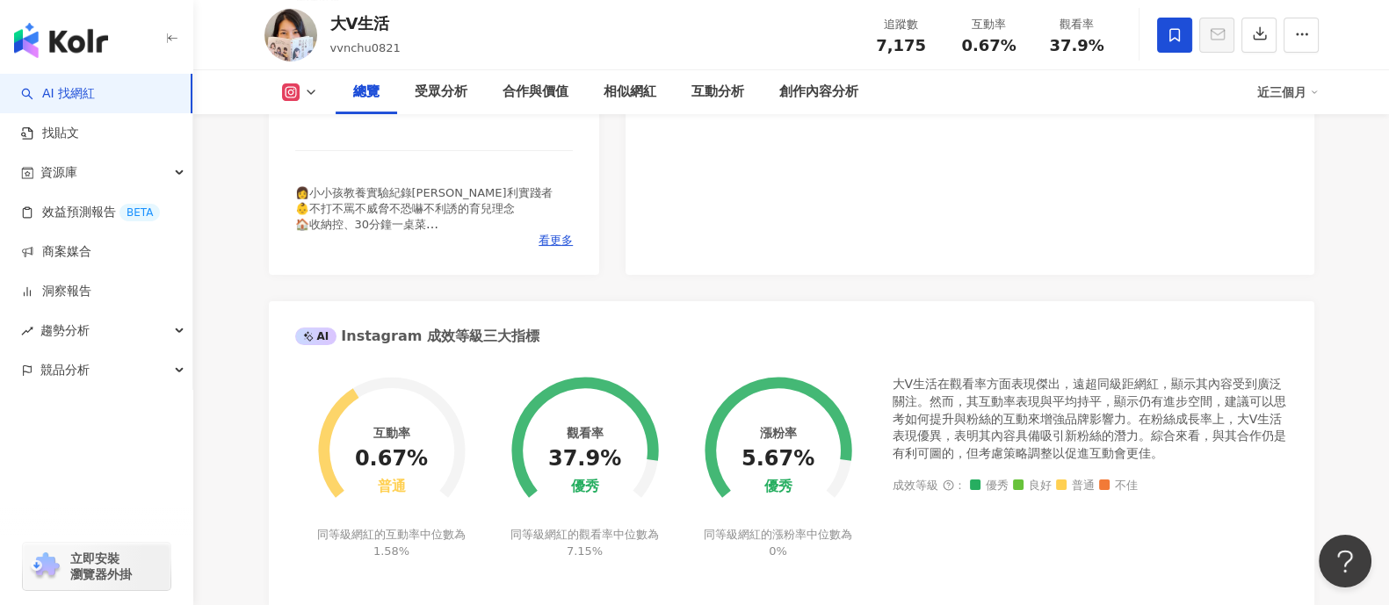
scroll to position [109, 0]
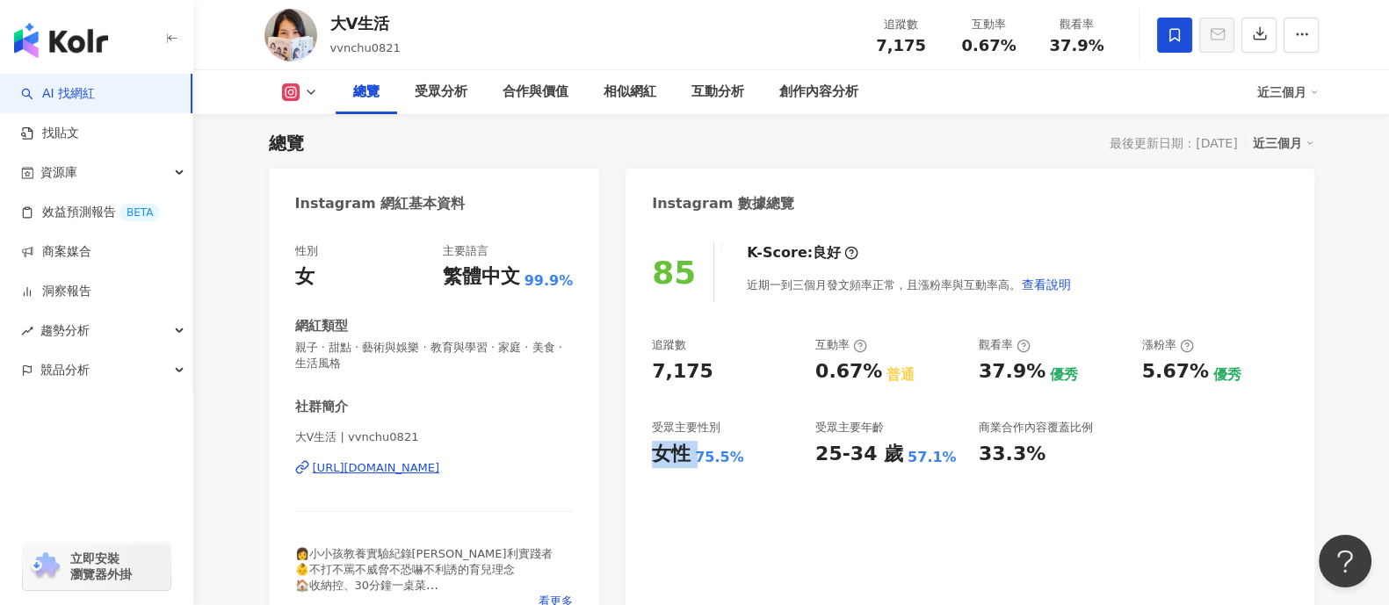
drag, startPoint x: 638, startPoint y: 449, endPoint x: 699, endPoint y: 454, distance: 60.9
click at [699, 454] on div "85 K-Score : 良好 近期一到三個月發文頻率正常，且漲粉率與互動率高。 查看說明 追蹤數 7,175 互動率 0.67% 普通 觀看率 37.9% …" at bounding box center [970, 431] width 688 height 410
drag, startPoint x: 826, startPoint y: 460, endPoint x: 886, endPoint y: 460, distance: 59.8
click at [886, 460] on div "25-34 歲" at bounding box center [859, 454] width 88 height 27
drag, startPoint x: 655, startPoint y: 453, endPoint x: 735, endPoint y: 467, distance: 81.2
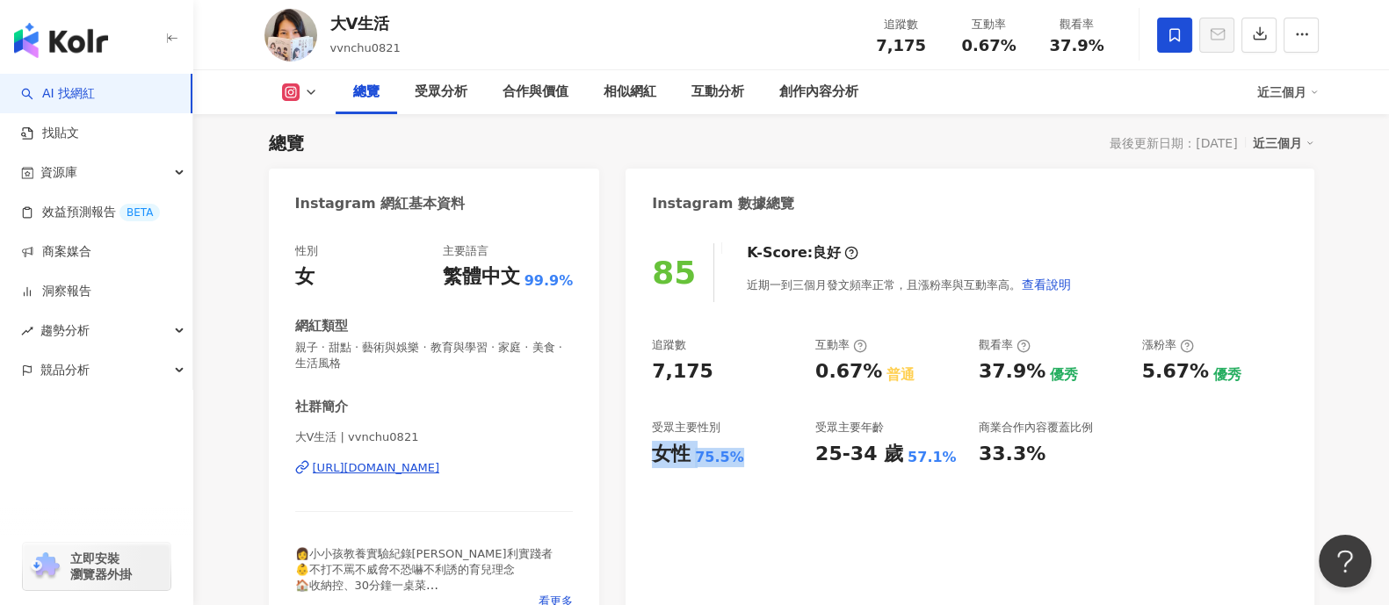
click at [735, 467] on div "女性 75.5%" at bounding box center [725, 454] width 146 height 27
drag, startPoint x: 1141, startPoint y: 365, endPoint x: 1201, endPoint y: 365, distance: 59.8
click at [1201, 365] on div "5.67% 優秀" at bounding box center [1215, 372] width 146 height 27
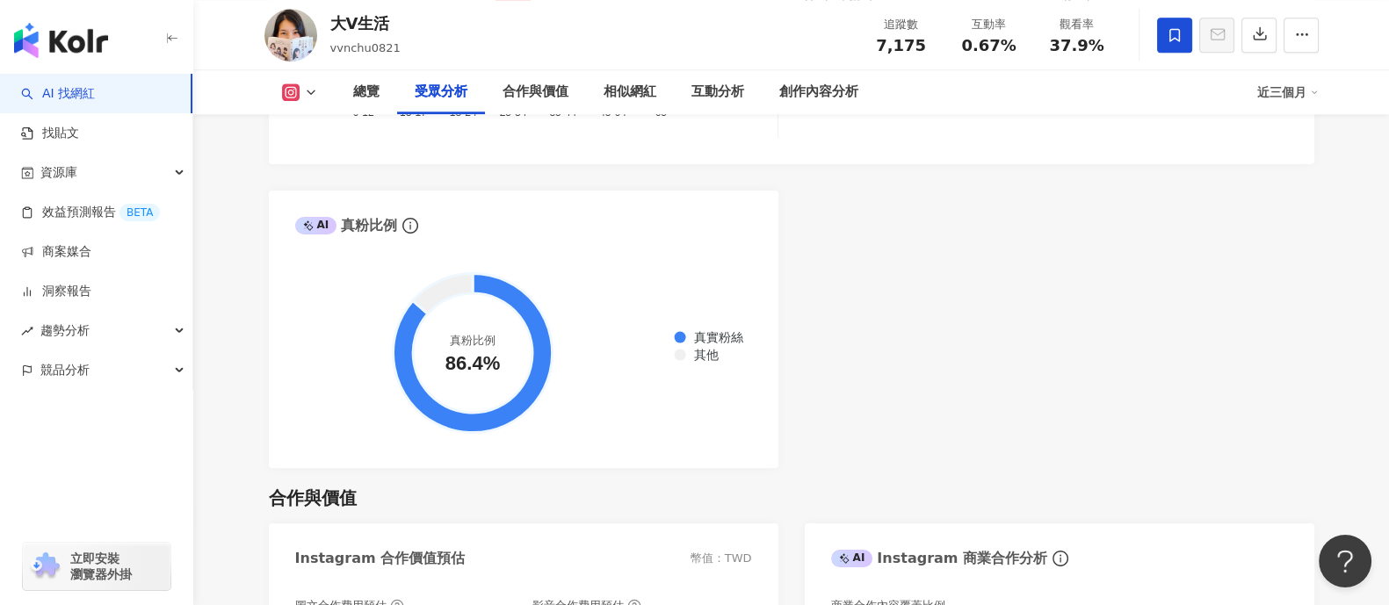
scroll to position [2087, 0]
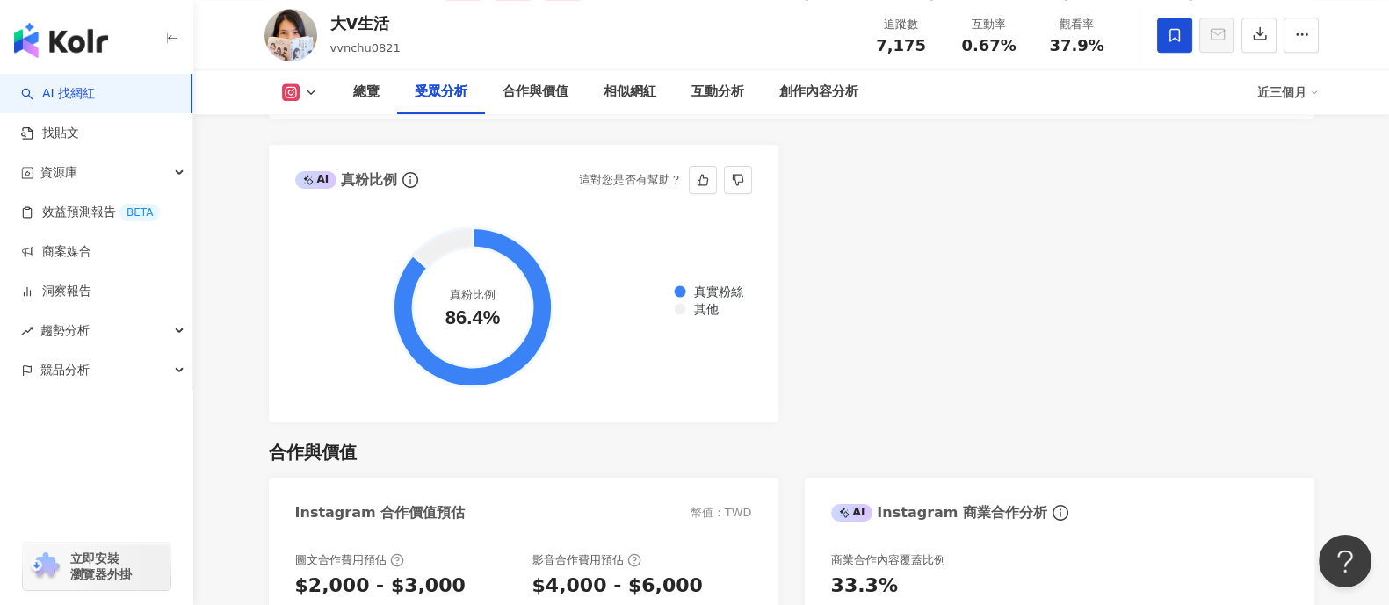
drag, startPoint x: 443, startPoint y: 315, endPoint x: 490, endPoint y: 327, distance: 48.8
click at [490, 327] on circle at bounding box center [473, 308] width 120 height 120
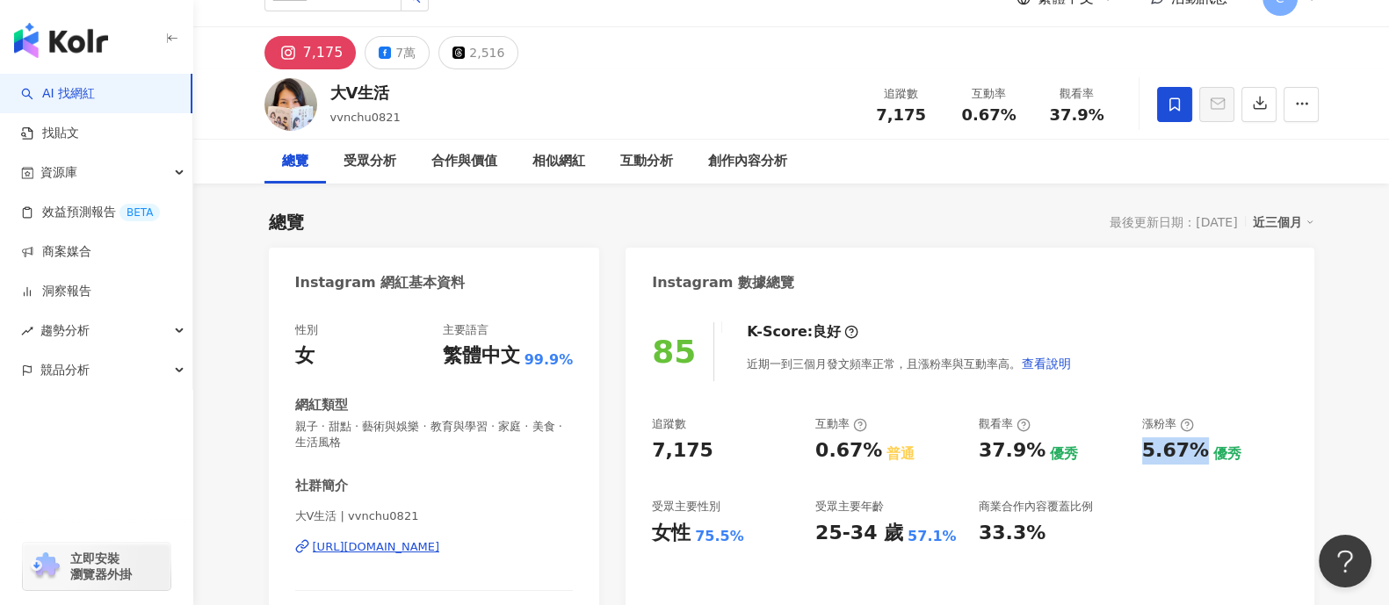
scroll to position [0, 0]
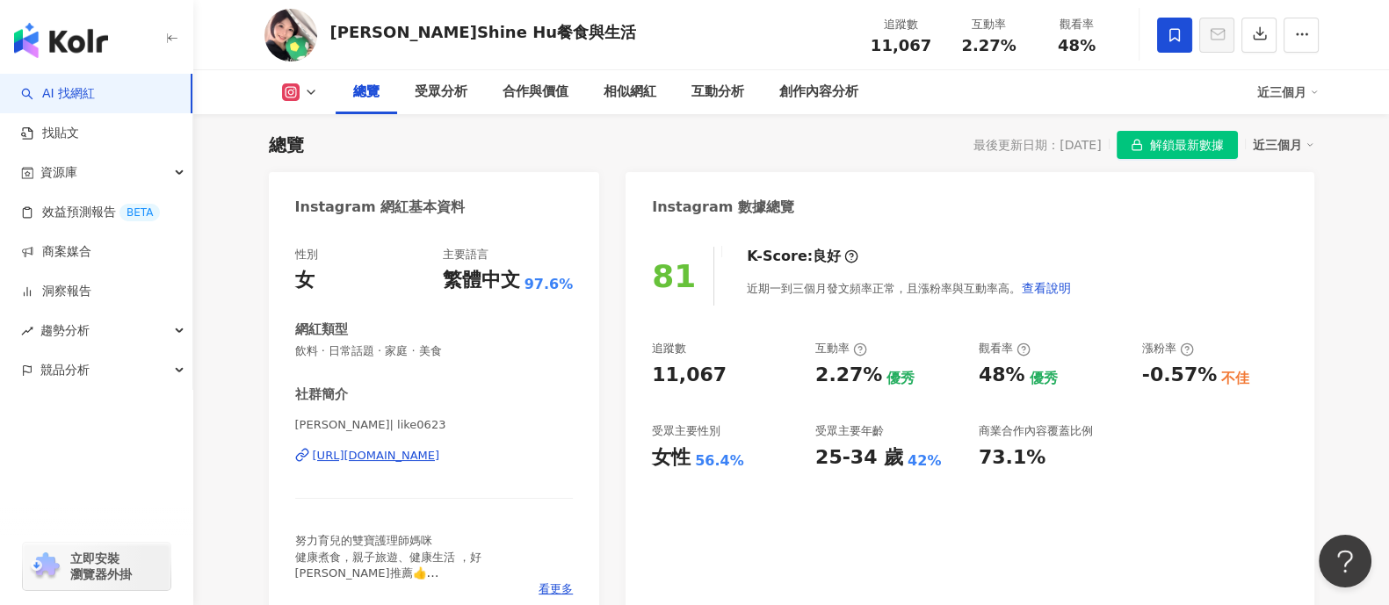
scroll to position [219, 0]
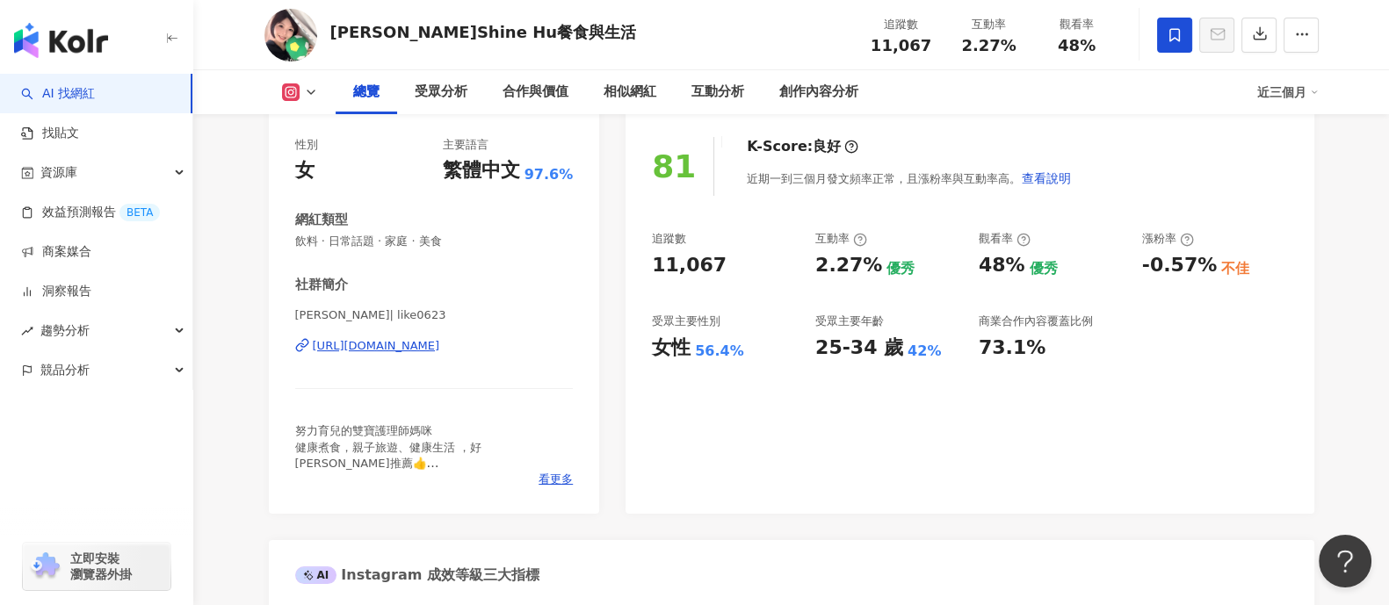
click at [409, 344] on div "https://www.instagram.com/like0623/" at bounding box center [376, 346] width 127 height 16
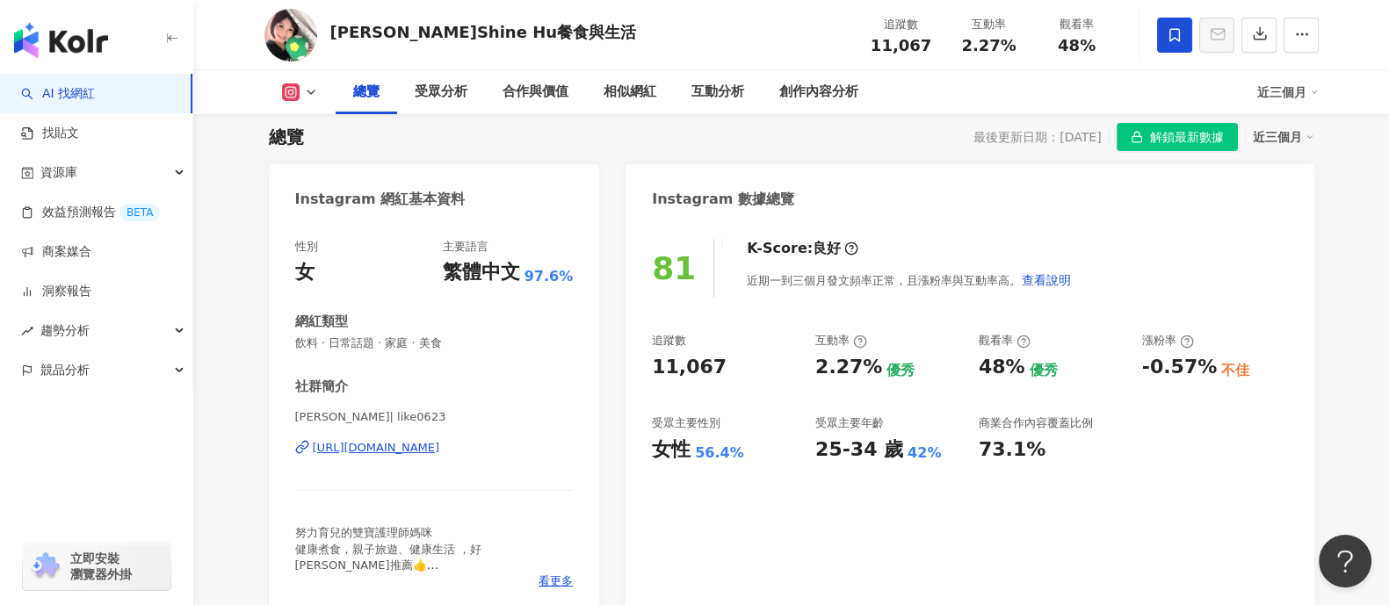
scroll to position [0, 0]
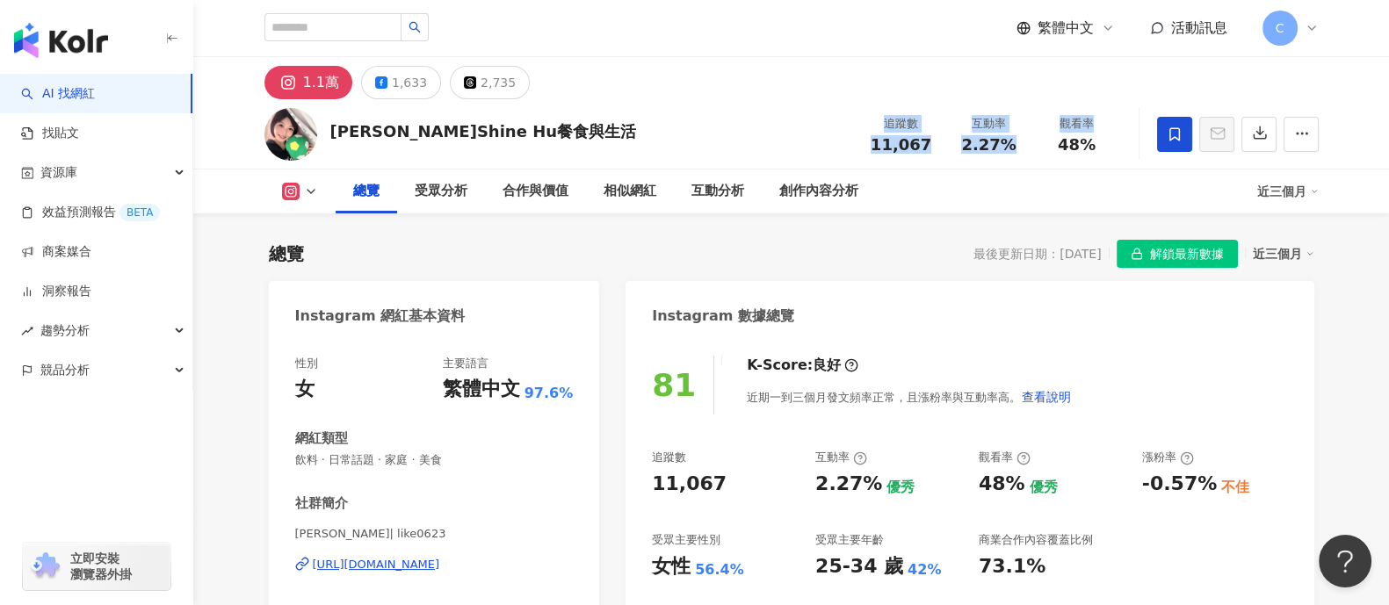
drag, startPoint x: 870, startPoint y: 120, endPoint x: 1059, endPoint y: 155, distance: 192.0
click at [1059, 155] on div "追蹤數 11,067 互動率 2.27% 觀看率 48%" at bounding box center [990, 134] width 264 height 52
drag, startPoint x: 1087, startPoint y: 162, endPoint x: 1040, endPoint y: 147, distance: 49.7
click at [1088, 160] on div "胡小嫺 Shine Hu餐食與生活 追蹤數 11,067 互動率 2.27% 觀看率 48%" at bounding box center [791, 133] width 1125 height 69
drag, startPoint x: 871, startPoint y: 142, endPoint x: 923, endPoint y: 149, distance: 52.2
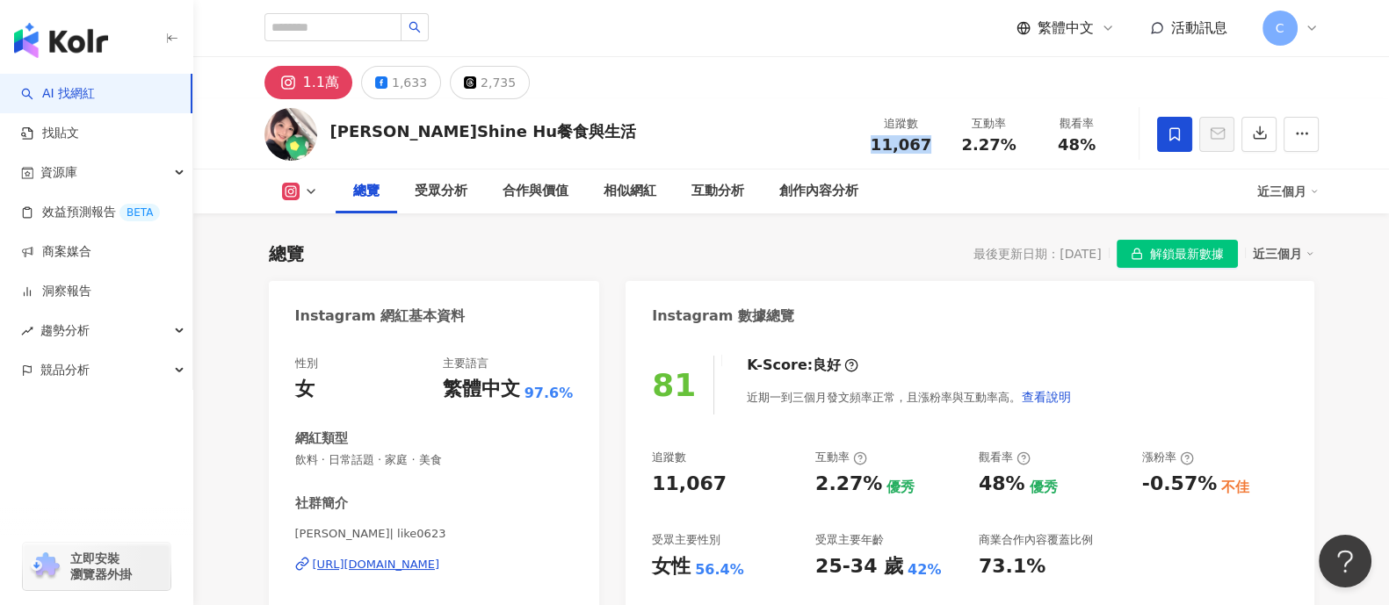
click at [923, 149] on div "11,067" at bounding box center [901, 145] width 67 height 18
drag, startPoint x: 1023, startPoint y: 152, endPoint x: 1083, endPoint y: 145, distance: 60.2
click at [1083, 145] on div "追蹤數 11,067 互動率 2.27% 觀看率 48%" at bounding box center [990, 134] width 264 height 52
click at [1104, 163] on div "胡小嫺 Shine Hu餐食與生活 追蹤數 11,067 互動率 2.27% 觀看率 48%" at bounding box center [791, 133] width 1125 height 69
drag, startPoint x: 1027, startPoint y: 134, endPoint x: 978, endPoint y: 131, distance: 49.3
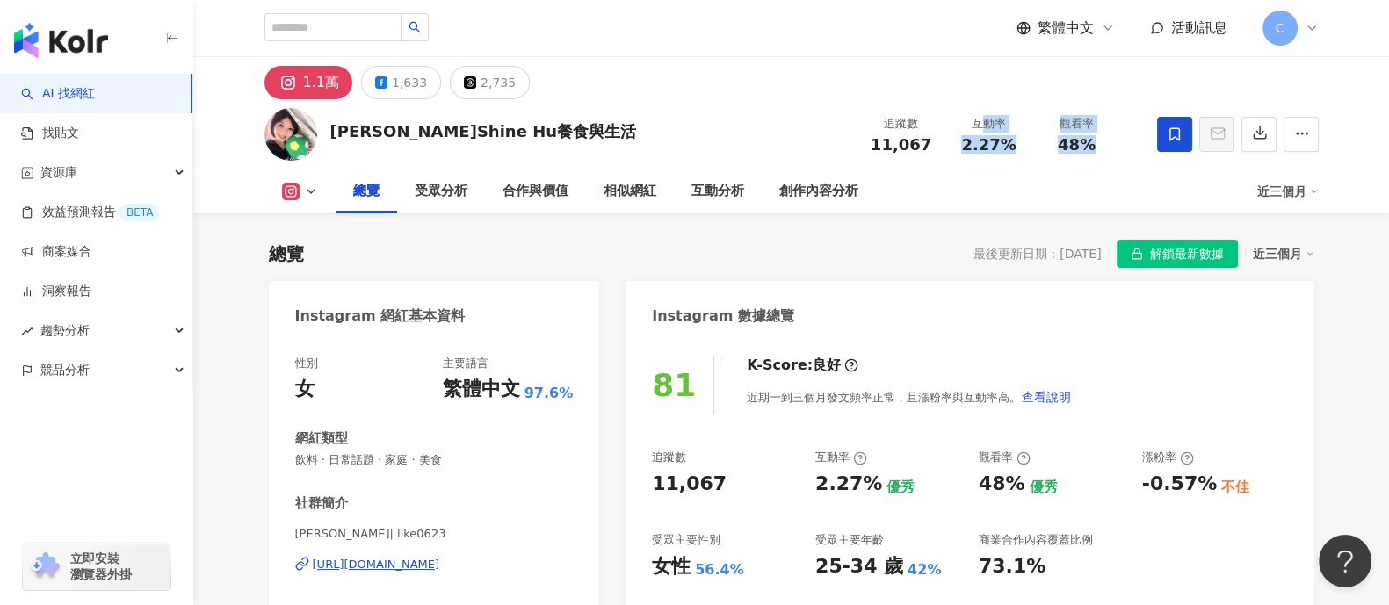
click at [978, 131] on div "追蹤數 11,067 互動率 2.27% 觀看率 48%" at bounding box center [990, 134] width 264 height 52
click at [945, 102] on div "胡小嫺 Shine Hu餐食與生活 追蹤數 11,067 互動率 2.27% 觀看率 48%" at bounding box center [791, 133] width 1125 height 69
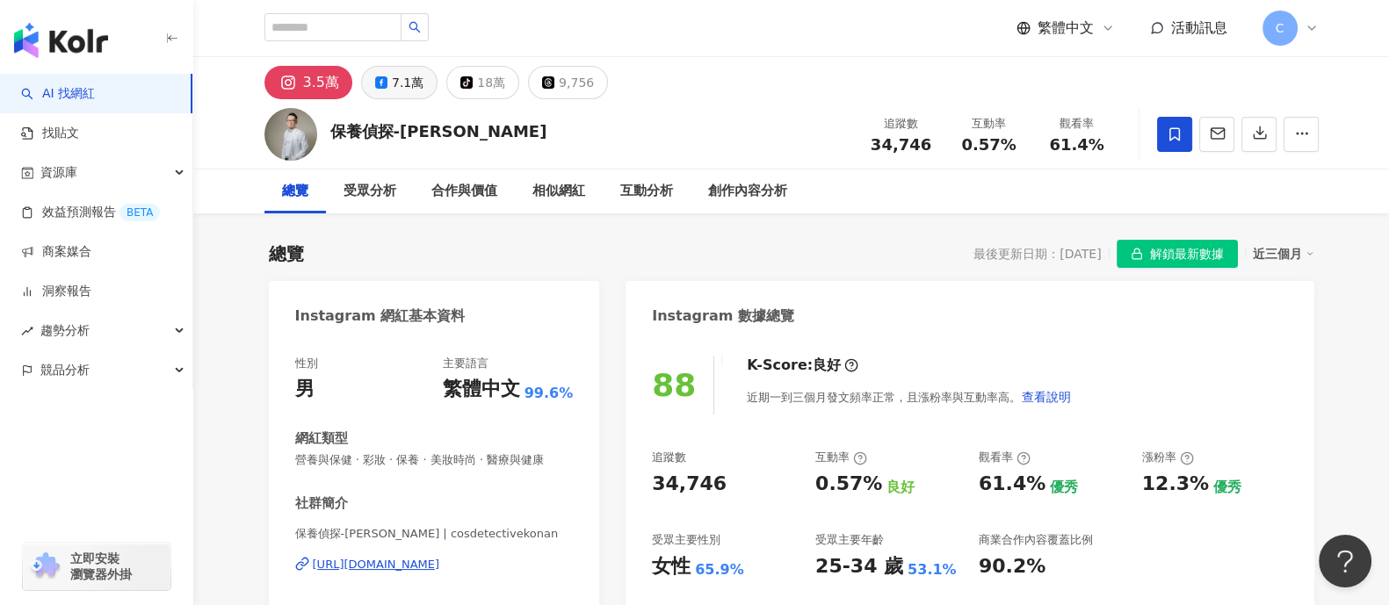
click at [400, 91] on div "7.1萬" at bounding box center [408, 82] width 32 height 25
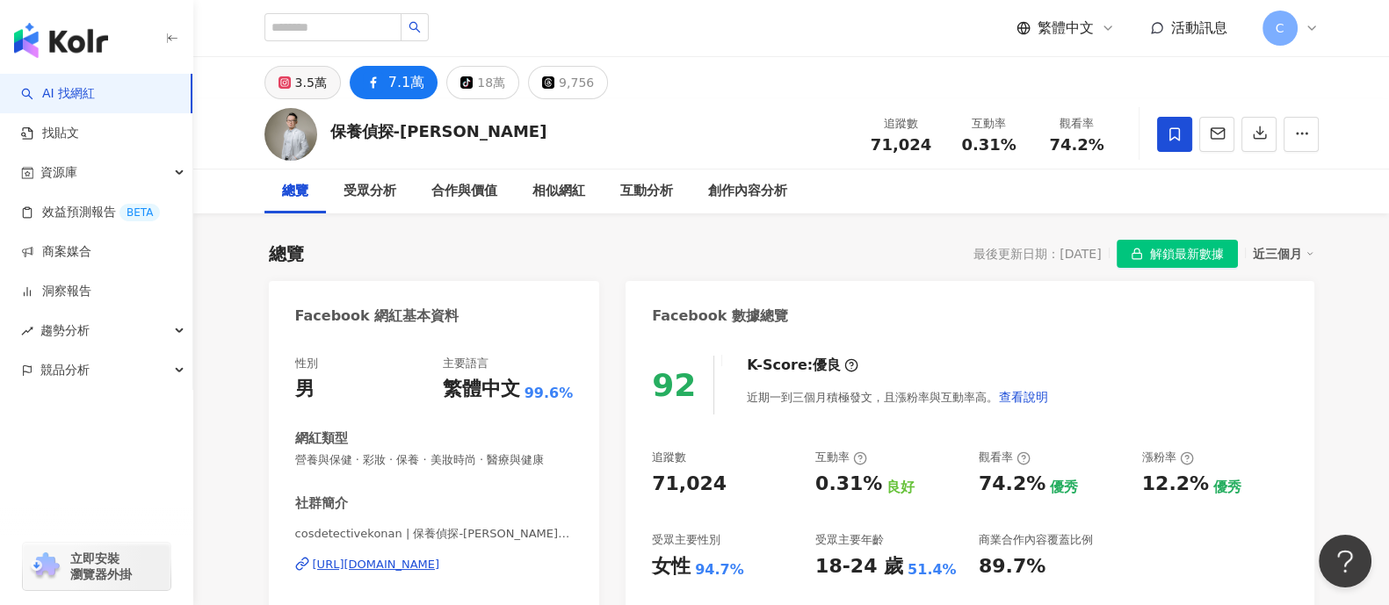
click at [291, 84] on button "3.5萬" at bounding box center [302, 82] width 76 height 33
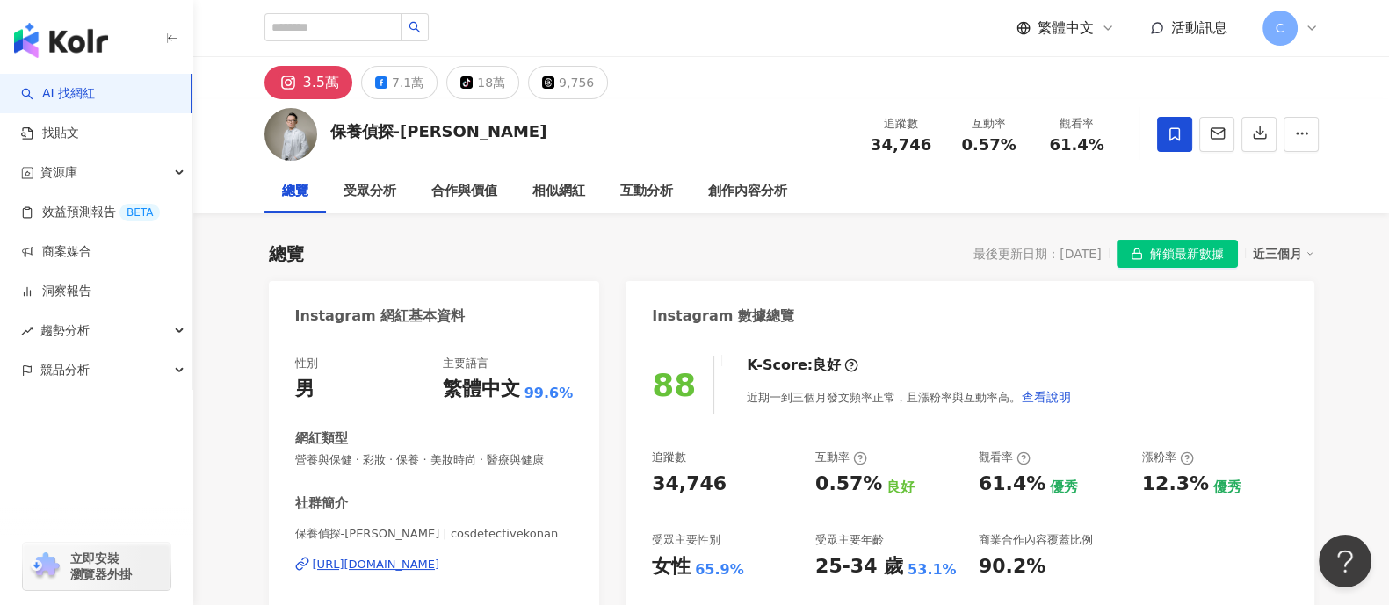
scroll to position [109, 0]
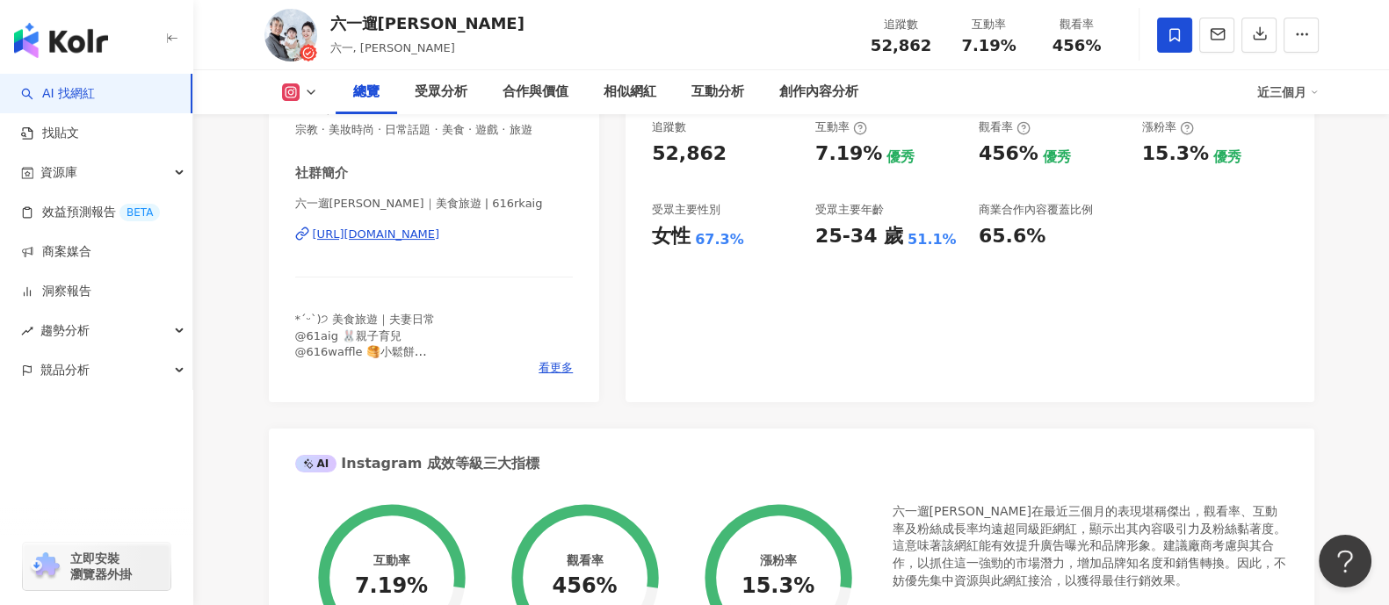
scroll to position [219, 0]
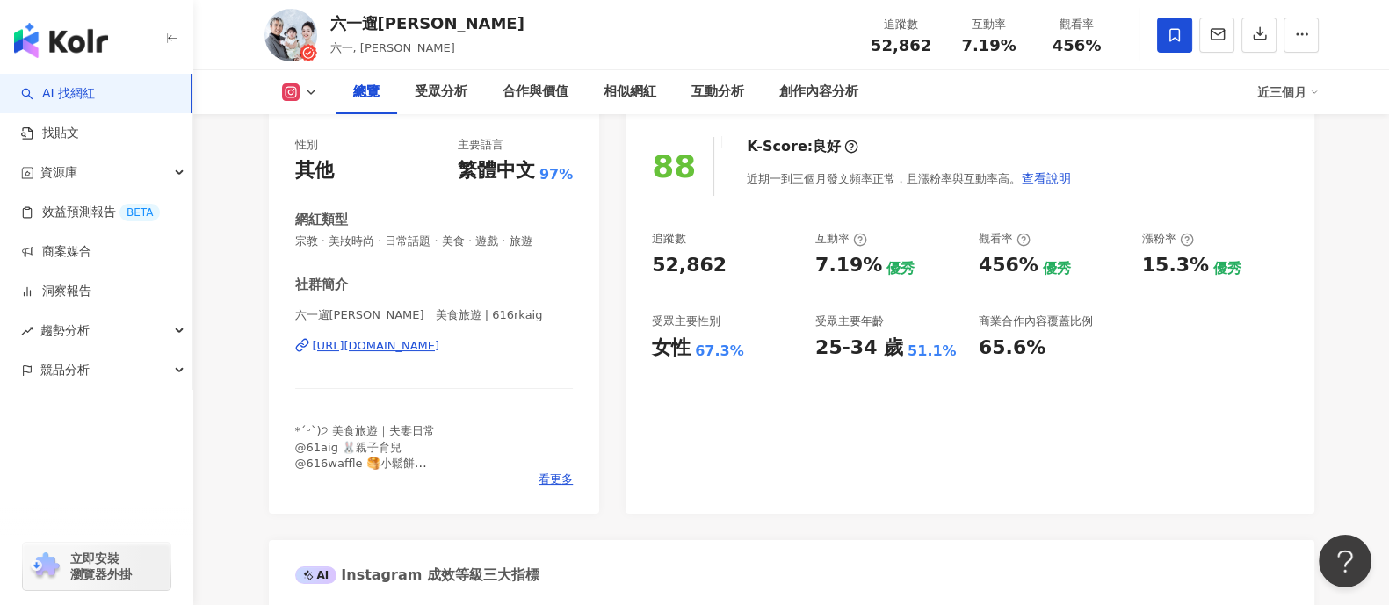
click at [81, 31] on img "button" at bounding box center [61, 40] width 94 height 35
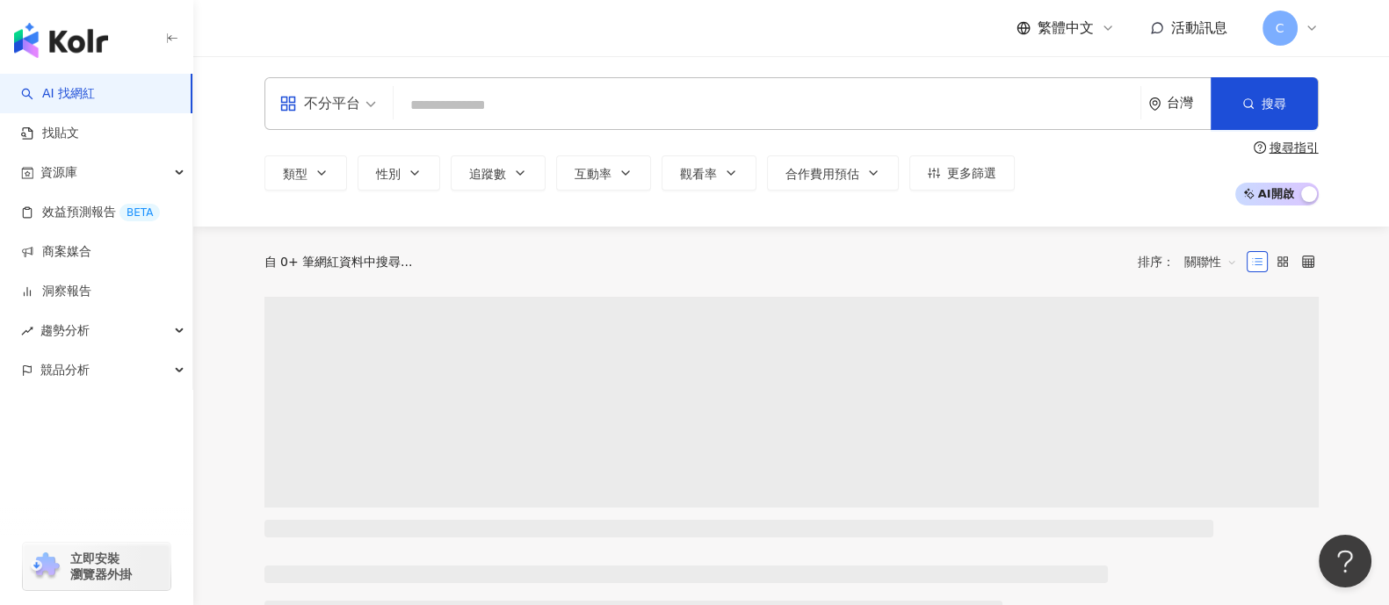
click at [449, 113] on input "search" at bounding box center [767, 105] width 733 height 33
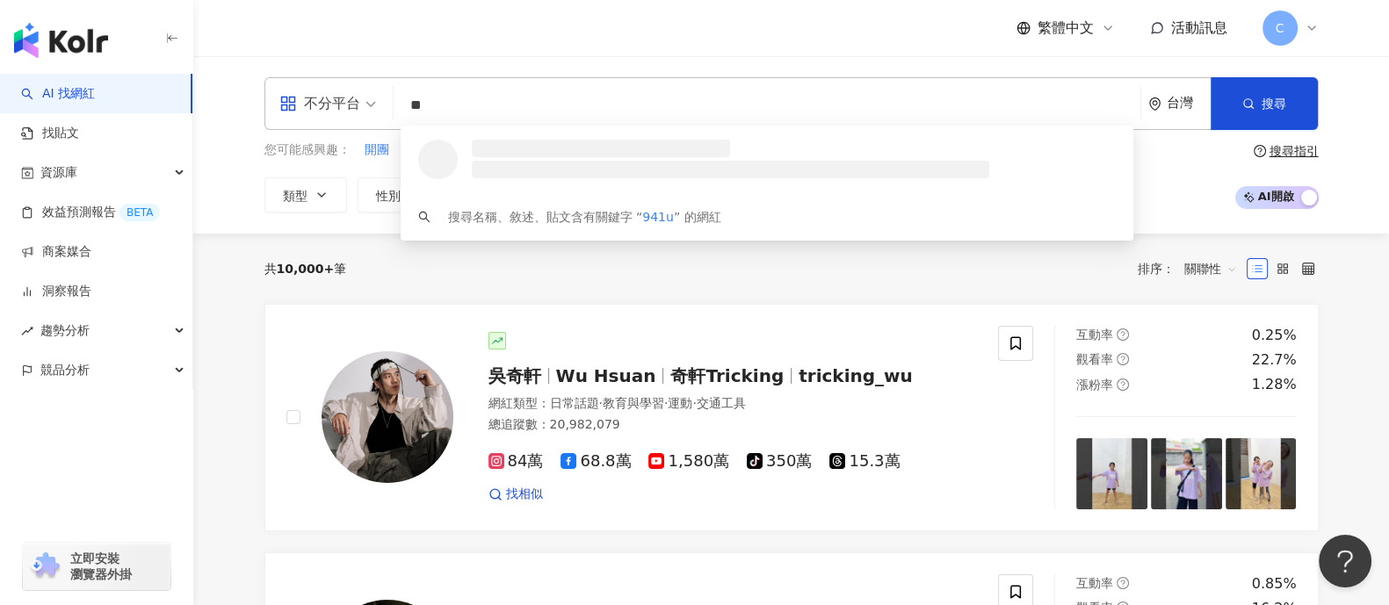
type input "*"
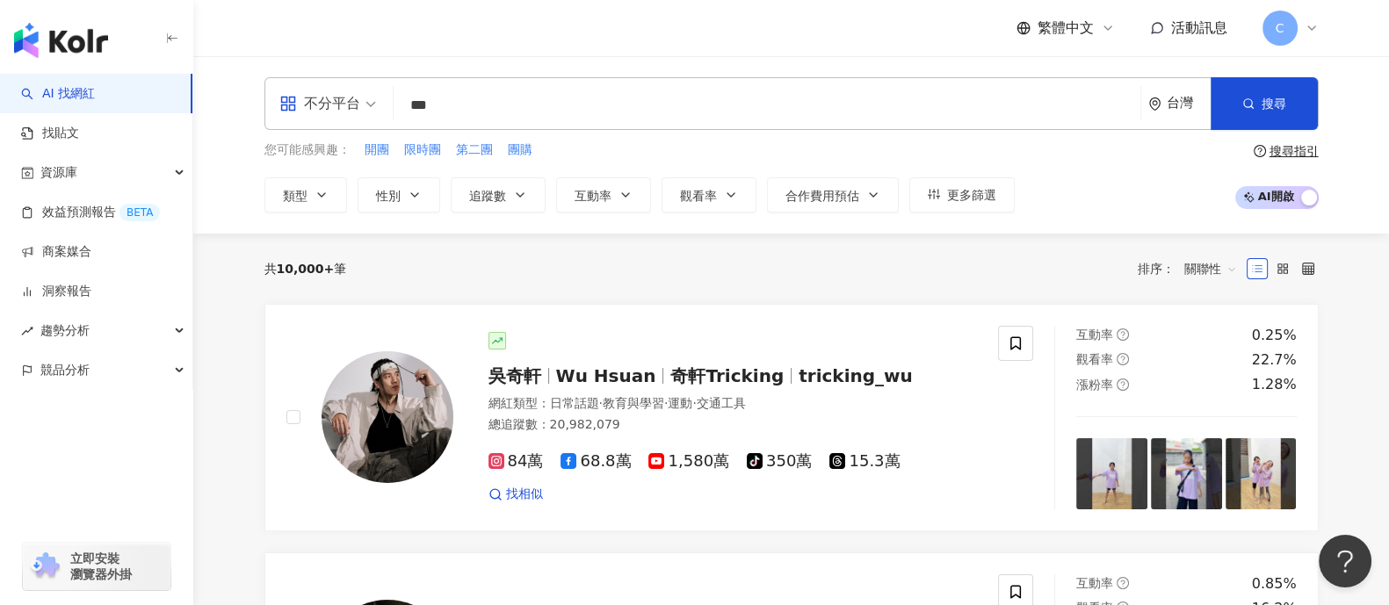
type input "**"
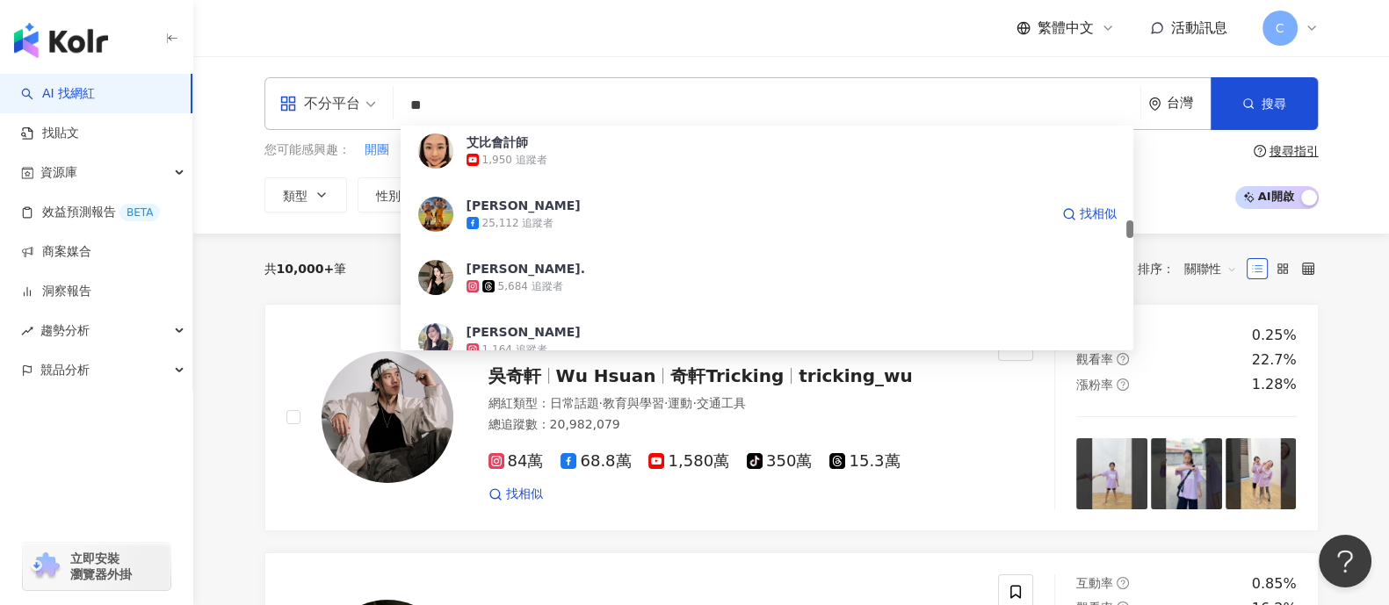
scroll to position [1318, 0]
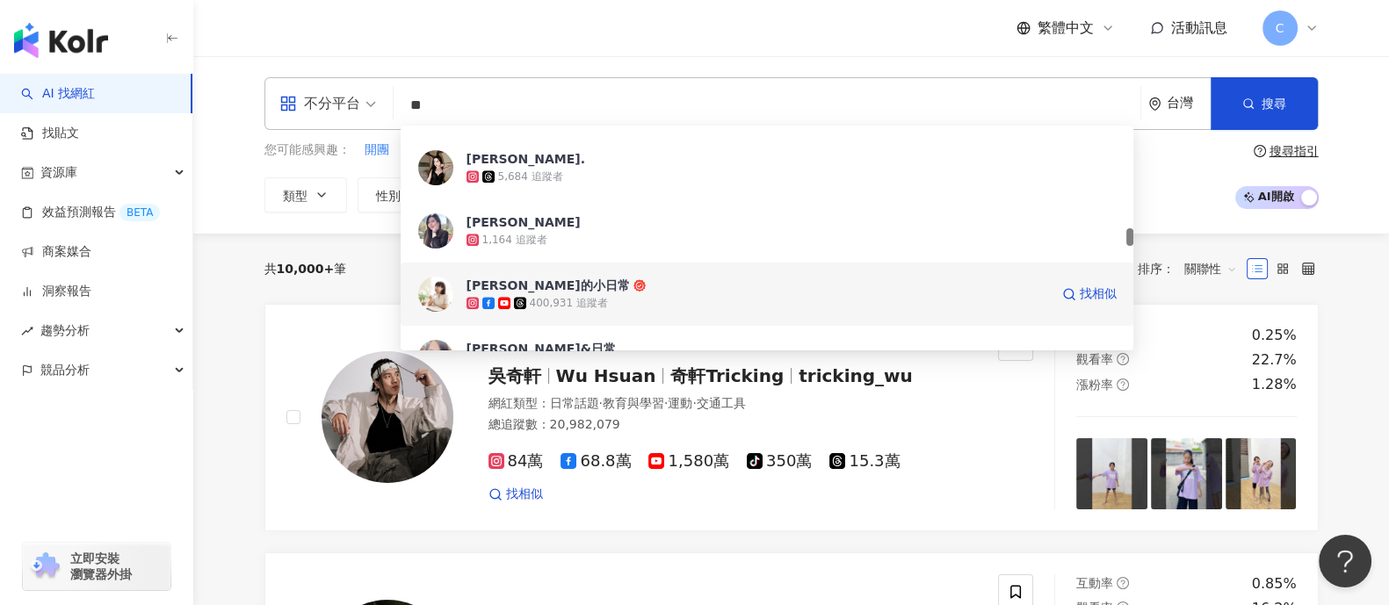
click at [504, 295] on div "400,931 追蹤者" at bounding box center [758, 303] width 583 height 18
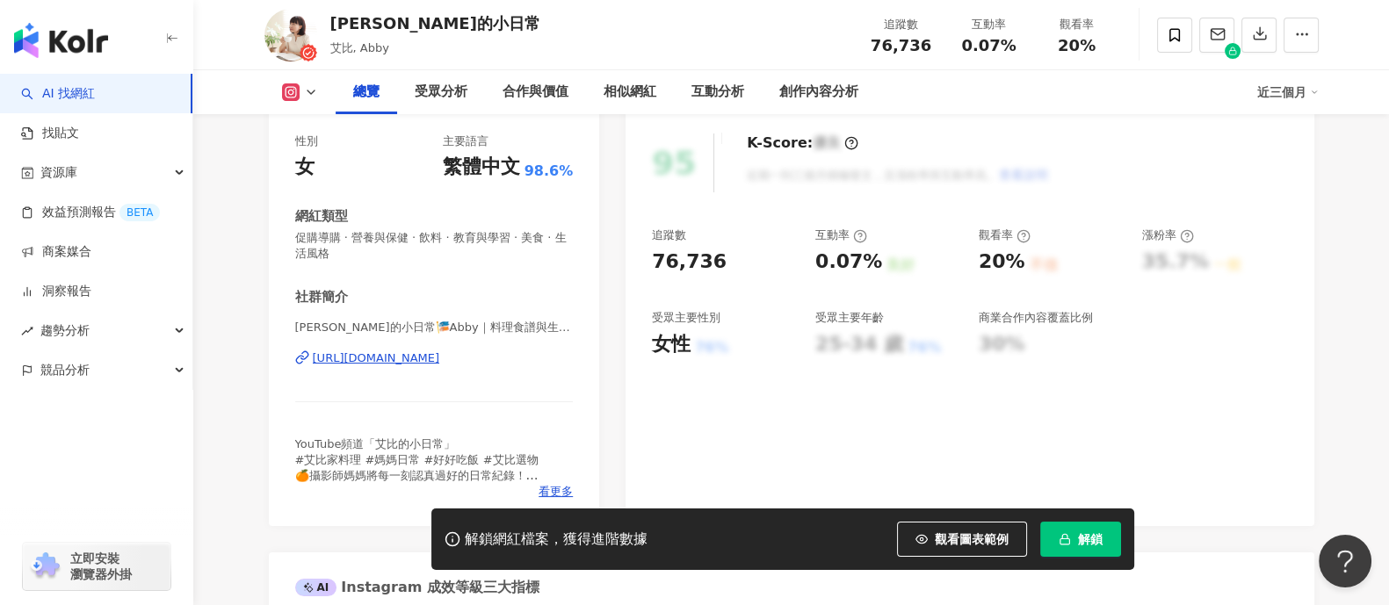
click at [412, 358] on div "https://www.instagram.com/iamabby41/" at bounding box center [376, 359] width 127 height 16
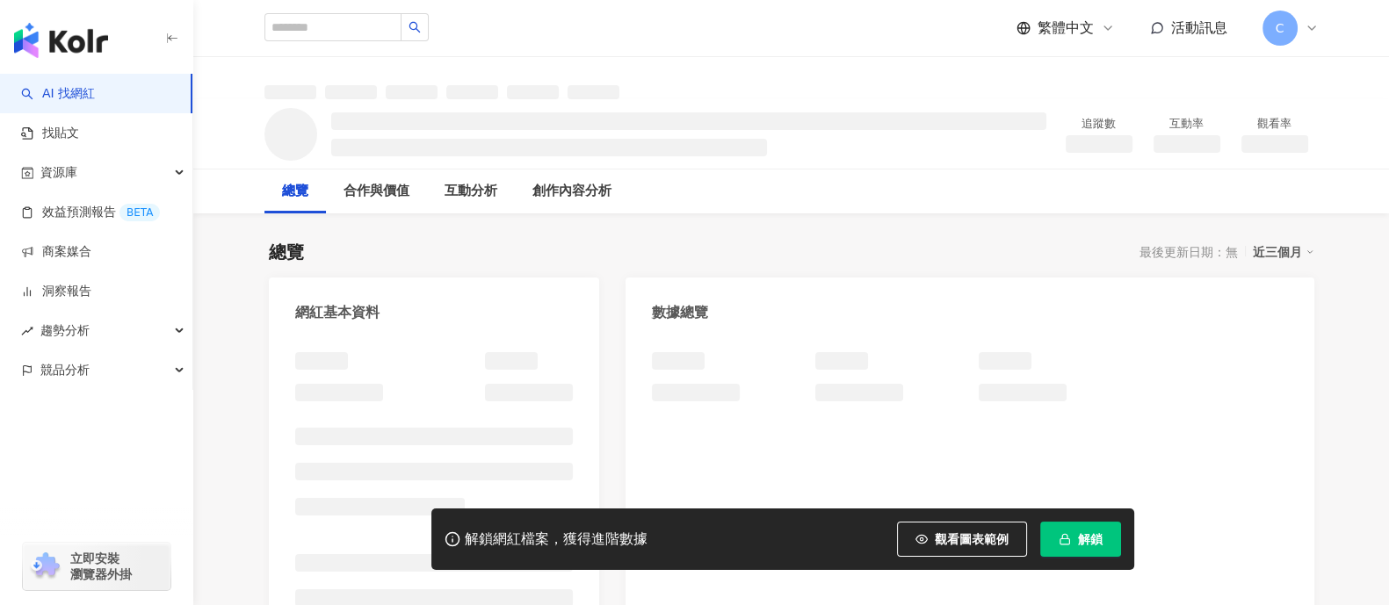
scroll to position [109, 0]
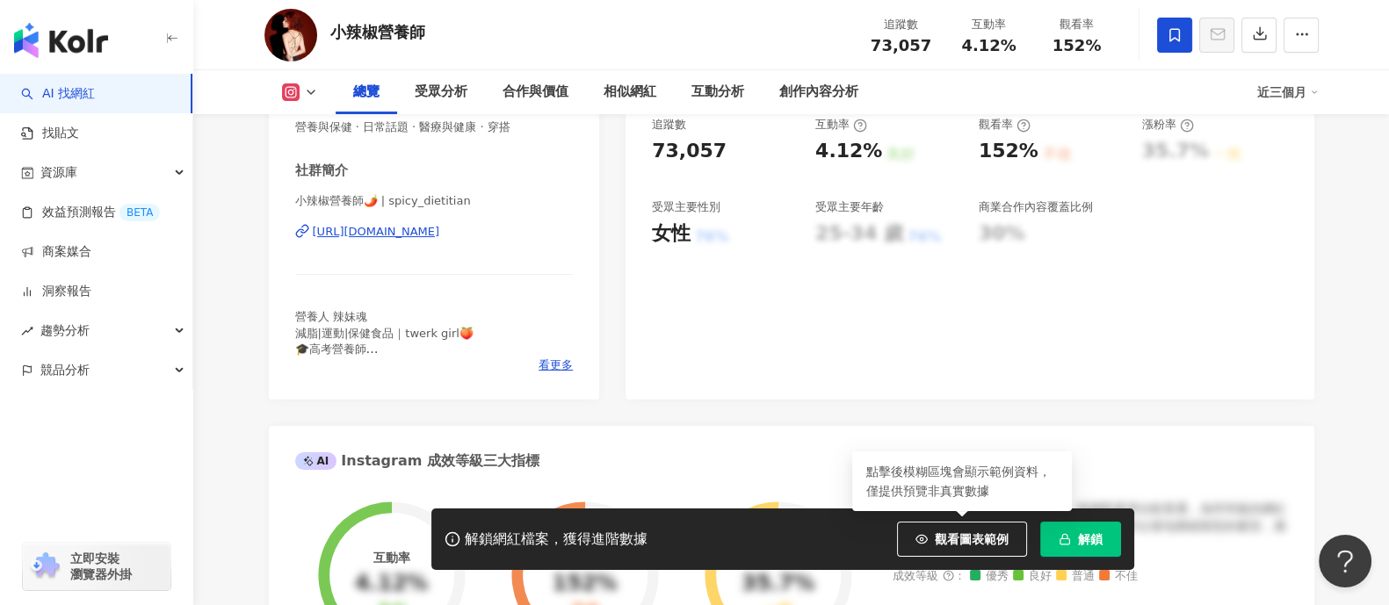
click at [1090, 550] on button "解鎖" at bounding box center [1080, 539] width 81 height 35
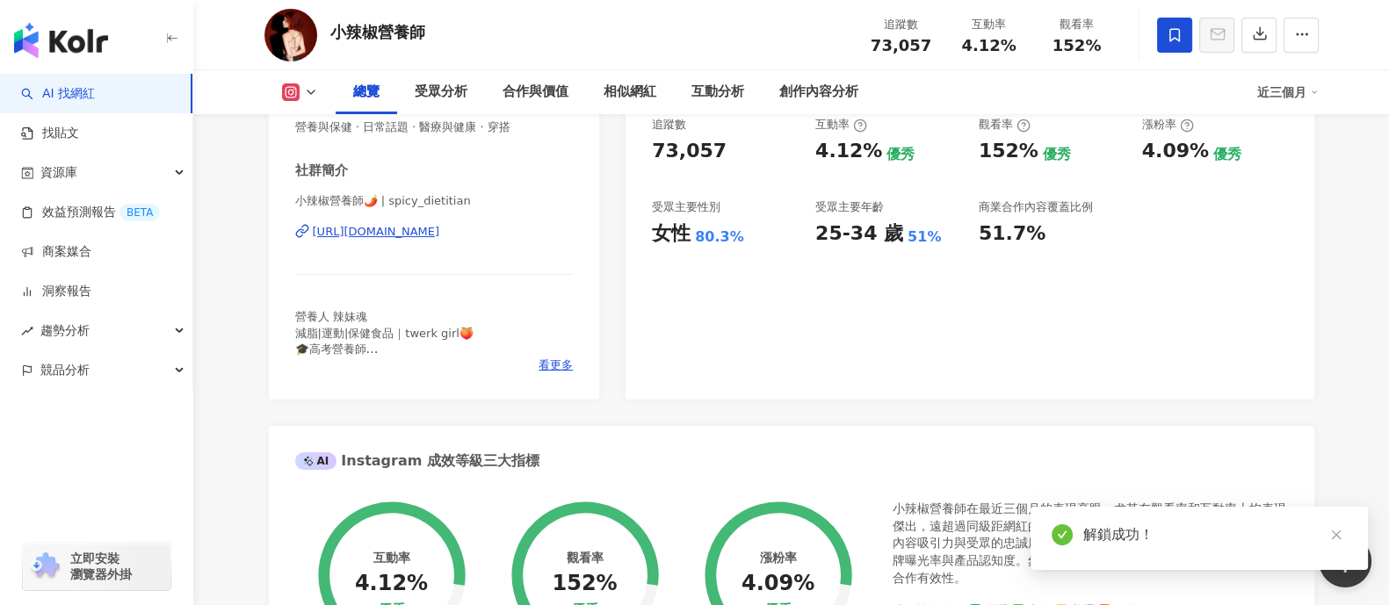
scroll to position [219, 0]
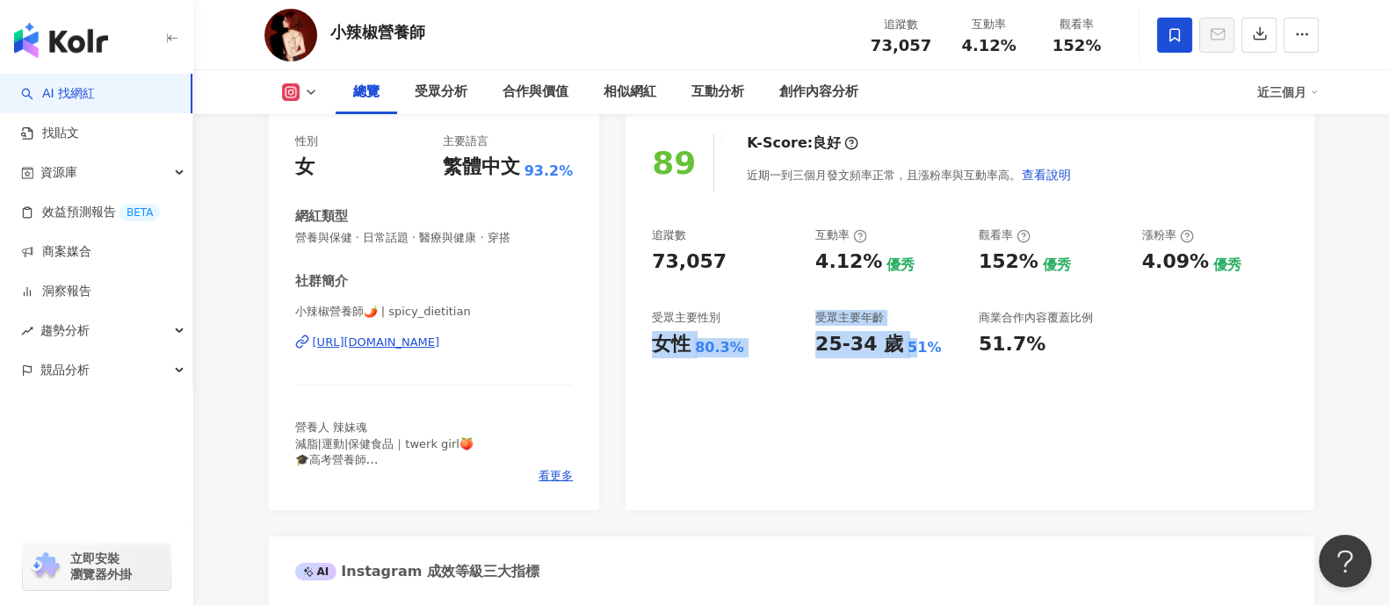
drag, startPoint x: 654, startPoint y: 344, endPoint x: 907, endPoint y: 379, distance: 255.4
click at [907, 379] on div "89 K-Score : 良好 近期一到三個月發文頻率正常，且漲粉率與互動率高。 查看說明 追蹤數 73,057 互動率 4.12% 優秀 觀看率 152% …" at bounding box center [970, 313] width 688 height 395
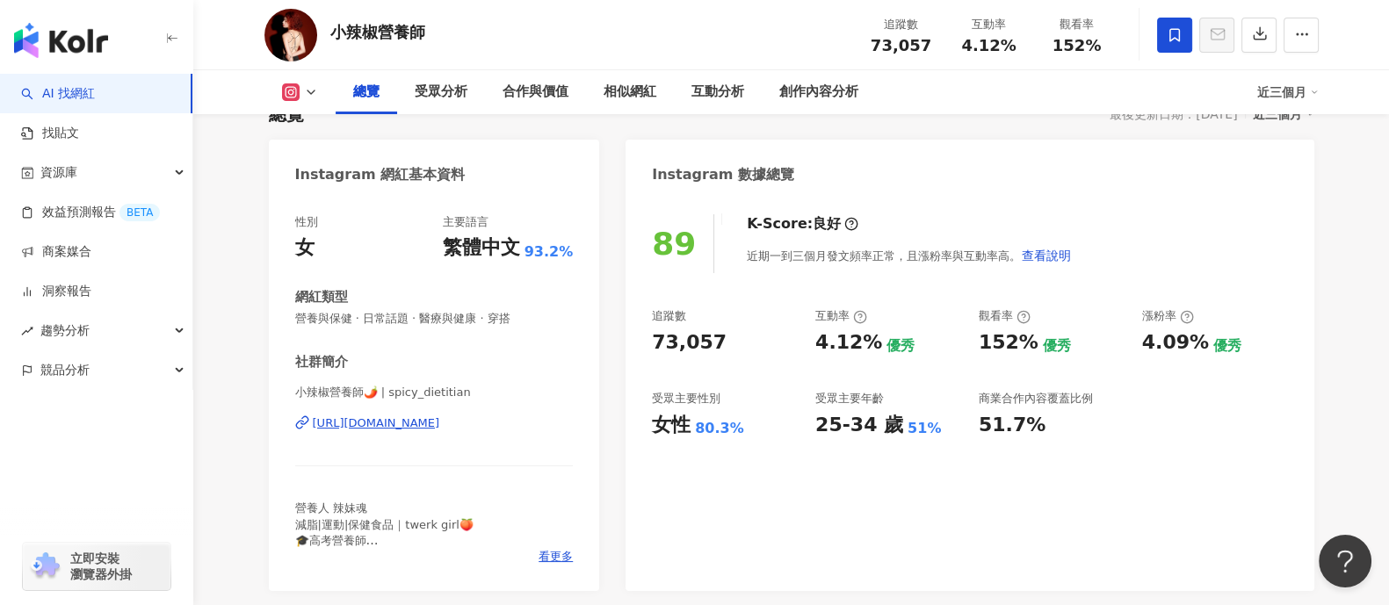
scroll to position [109, 0]
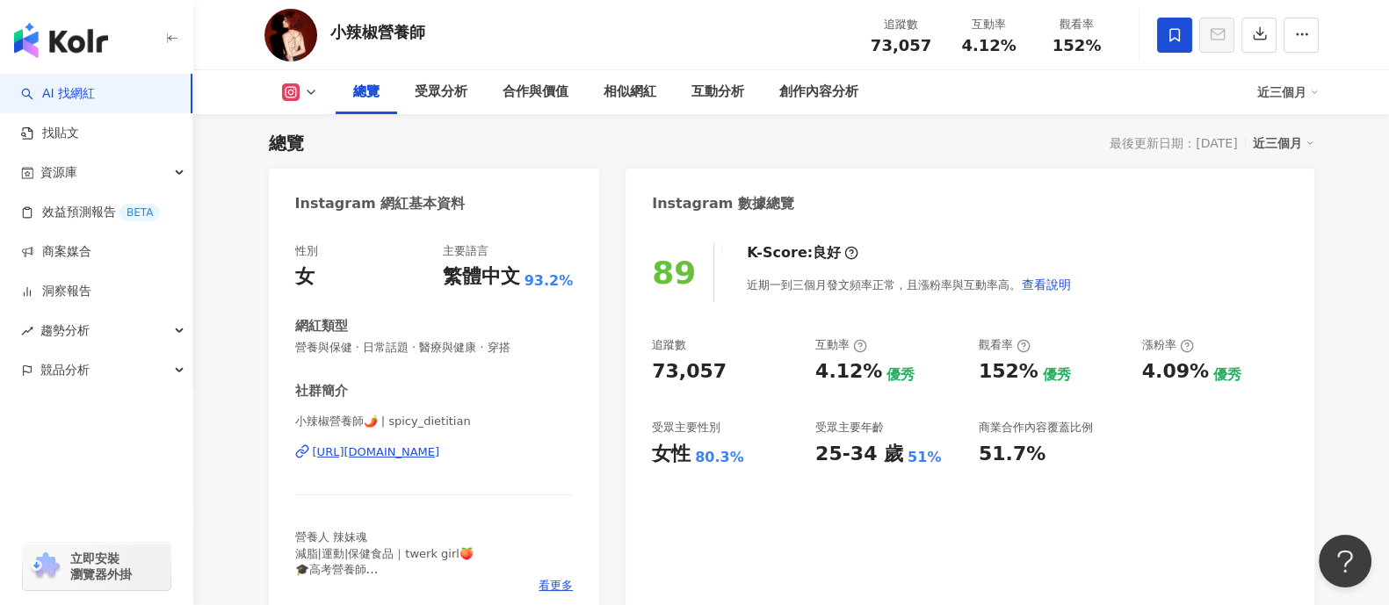
click at [440, 448] on div "https://www.instagram.com/spicy_dietitian/" at bounding box center [376, 453] width 127 height 16
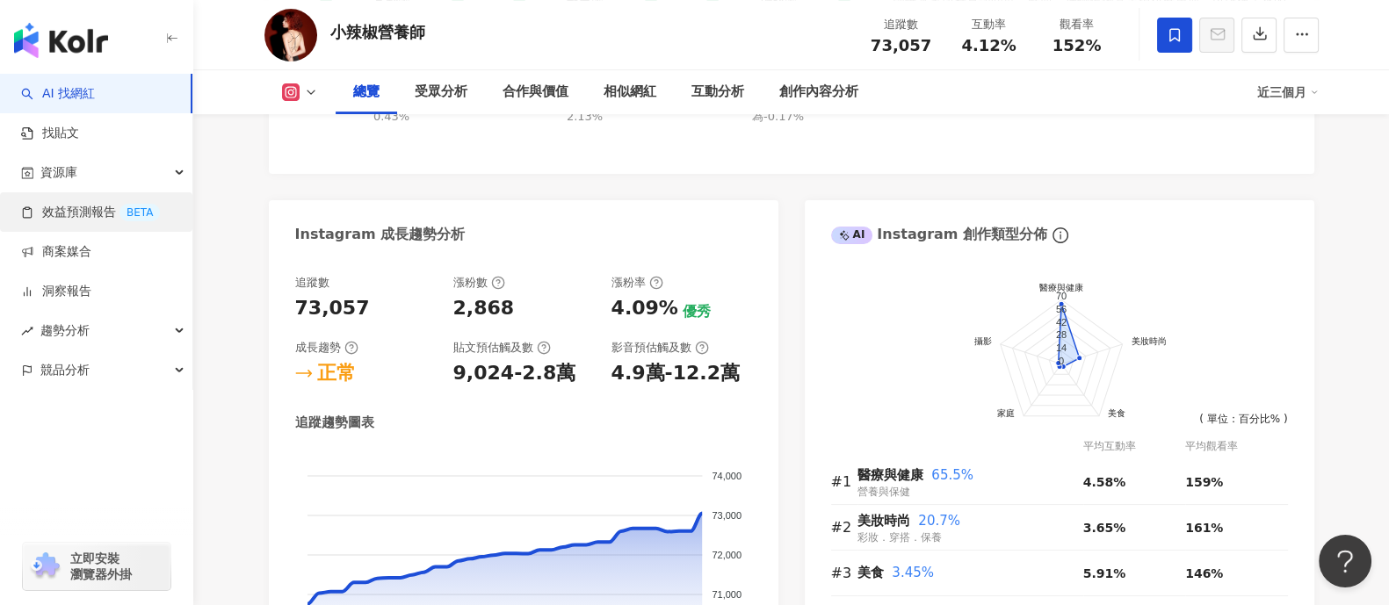
scroll to position [768, 0]
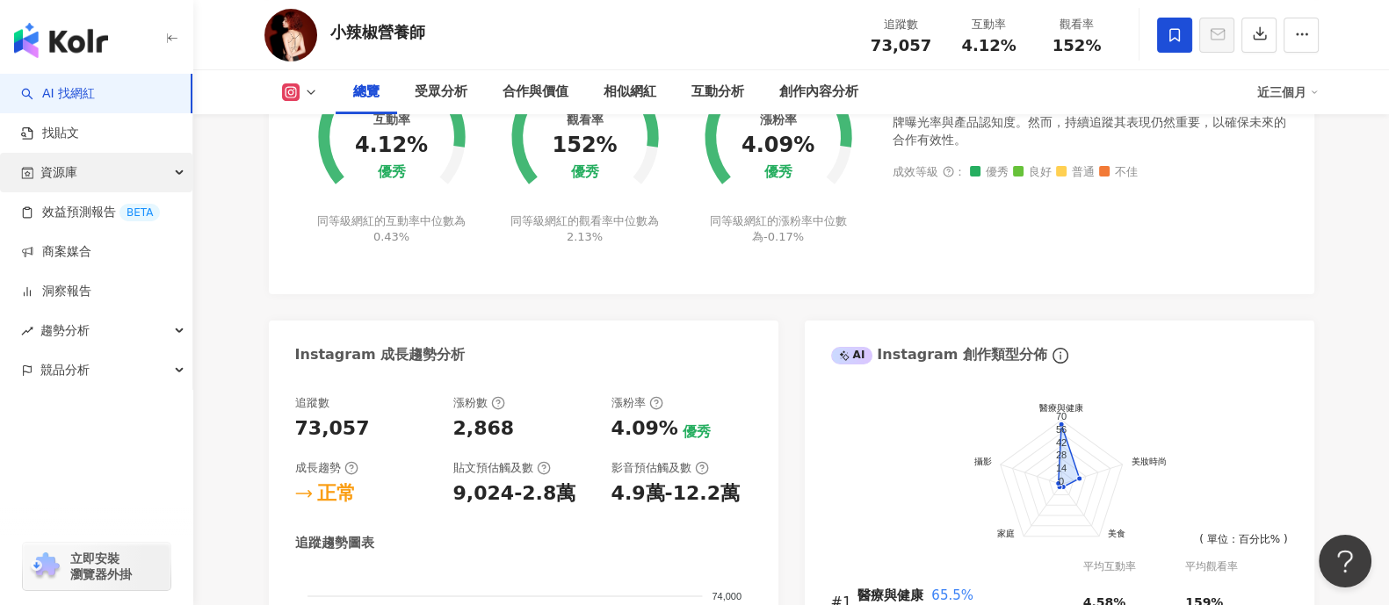
click at [134, 177] on div "資源庫" at bounding box center [96, 173] width 192 height 40
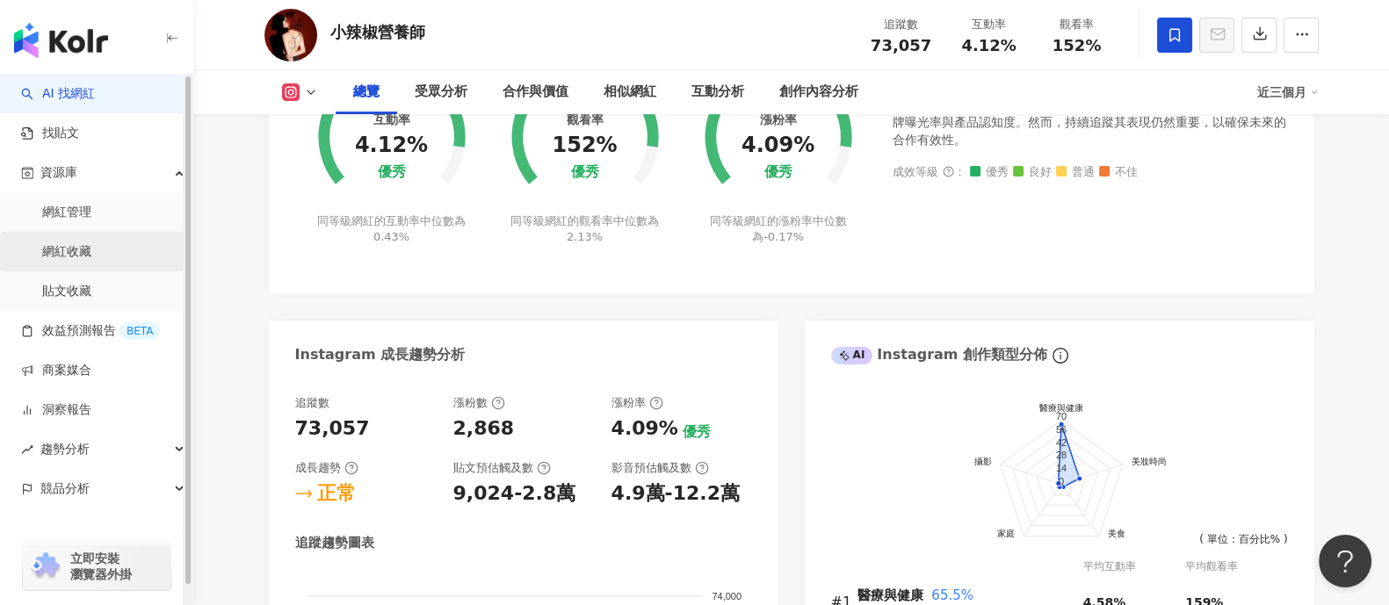
click at [91, 252] on link "網紅收藏" at bounding box center [66, 252] width 49 height 18
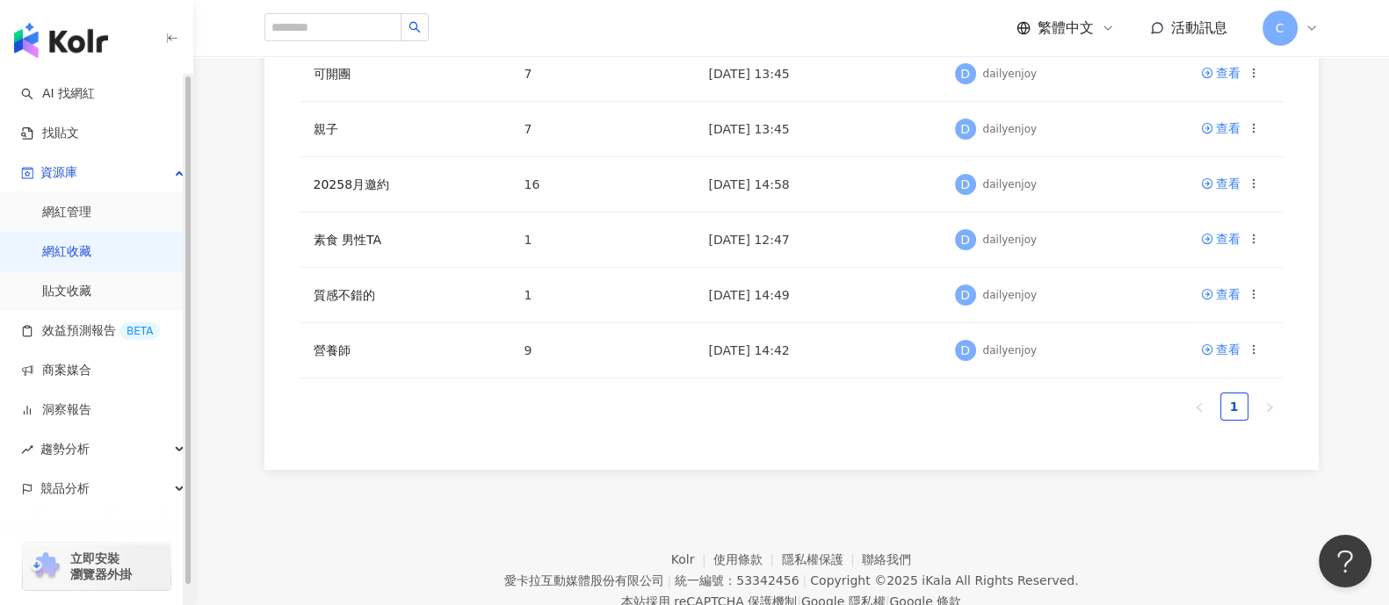
scroll to position [438, 0]
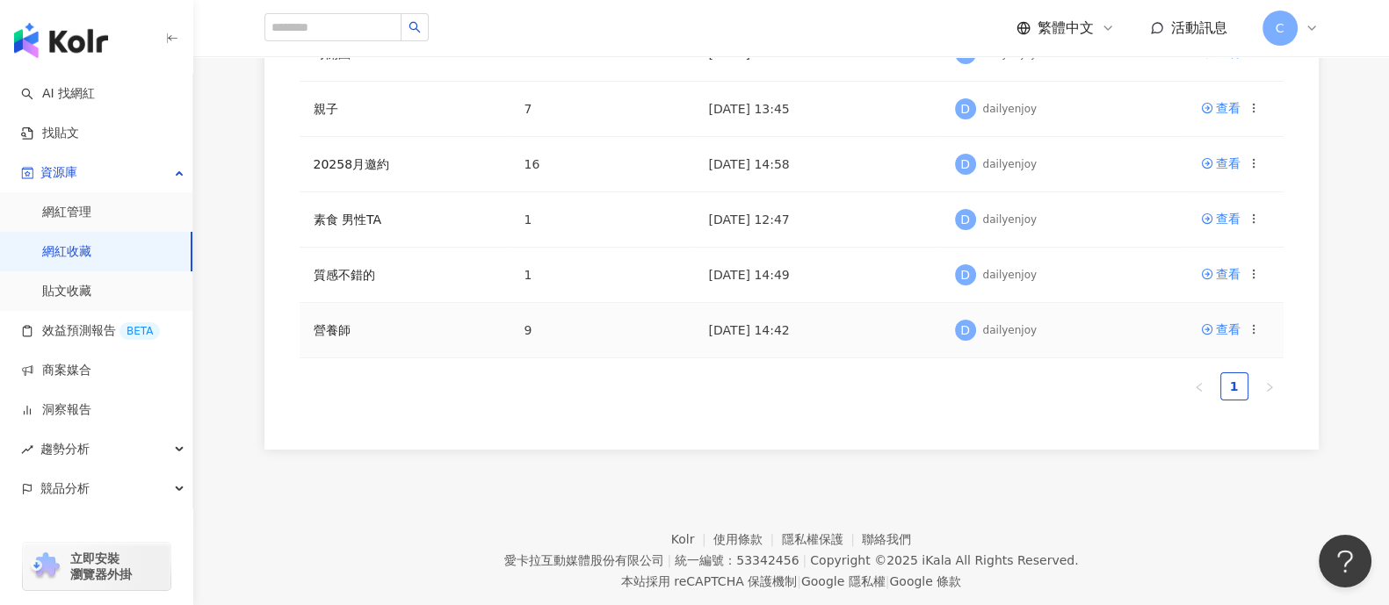
click at [360, 325] on td "營養師" at bounding box center [405, 330] width 211 height 55
click at [338, 330] on link "營養師" at bounding box center [332, 330] width 37 height 14
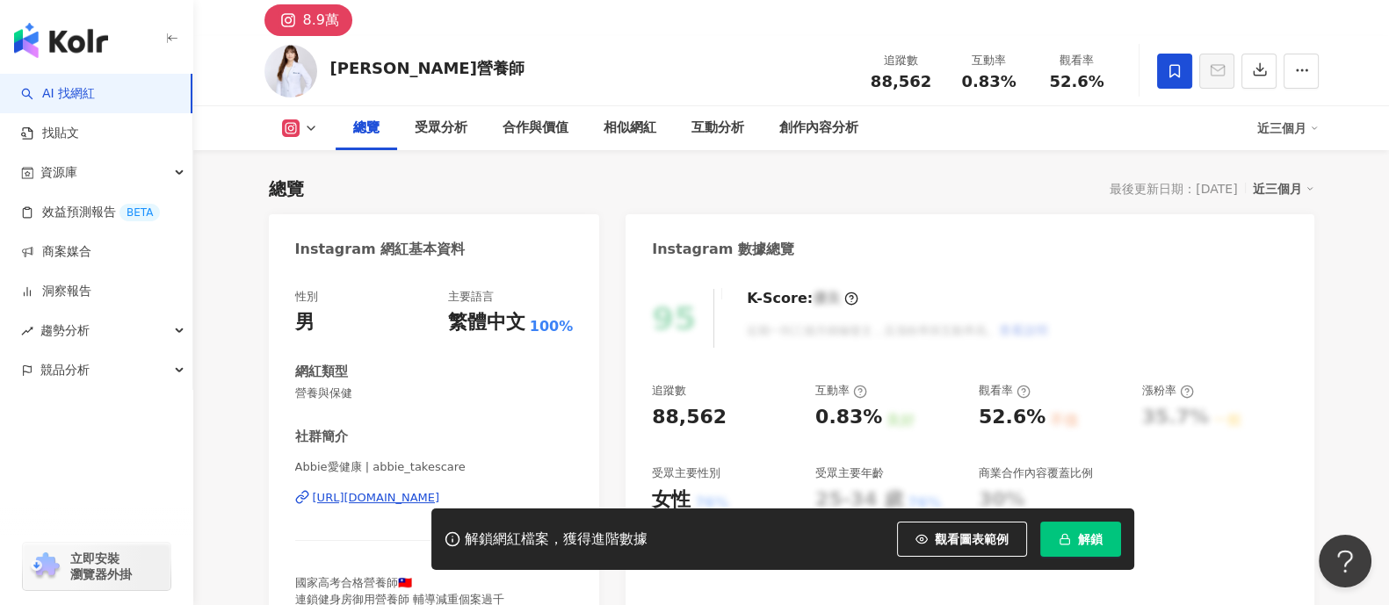
scroll to position [109, 0]
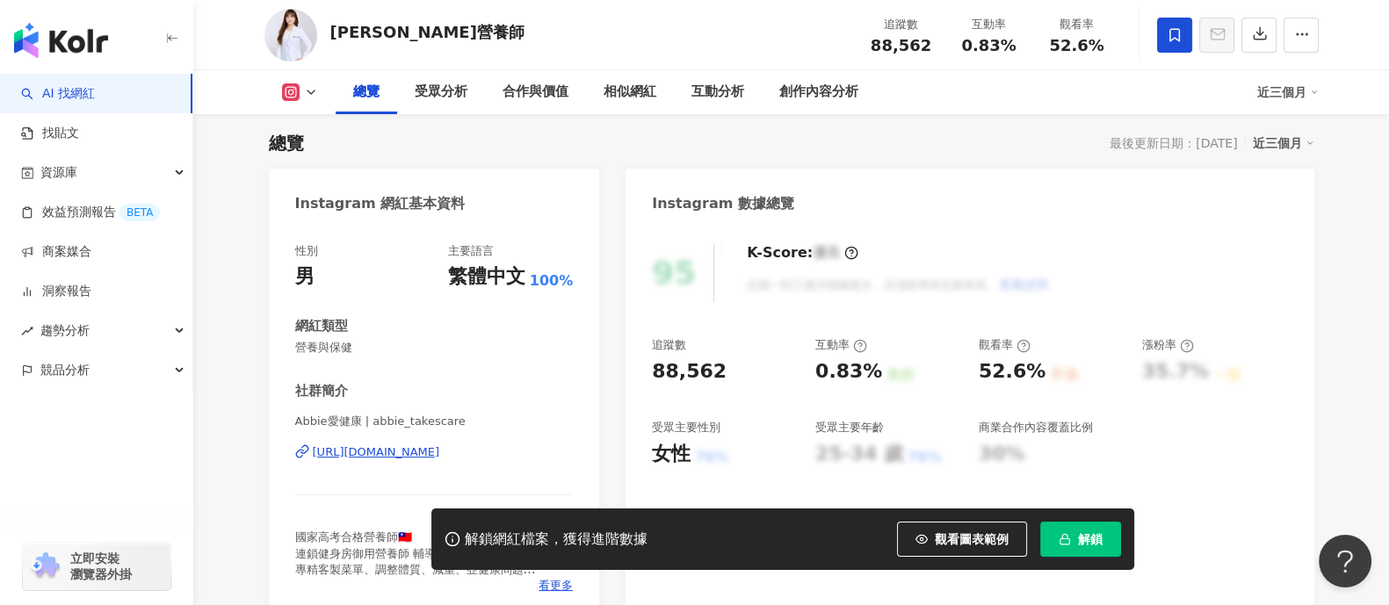
click at [343, 455] on div "https://www.instagram.com/abbie_takescare/" at bounding box center [376, 453] width 127 height 16
click at [286, 36] on img at bounding box center [290, 35] width 53 height 53
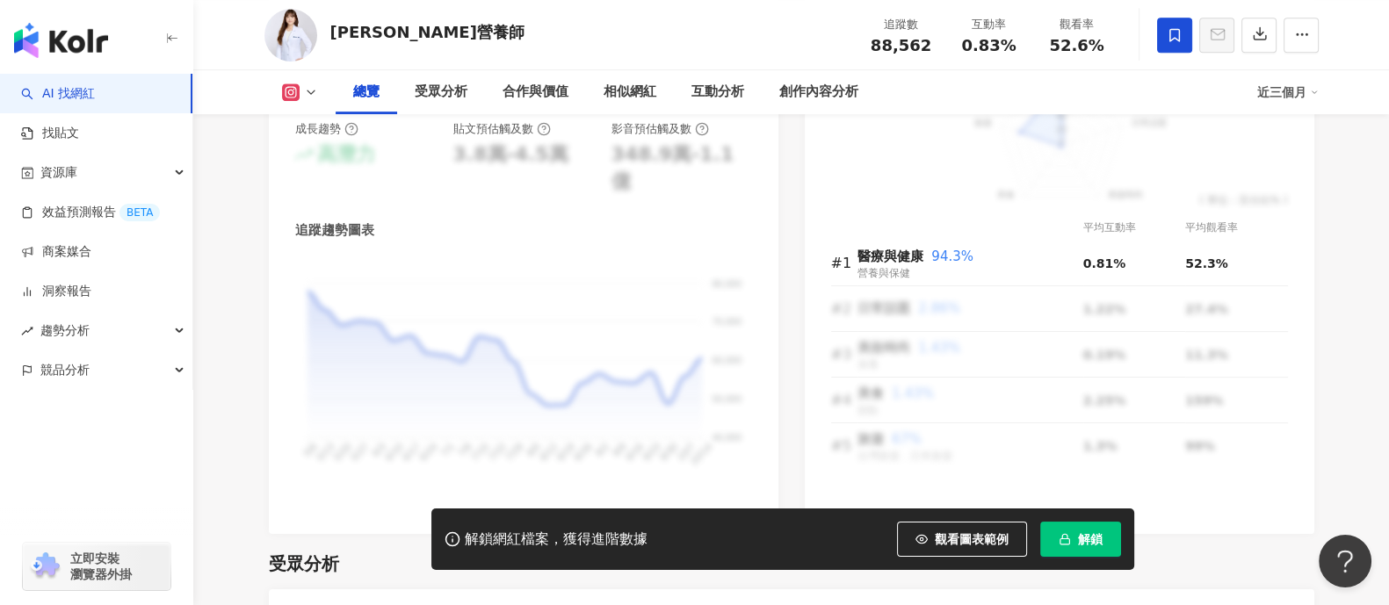
scroll to position [1208, 0]
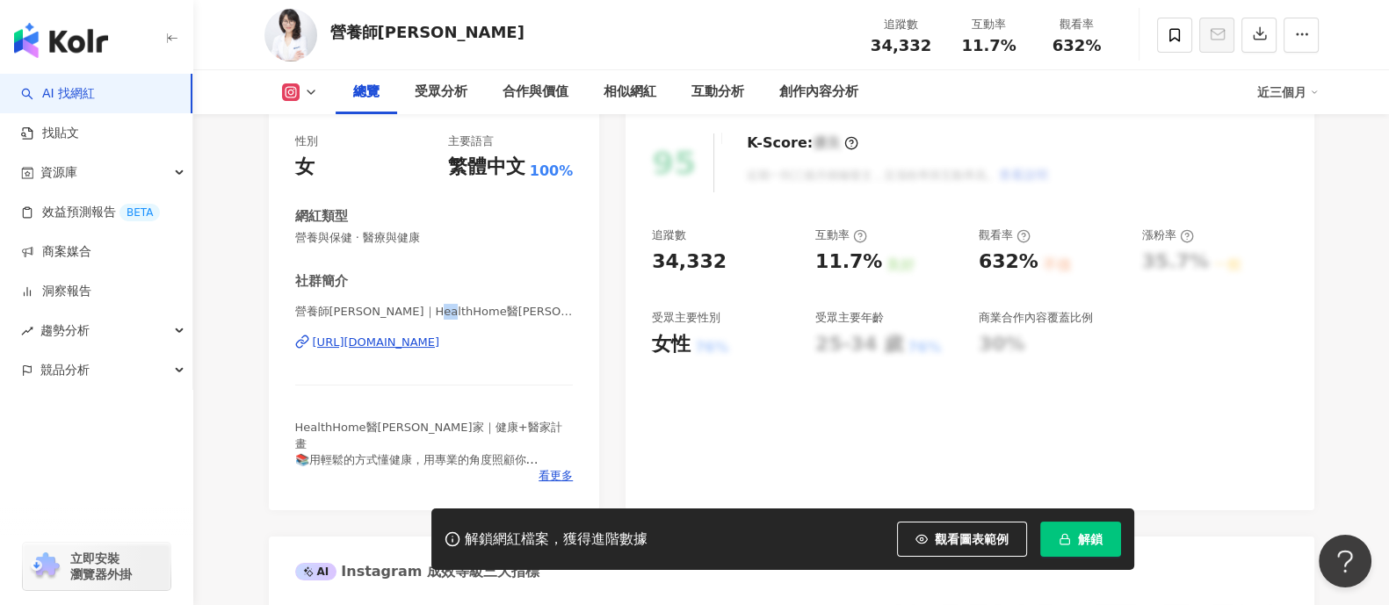
drag, startPoint x: 429, startPoint y: 314, endPoint x: 457, endPoint y: 308, distance: 28.6
click at [457, 308] on span "營養師[PERSON_NAME]｜HealthHome醫[PERSON_NAME]家 | rita_wang_health" at bounding box center [434, 312] width 279 height 16
click at [1177, 25] on span at bounding box center [1174, 35] width 35 height 35
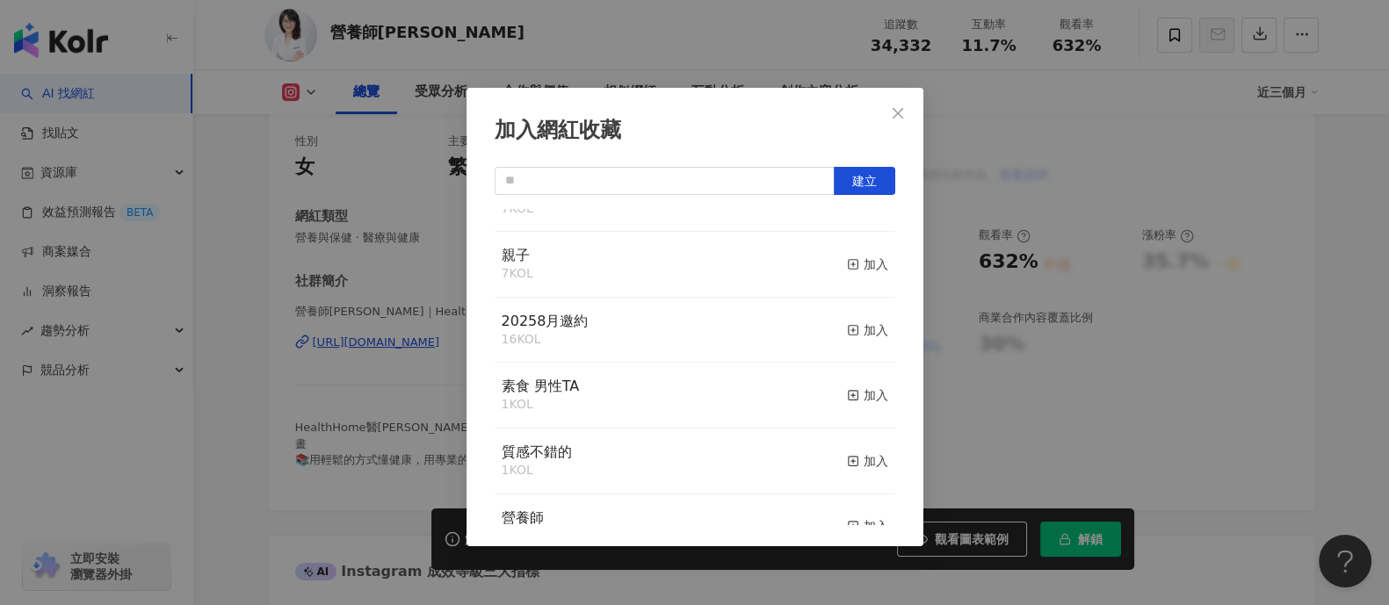
scroll to position [100, 0]
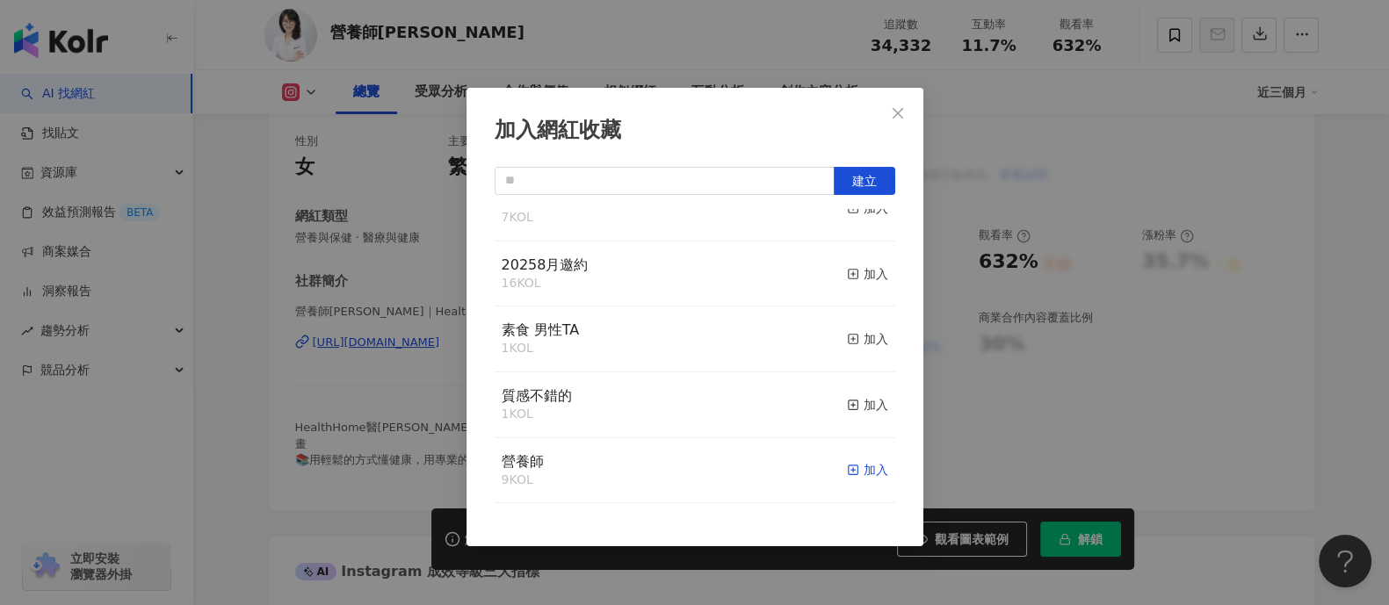
click at [847, 470] on div "加入" at bounding box center [867, 469] width 41 height 19
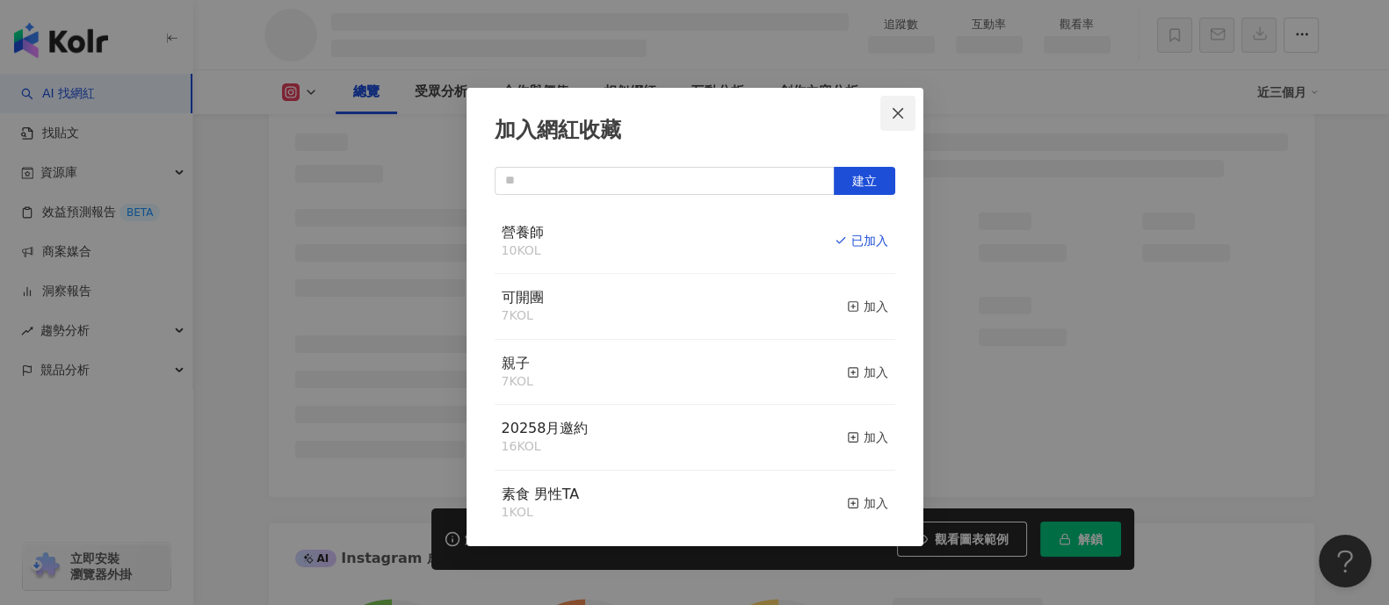
click at [909, 109] on span "Close" at bounding box center [897, 113] width 35 height 14
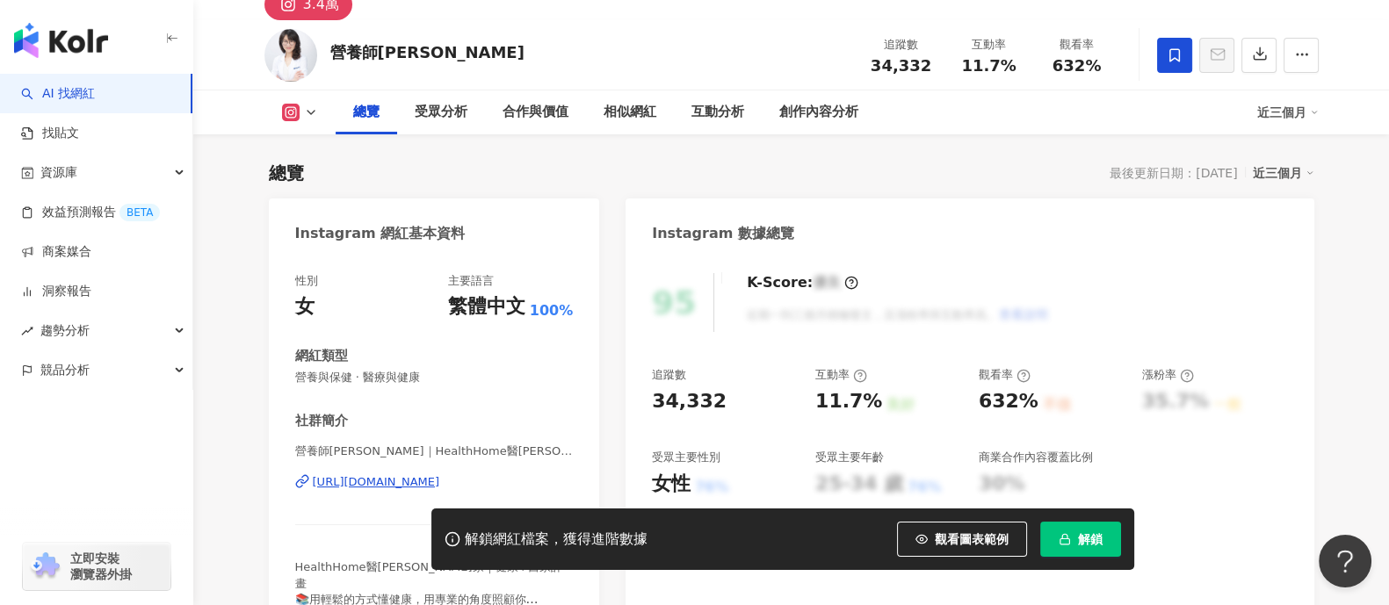
scroll to position [109, 0]
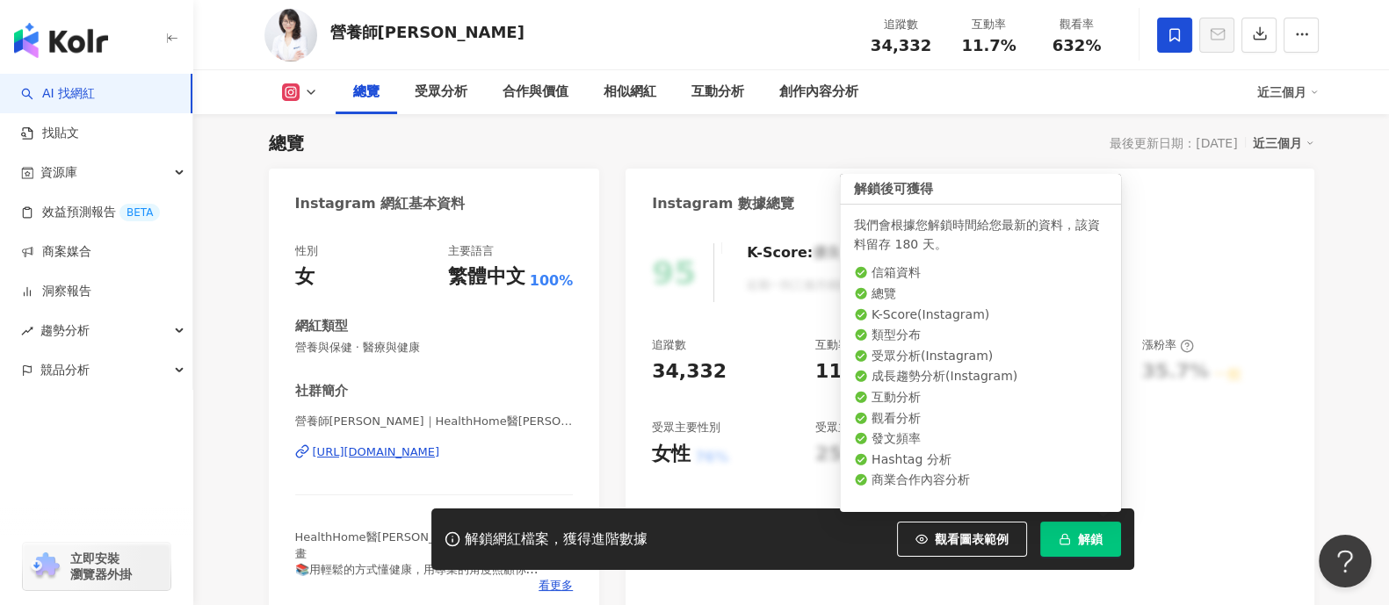
click at [1098, 532] on span "解鎖" at bounding box center [1090, 539] width 25 height 14
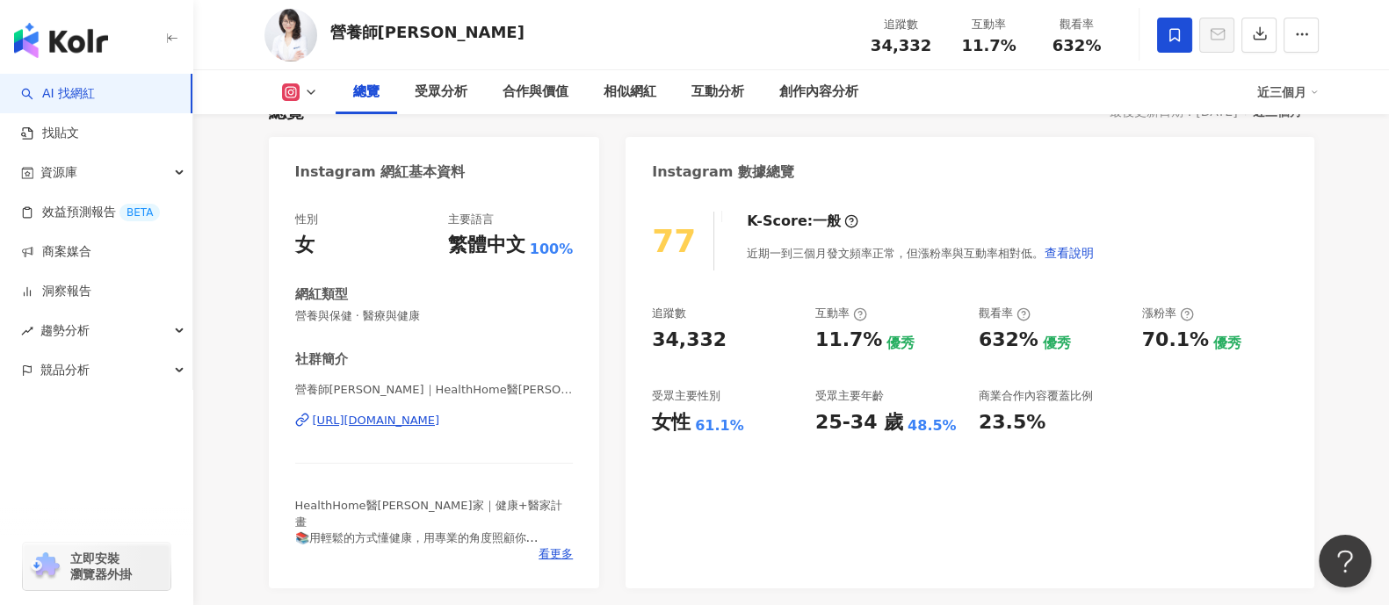
scroll to position [109, 0]
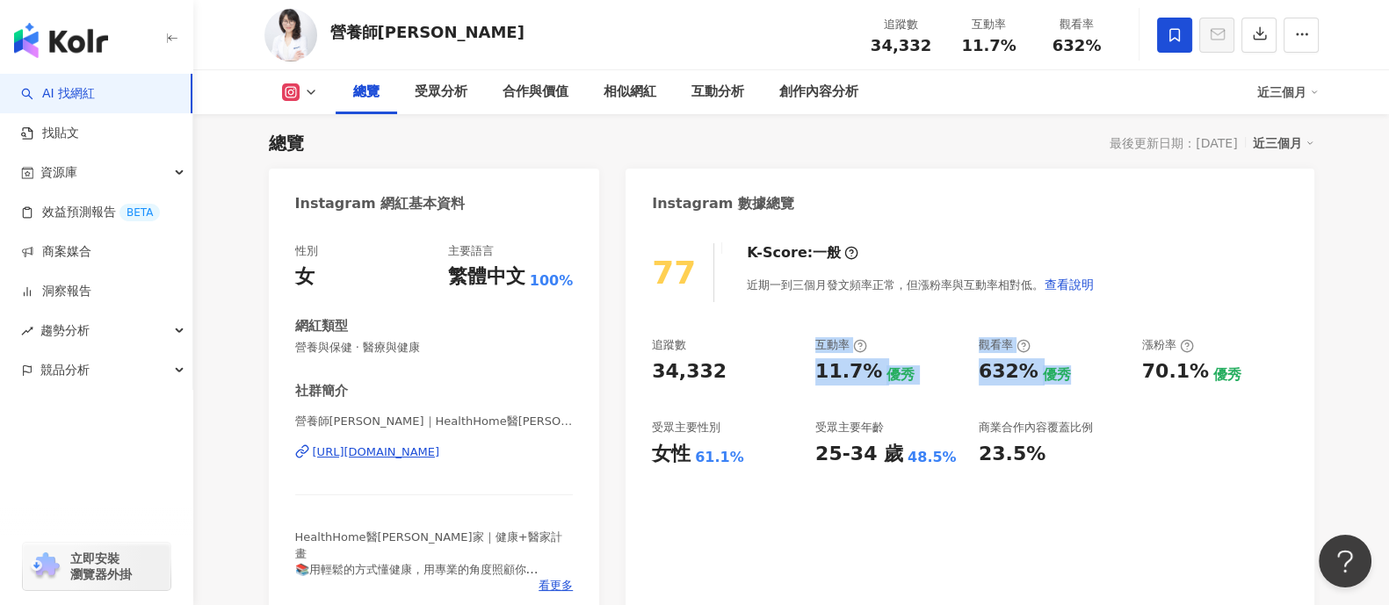
drag, startPoint x: 811, startPoint y: 348, endPoint x: 1112, endPoint y: 386, distance: 303.8
click at [1112, 386] on div "追蹤數 34,332 互動率 11.7% 優秀 觀看率 632% 優秀 漲粉率 70.1% 優秀 受眾主要性別 女性 61.1% 受眾主要年齡 25-34 歲…" at bounding box center [969, 402] width 635 height 130
click at [1099, 441] on div "23.5%" at bounding box center [1052, 454] width 146 height 27
click at [53, 25] on img "button" at bounding box center [61, 40] width 94 height 35
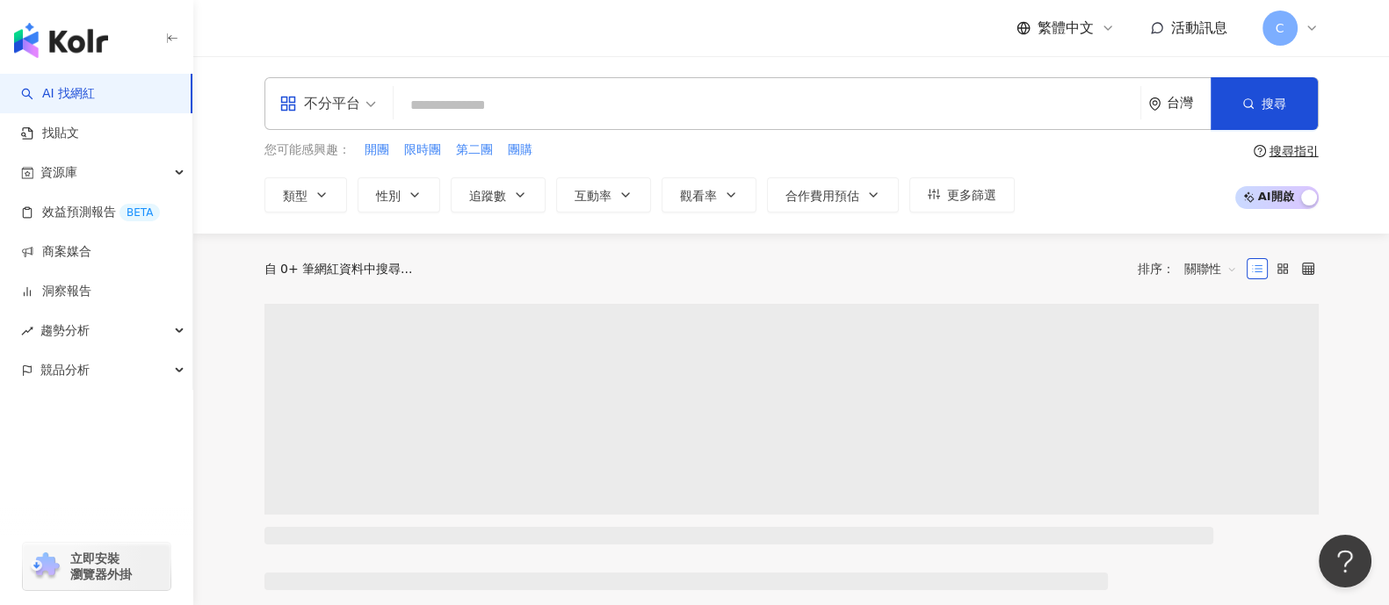
click at [1318, 26] on div "繁體中文 活動訊息 C" at bounding box center [791, 28] width 1125 height 56
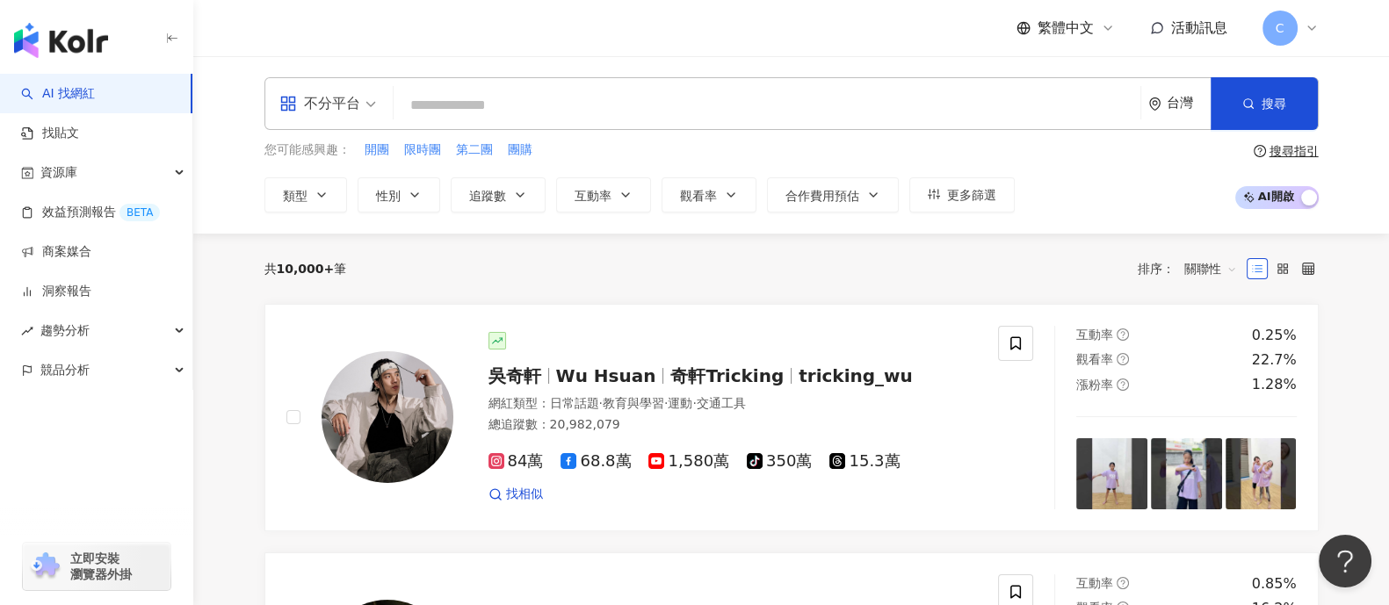
click at [1311, 33] on icon at bounding box center [1312, 28] width 14 height 14
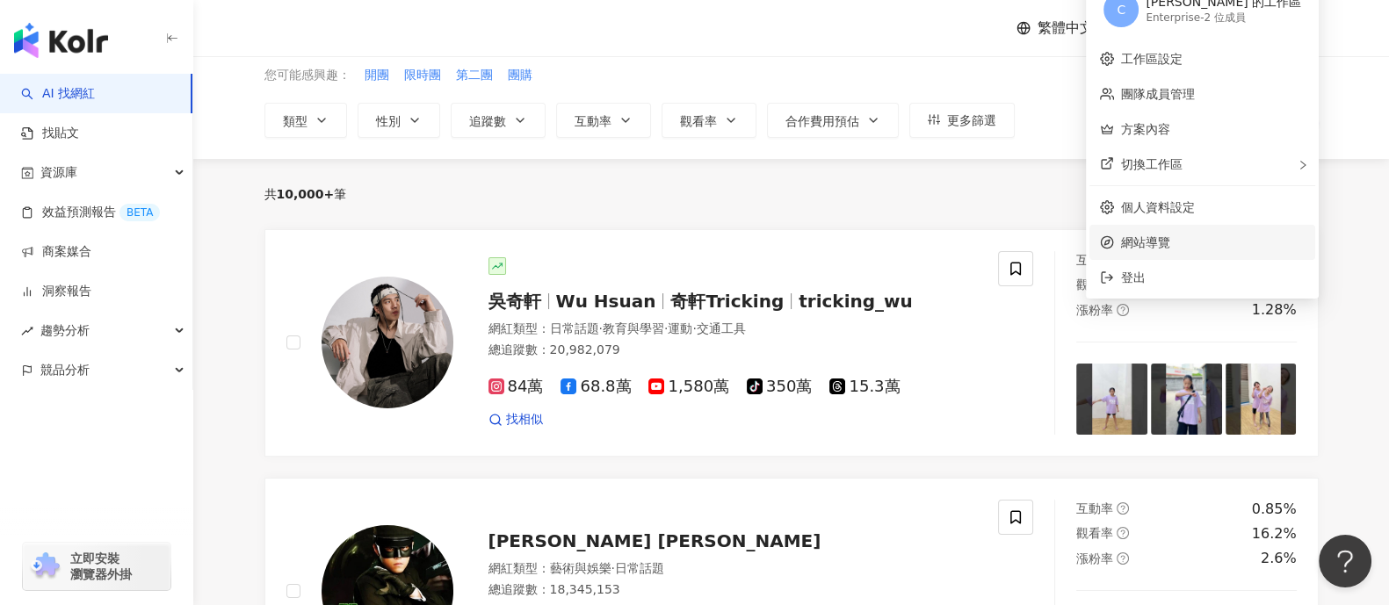
scroll to position [109, 0]
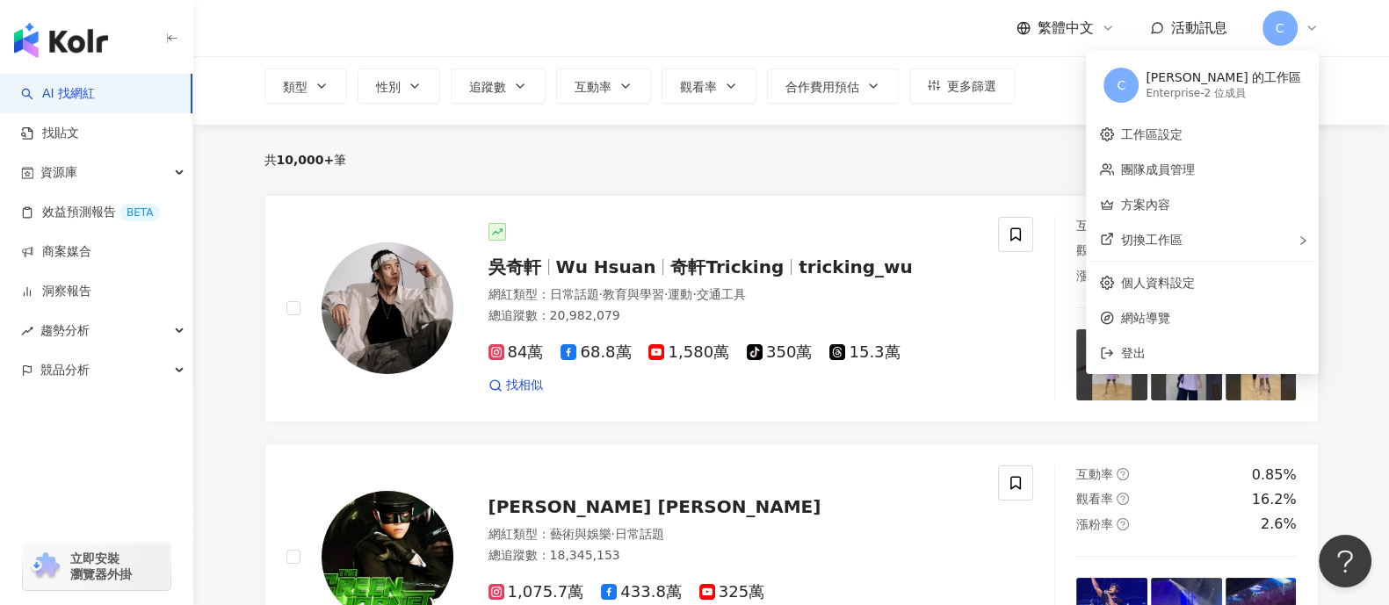
click at [911, 154] on div "共 10,000+ 筆 排序： 關聯性" at bounding box center [791, 160] width 1054 height 28
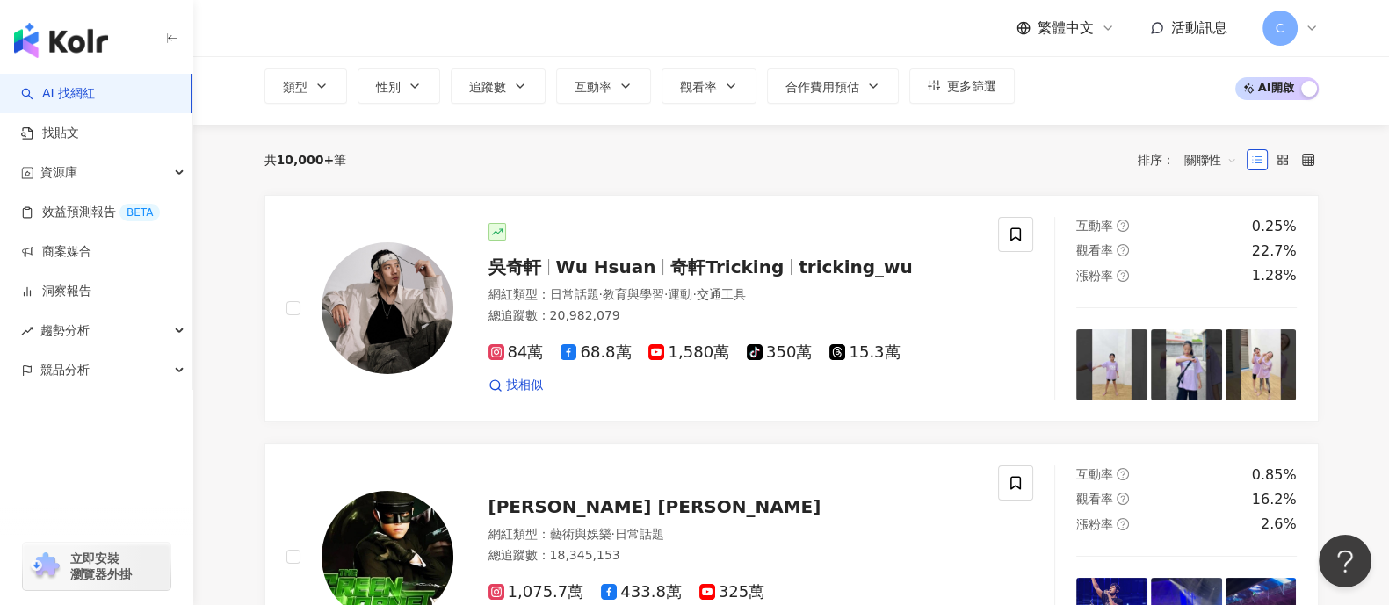
drag, startPoint x: 1405, startPoint y: 469, endPoint x: 1371, endPoint y: 502, distance: 47.2
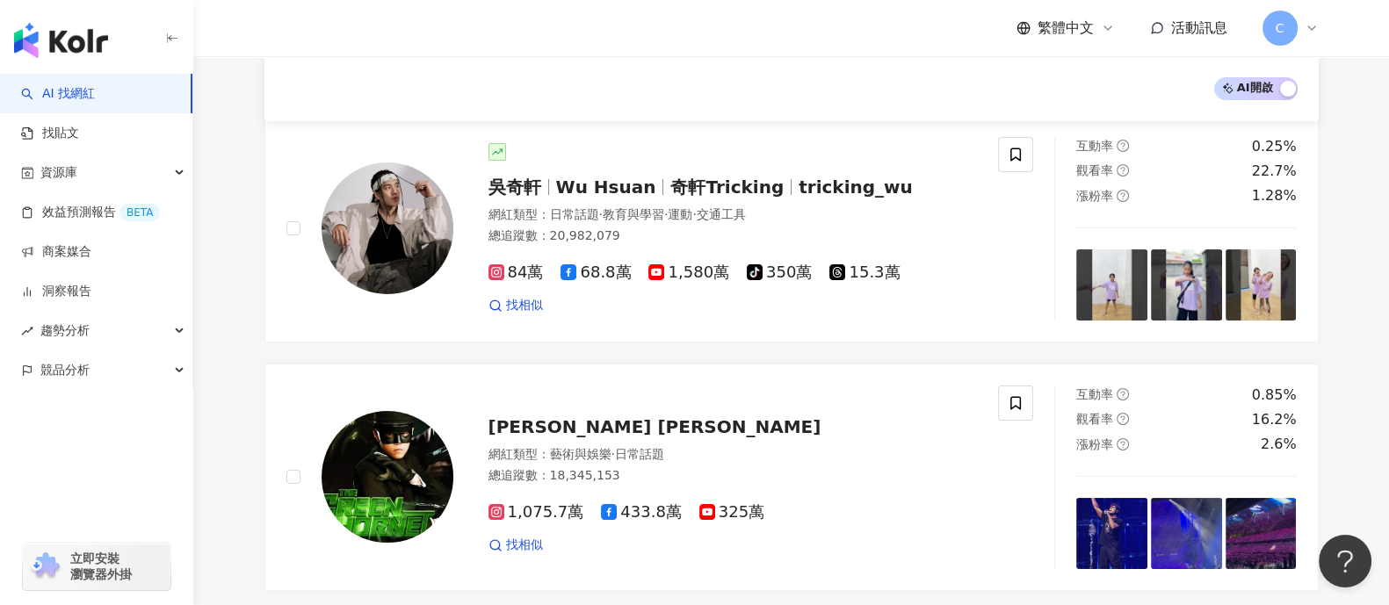
scroll to position [219, 0]
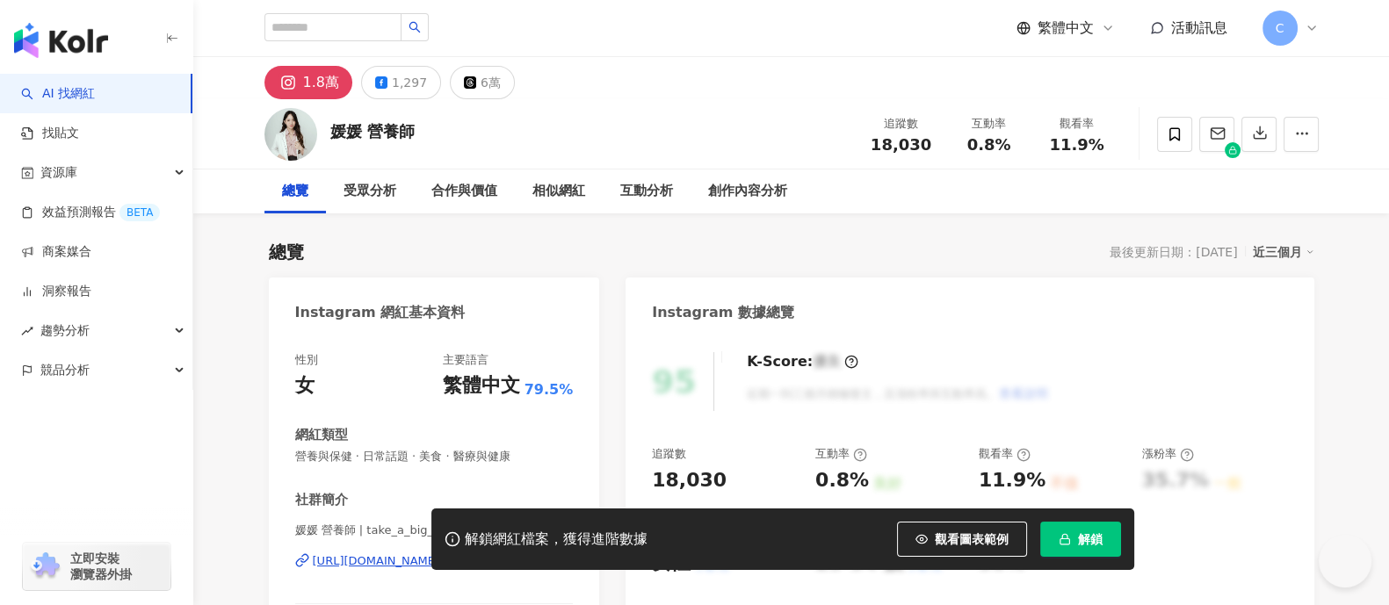
click at [1081, 538] on span "解鎖" at bounding box center [1090, 539] width 25 height 14
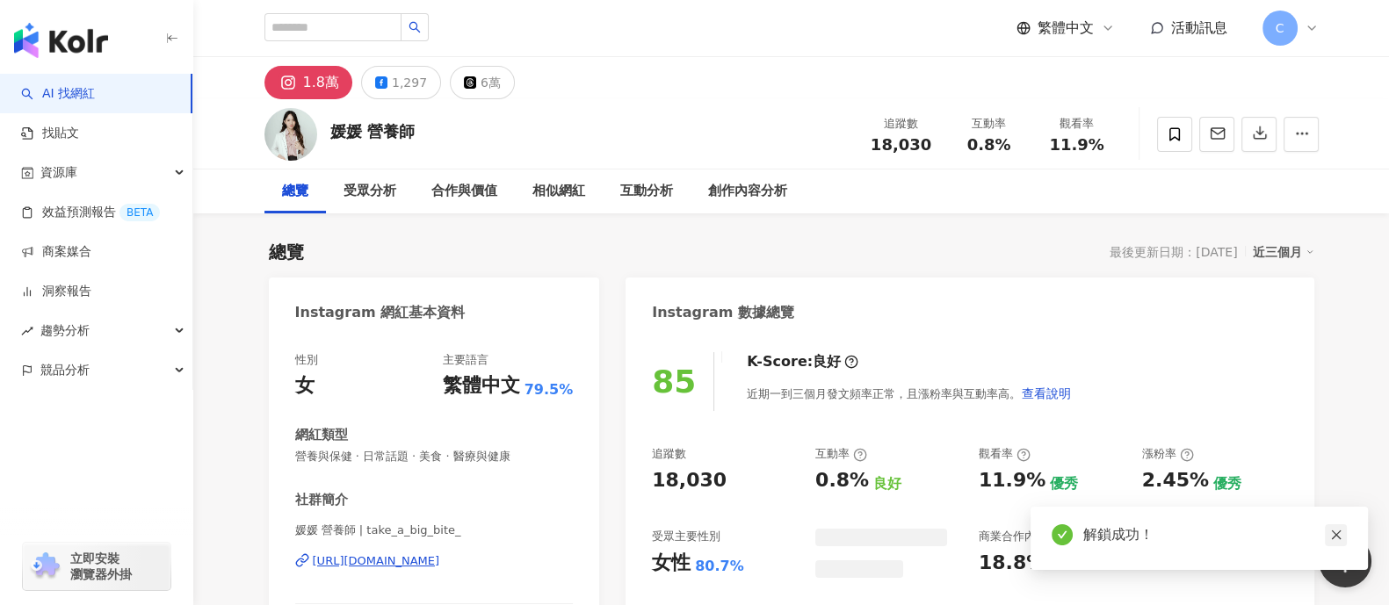
click at [1340, 538] on icon "close" at bounding box center [1336, 535] width 12 height 12
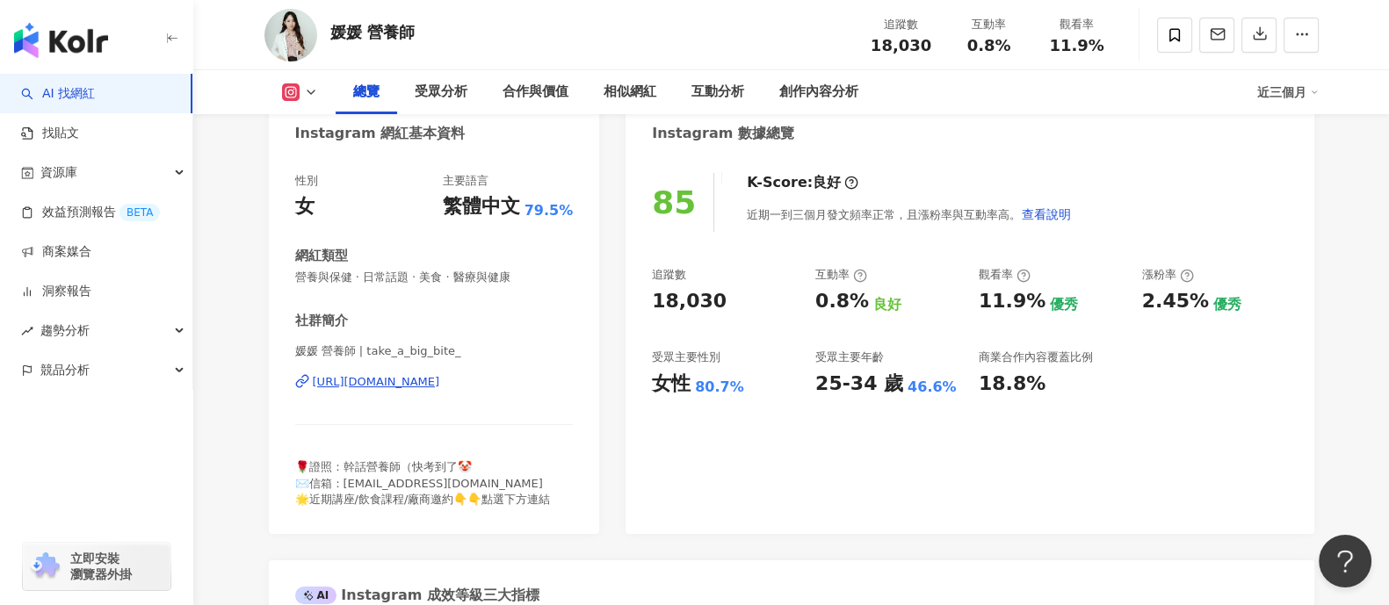
scroll to position [109, 0]
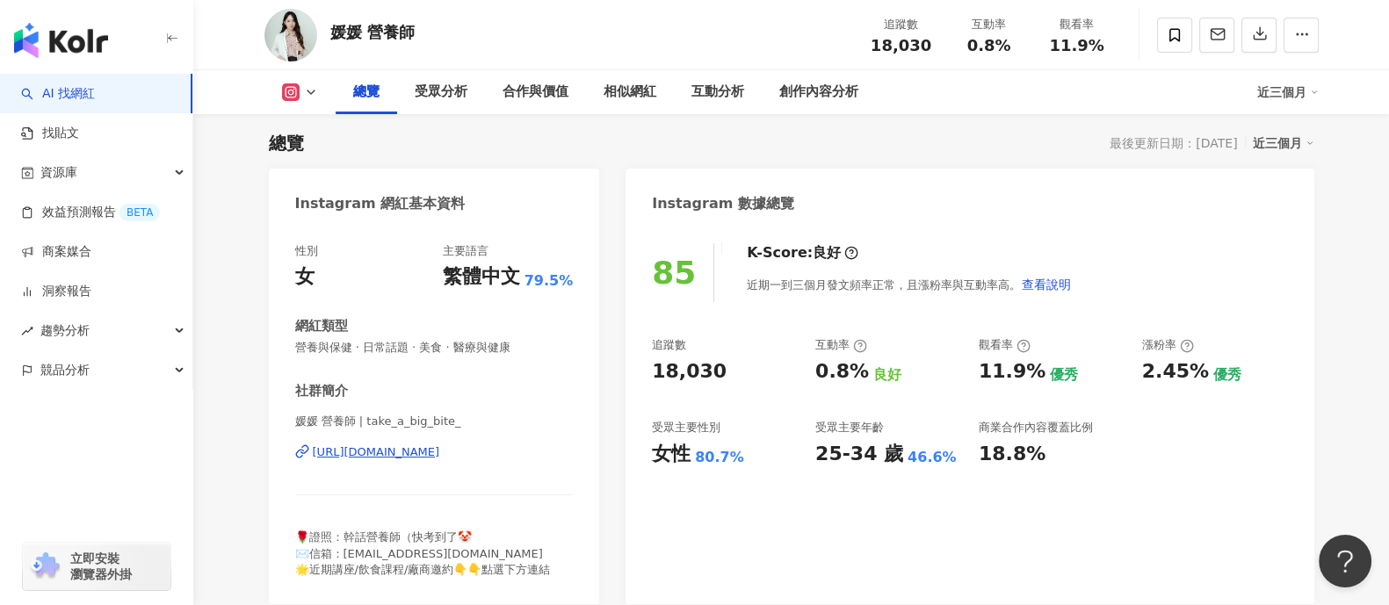
click at [440, 453] on div "https://www.instagram.com/take_a_big_bite_/" at bounding box center [376, 453] width 127 height 16
click at [1185, 42] on span at bounding box center [1174, 35] width 35 height 35
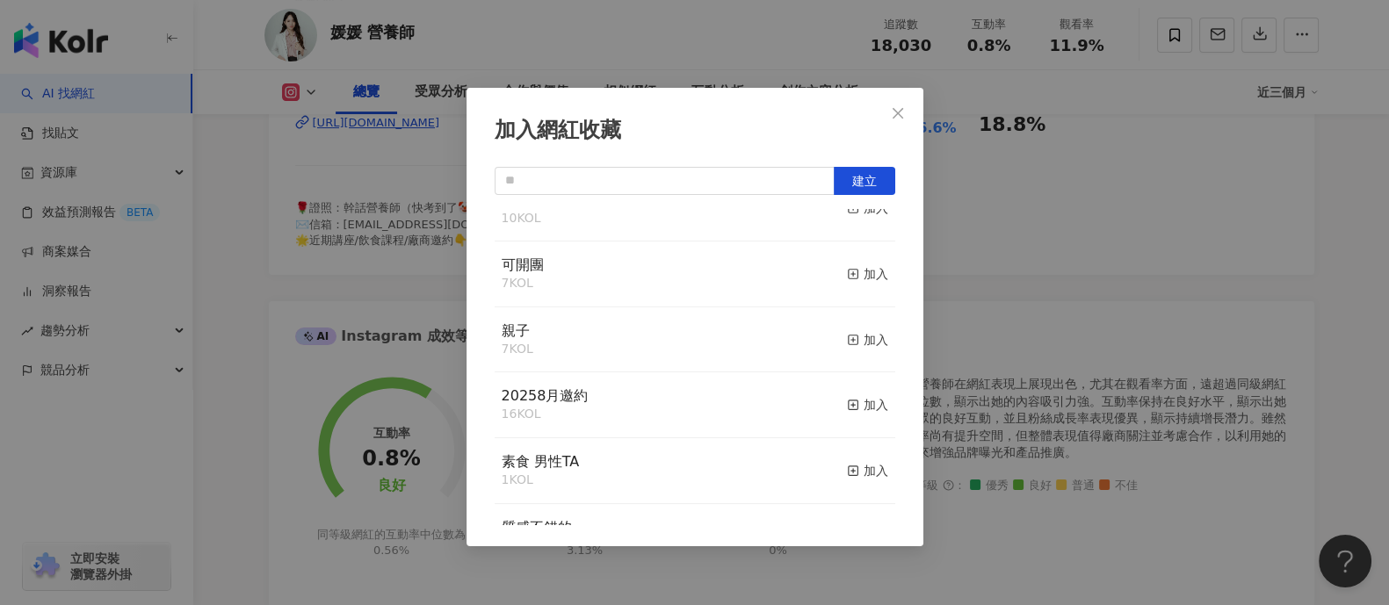
scroll to position [0, 0]
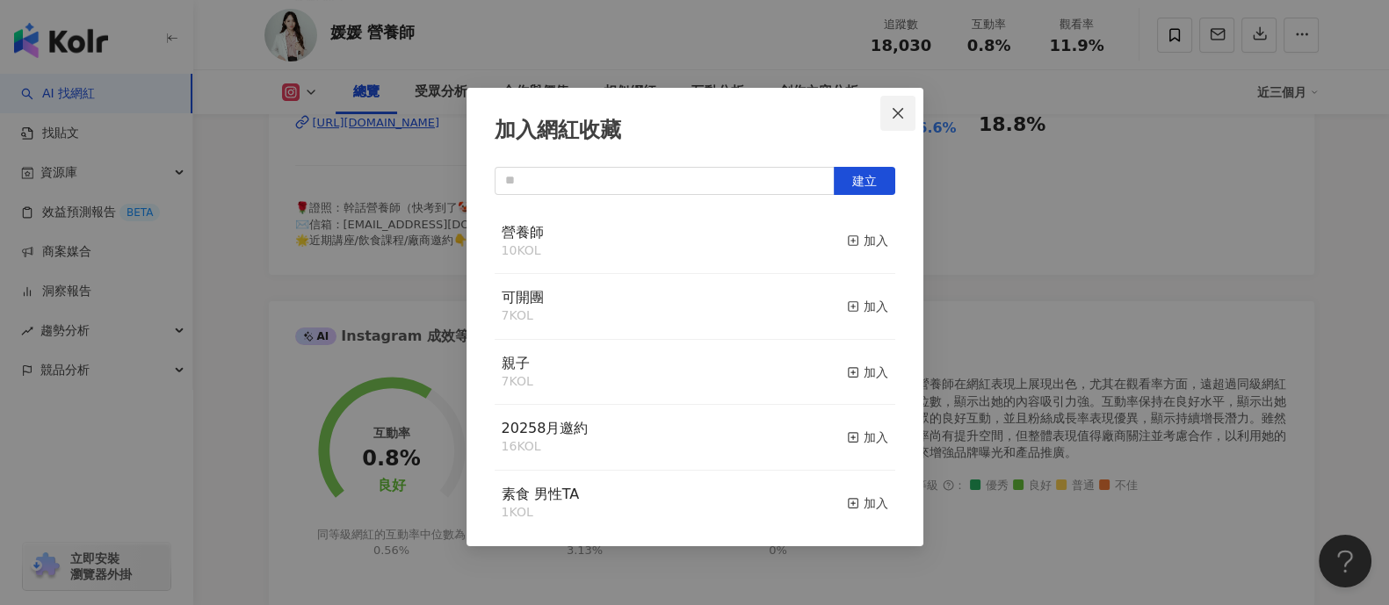
click at [902, 99] on button "Close" at bounding box center [897, 113] width 35 height 35
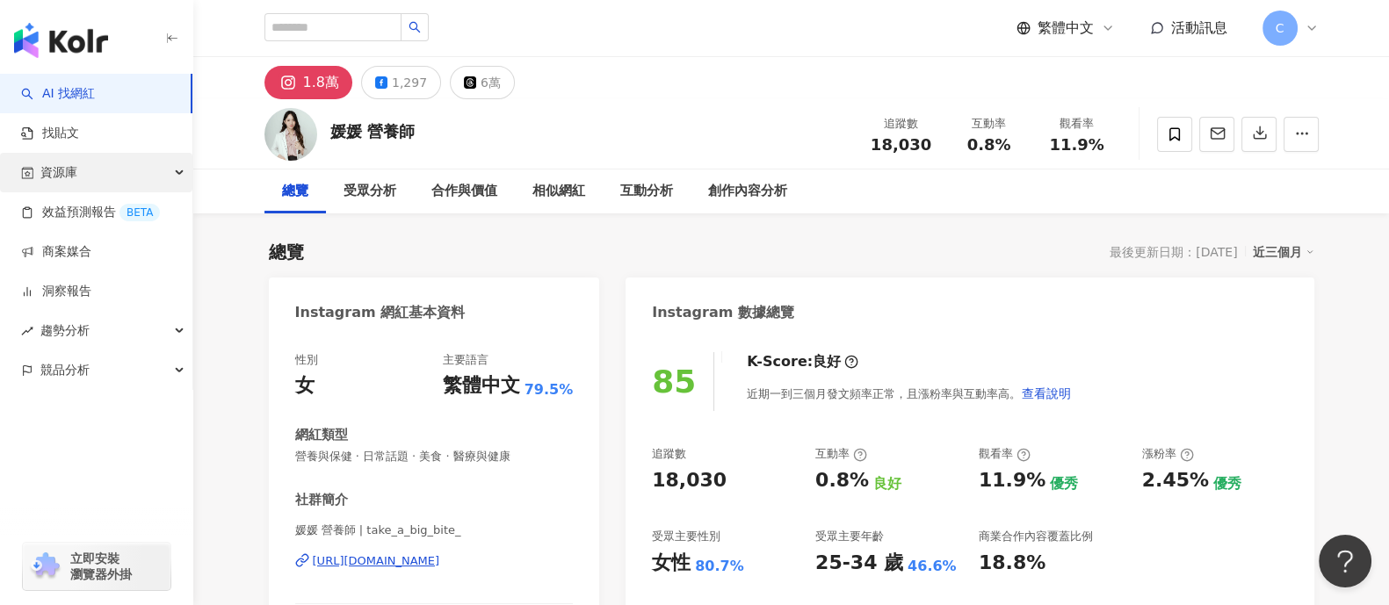
click at [78, 168] on div "資源庫" at bounding box center [96, 173] width 192 height 40
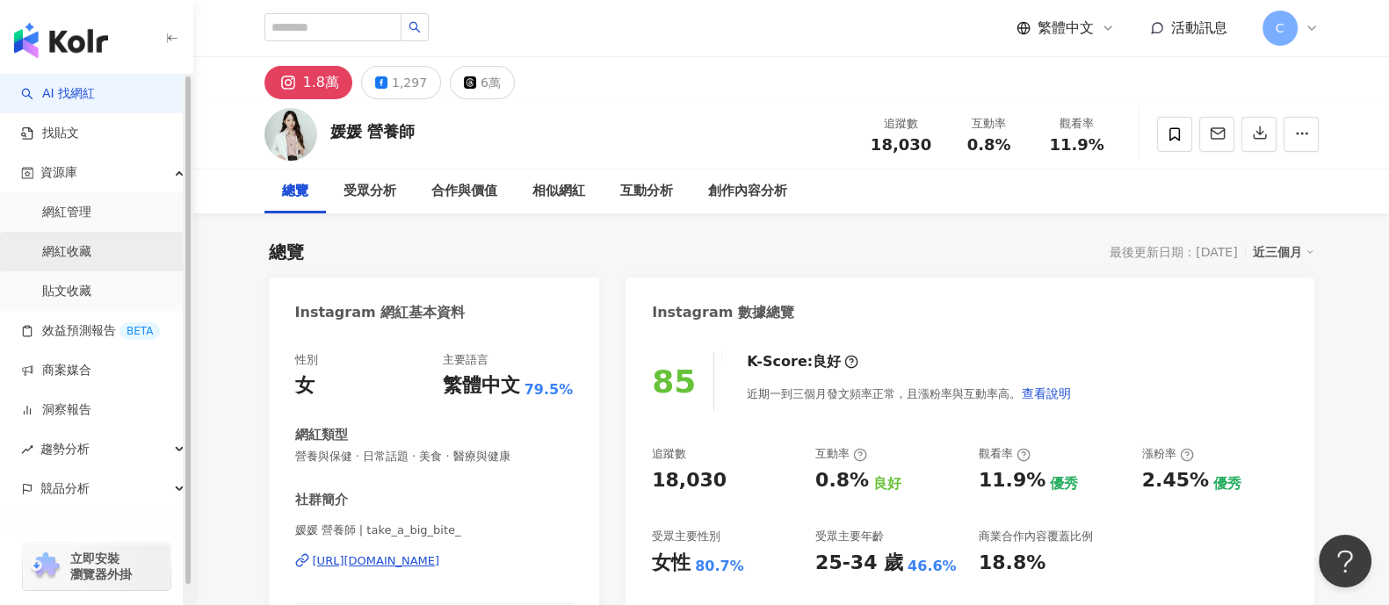
click at [70, 243] on link "網紅收藏" at bounding box center [66, 252] width 49 height 18
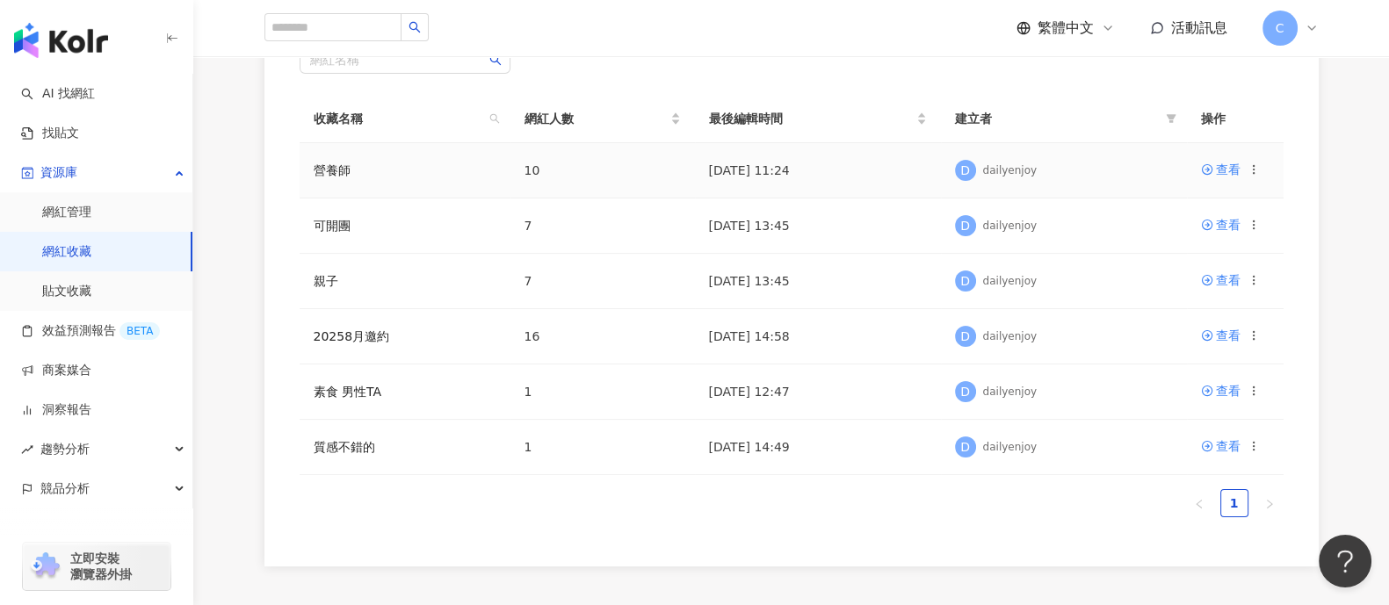
scroll to position [219, 0]
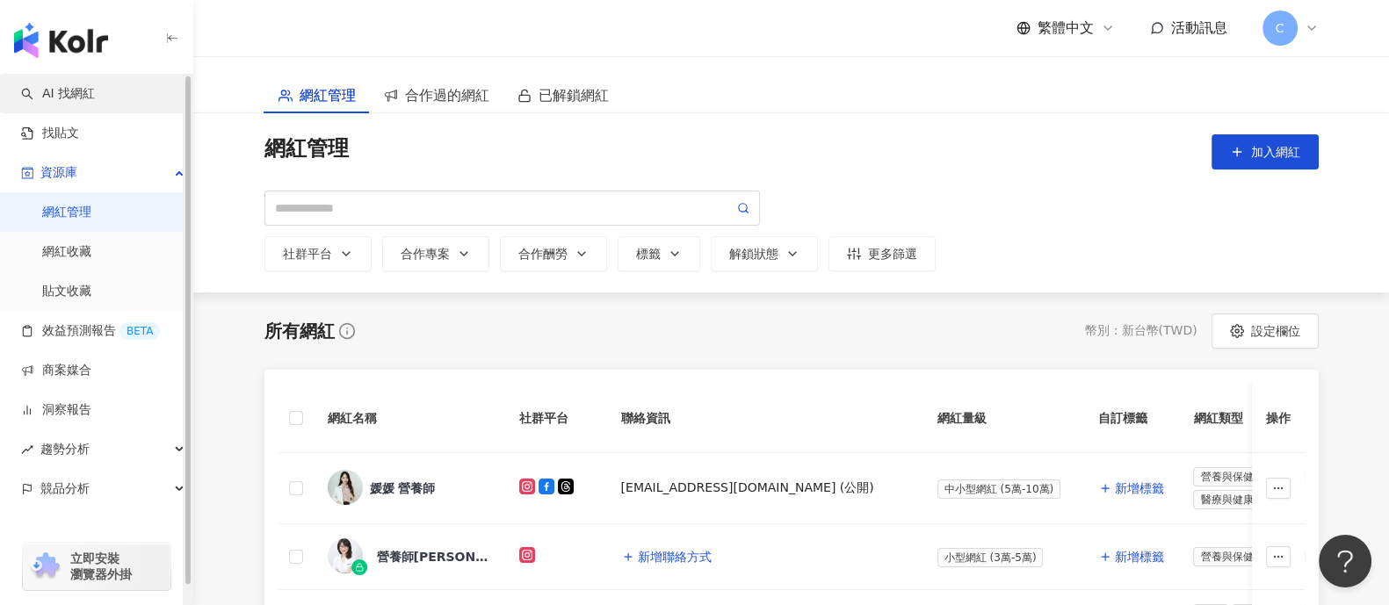
click at [95, 98] on link "AI 找網紅" at bounding box center [58, 94] width 74 height 18
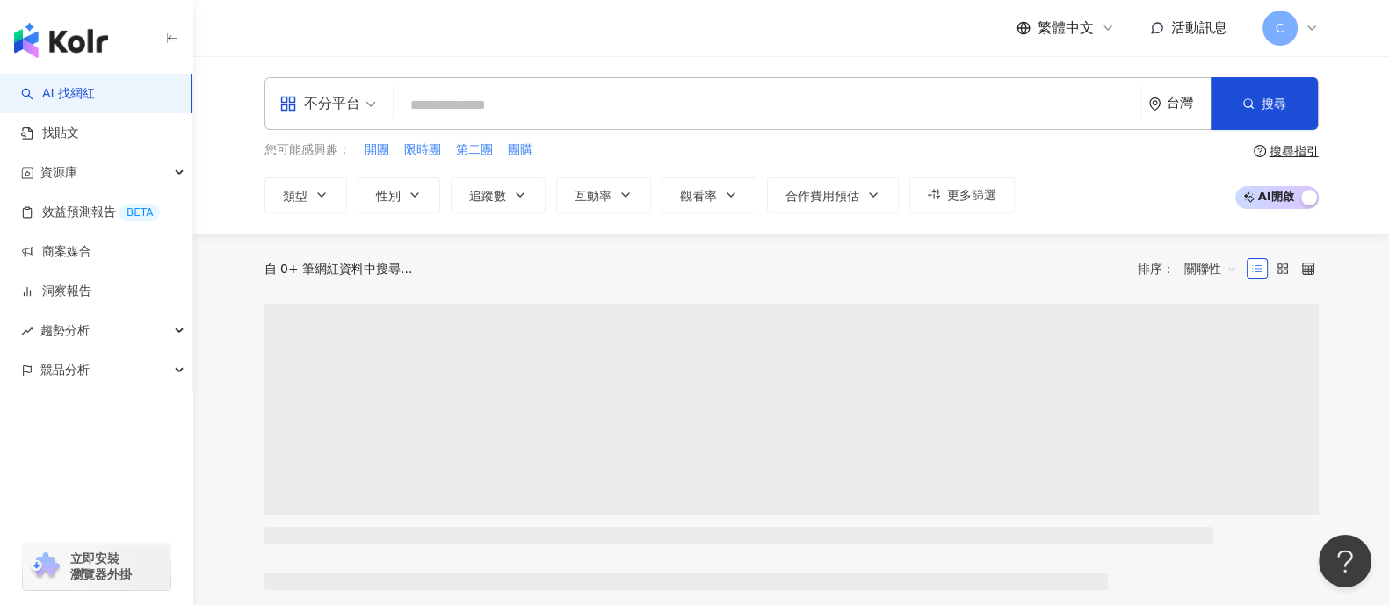
click at [459, 96] on input "search" at bounding box center [767, 105] width 733 height 33
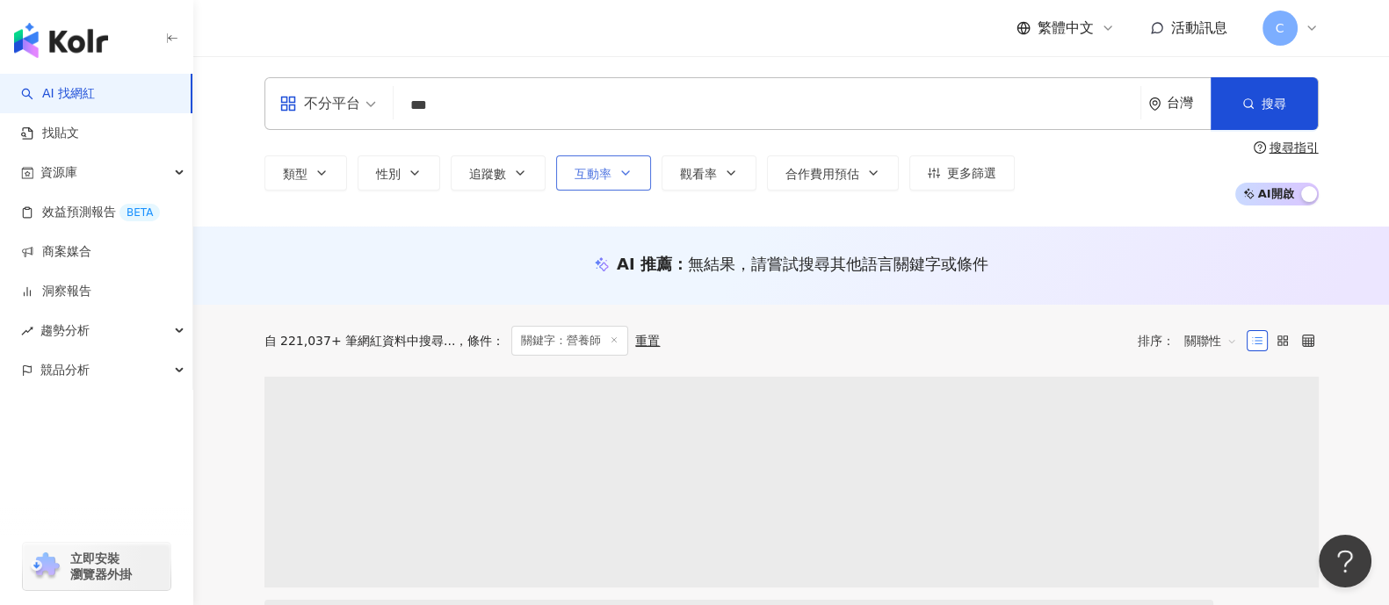
type input "***"
click at [590, 177] on span "互動率" at bounding box center [593, 174] width 37 height 14
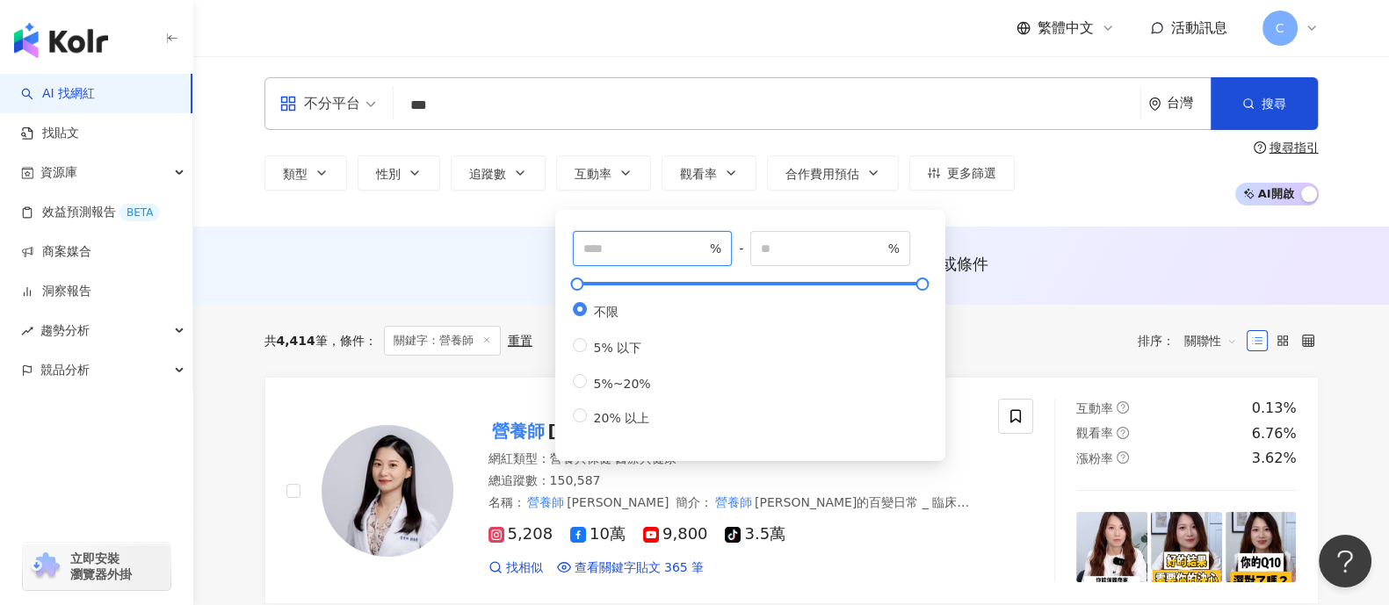
click at [660, 243] on input "number" at bounding box center [644, 248] width 123 height 19
type input "*"
click at [790, 235] on span "%" at bounding box center [830, 248] width 160 height 35
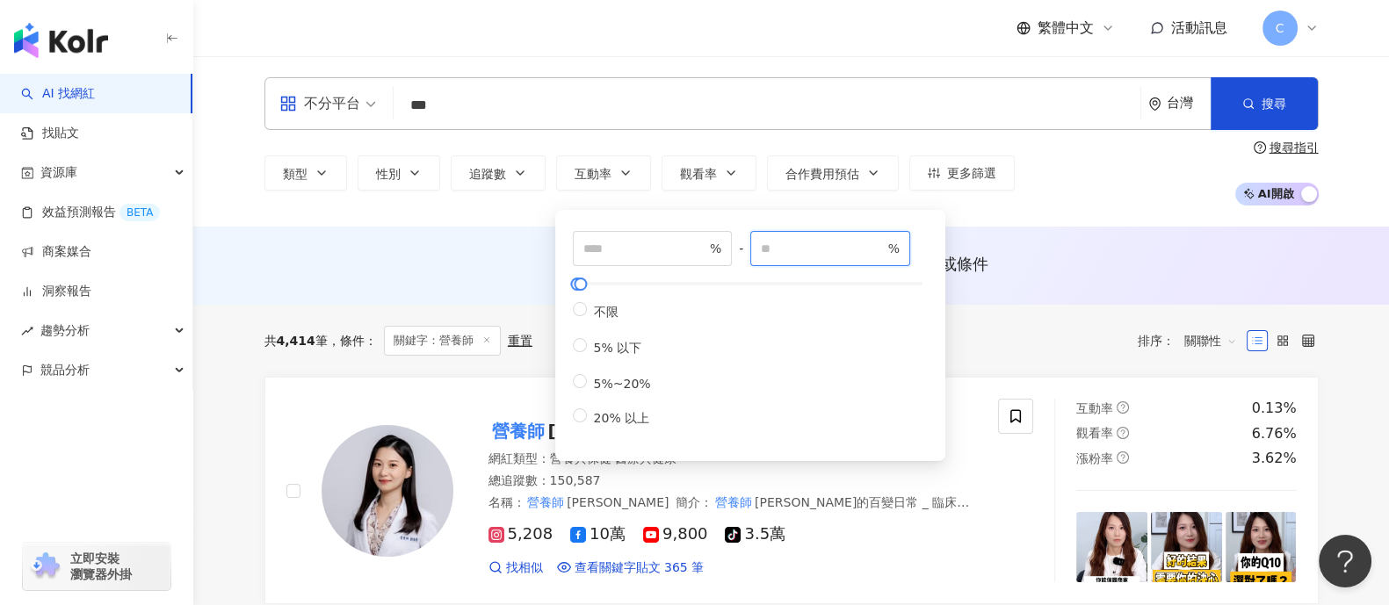
type input "***"
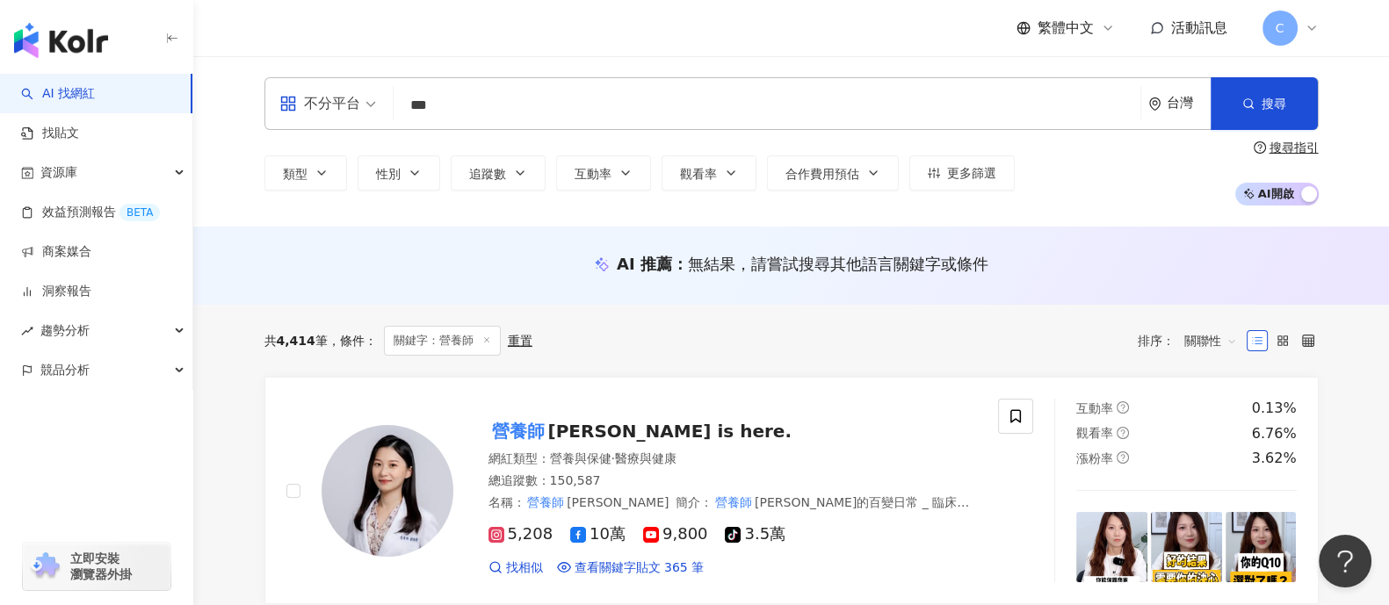
click at [1099, 218] on div "不分平台 *** 台灣 搜尋 loading 搜尋名稱、敘述、貼文含有關鍵字 “ 營養師 ” 的網紅 類型 性別 追蹤數 互動率 觀看率 合作費用預估 更多篩…" at bounding box center [791, 141] width 1196 height 170
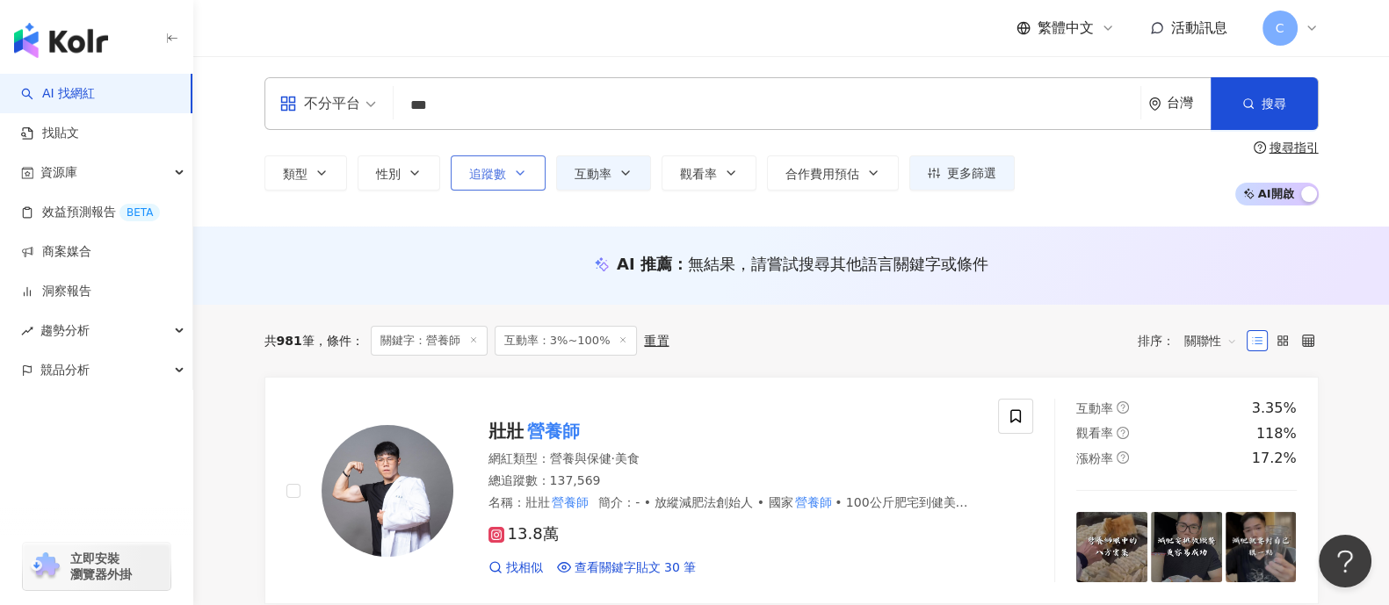
click at [489, 168] on span "追蹤數" at bounding box center [487, 174] width 37 height 14
click at [1101, 193] on div "類型 性別 追蹤數 互動率 觀看率 合作費用預估 更多篩選 * % - *** % 不限 5% 以下 5%~20% 20% 以上 * - ******* 不限…" at bounding box center [791, 173] width 1054 height 65
click at [498, 173] on span "追蹤數" at bounding box center [487, 174] width 37 height 14
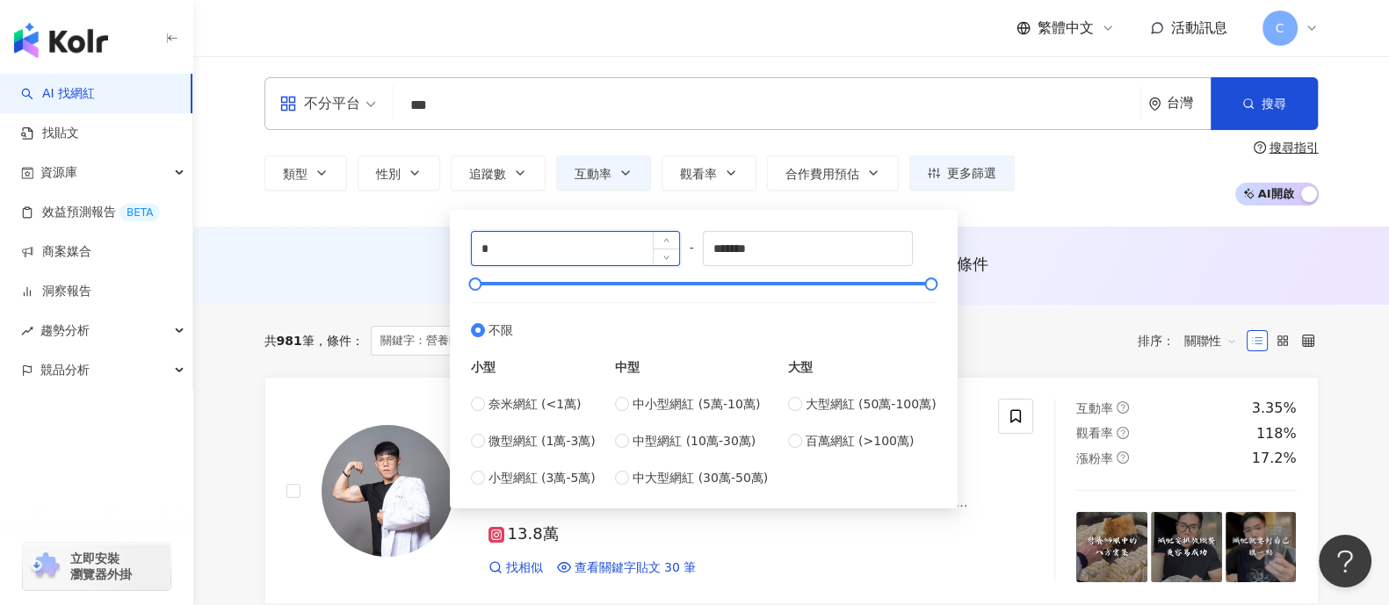
click at [544, 243] on input "*" at bounding box center [576, 248] width 208 height 33
type input "*****"
click at [866, 241] on input "*******" at bounding box center [808, 248] width 208 height 33
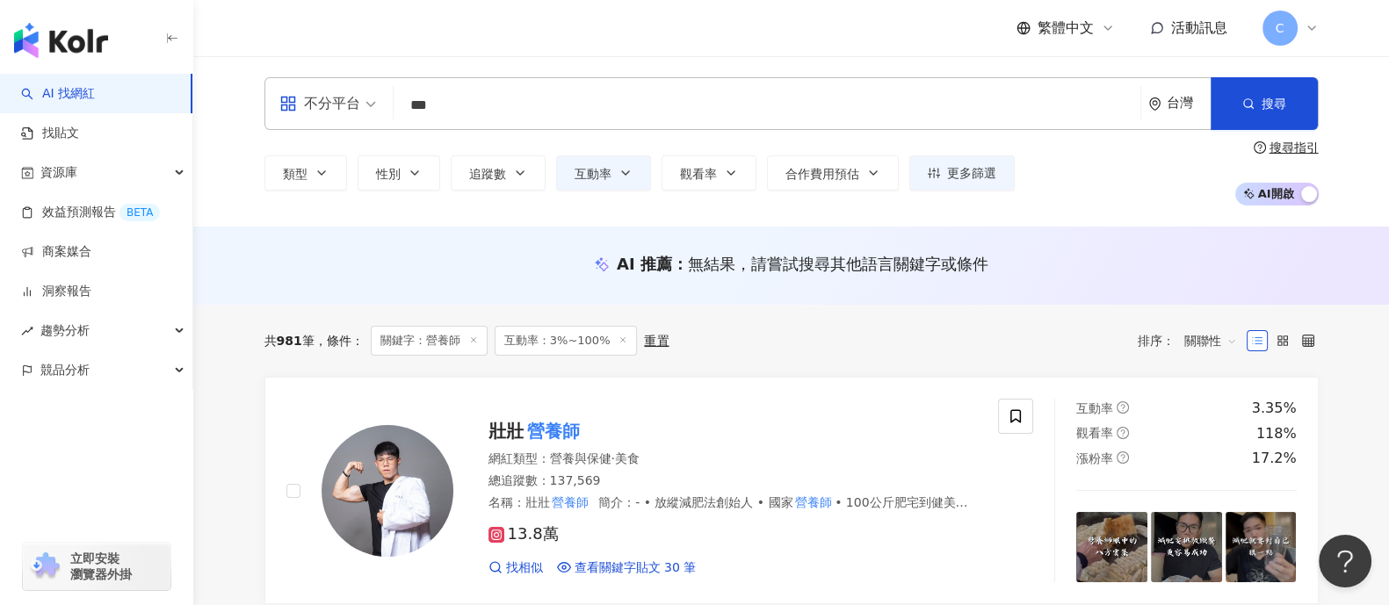
click at [1076, 186] on div "類型 性別 追蹤數 互動率 觀看率 合作費用預估 更多篩選 * % - *** % 不限 5% 以下 5%~20% 20% 以上 ***** - ******…" at bounding box center [791, 173] width 1054 height 65
click at [694, 177] on span "觀看率" at bounding box center [698, 174] width 37 height 14
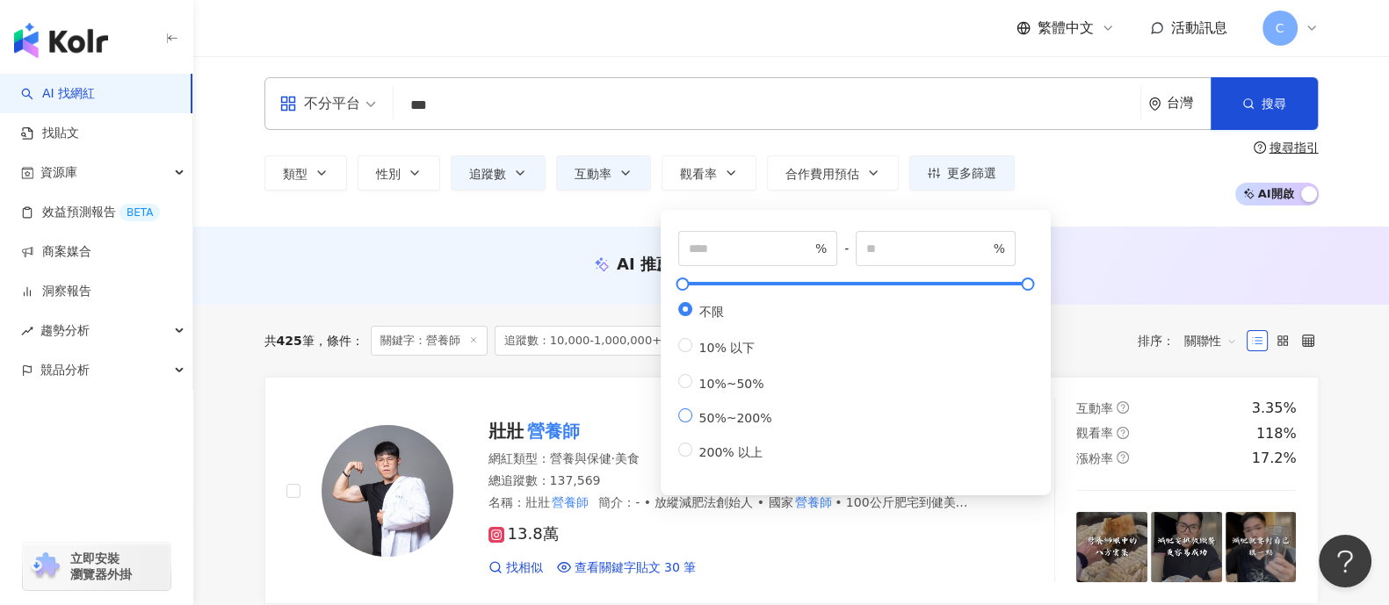
type input "**"
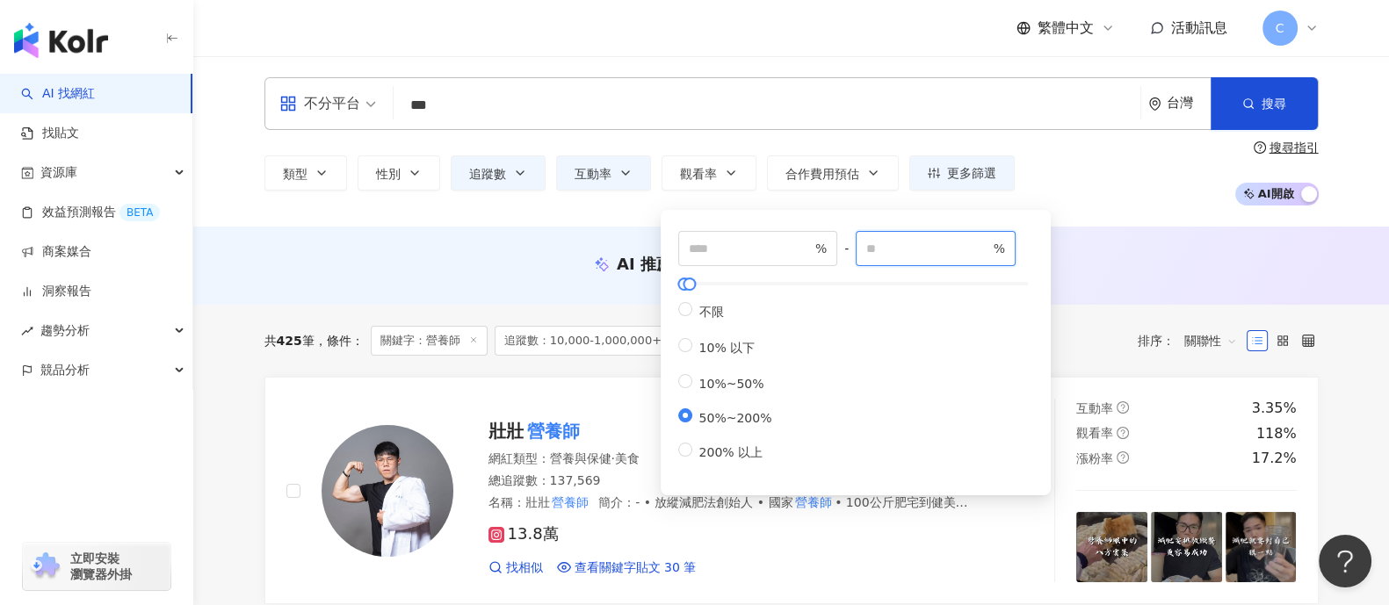
click at [916, 246] on input "***" at bounding box center [927, 248] width 123 height 19
type input "****"
click at [1134, 213] on div "不分平台 *** 台灣 搜尋 loading 搜尋名稱、敘述、貼文含有關鍵字 “ 營養師 ” 的網紅 類型 性別 追蹤數 互動率 觀看率 合作費用預估 更多篩…" at bounding box center [791, 141] width 1196 height 170
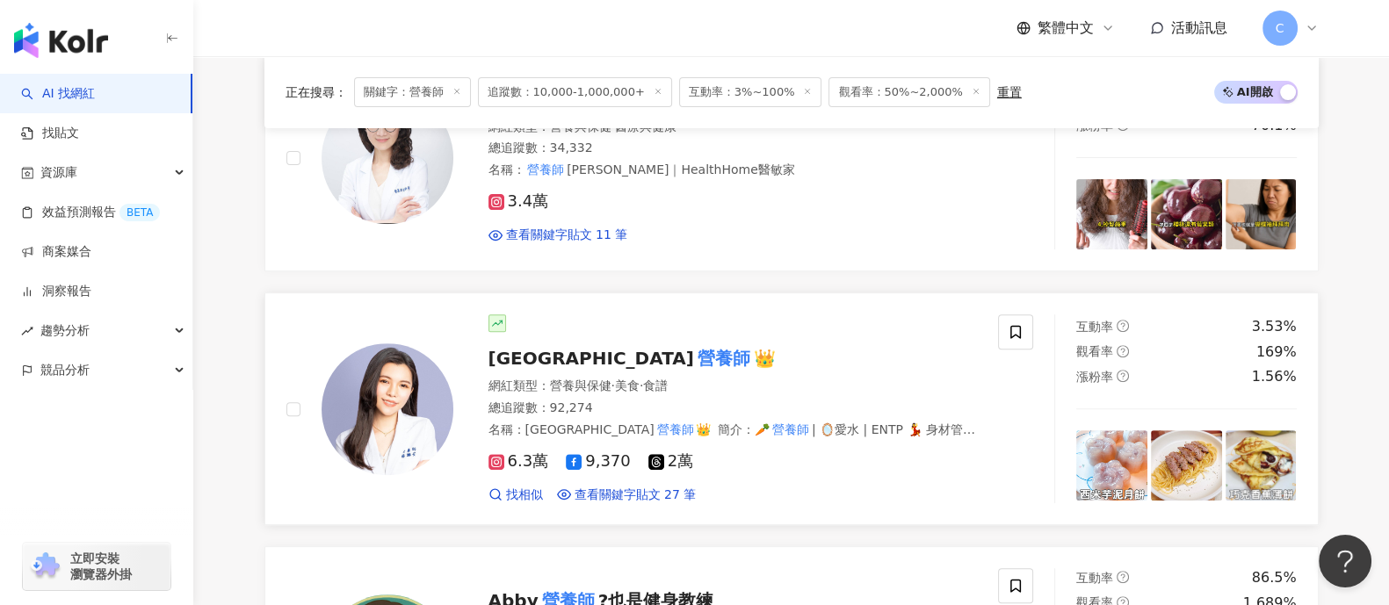
scroll to position [878, 0]
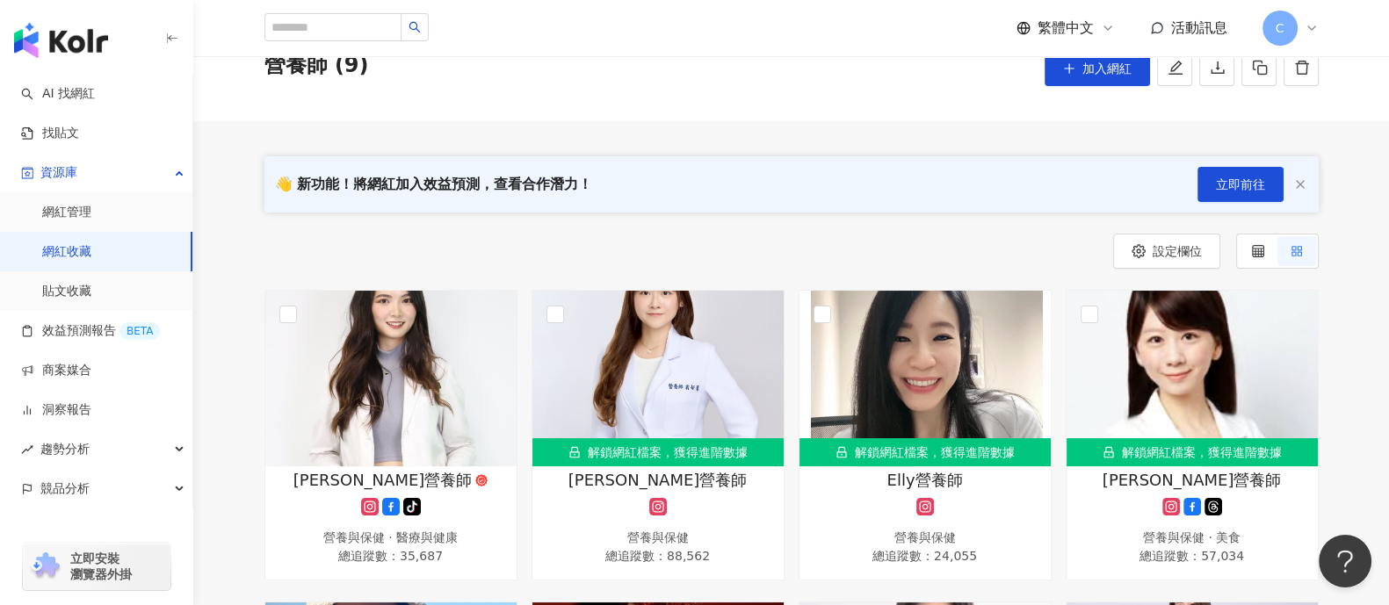
scroll to position [109, 0]
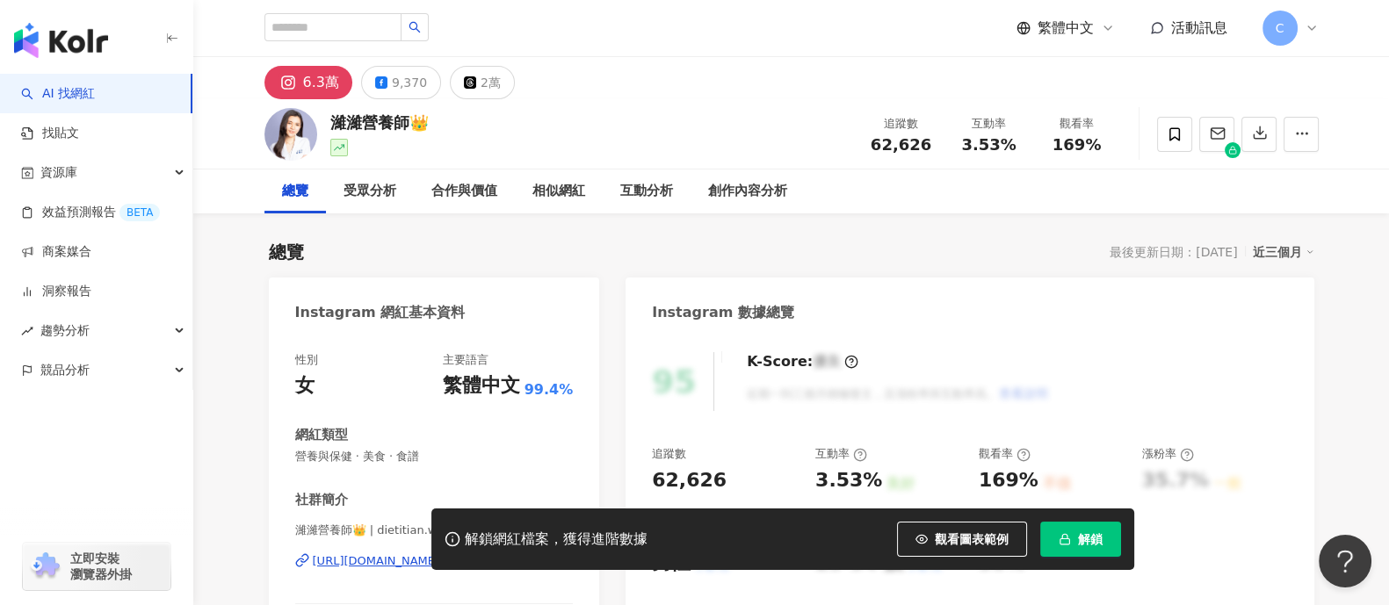
click at [1085, 532] on span "解鎖" at bounding box center [1090, 539] width 25 height 14
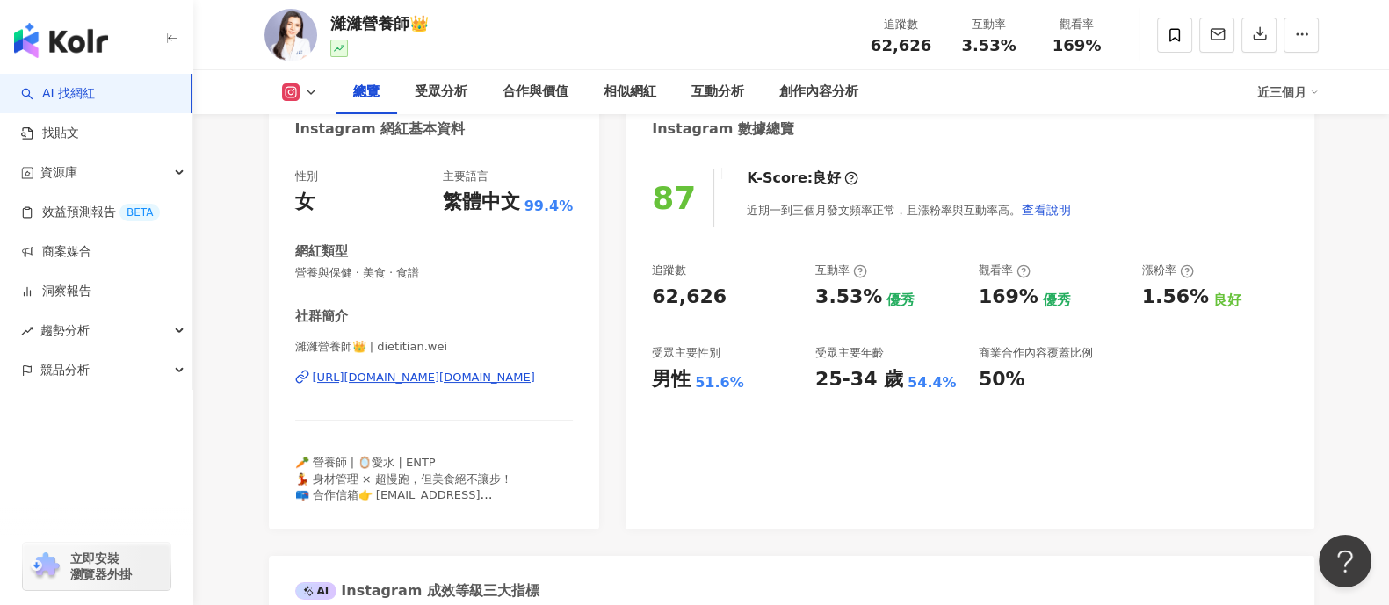
scroll to position [109, 0]
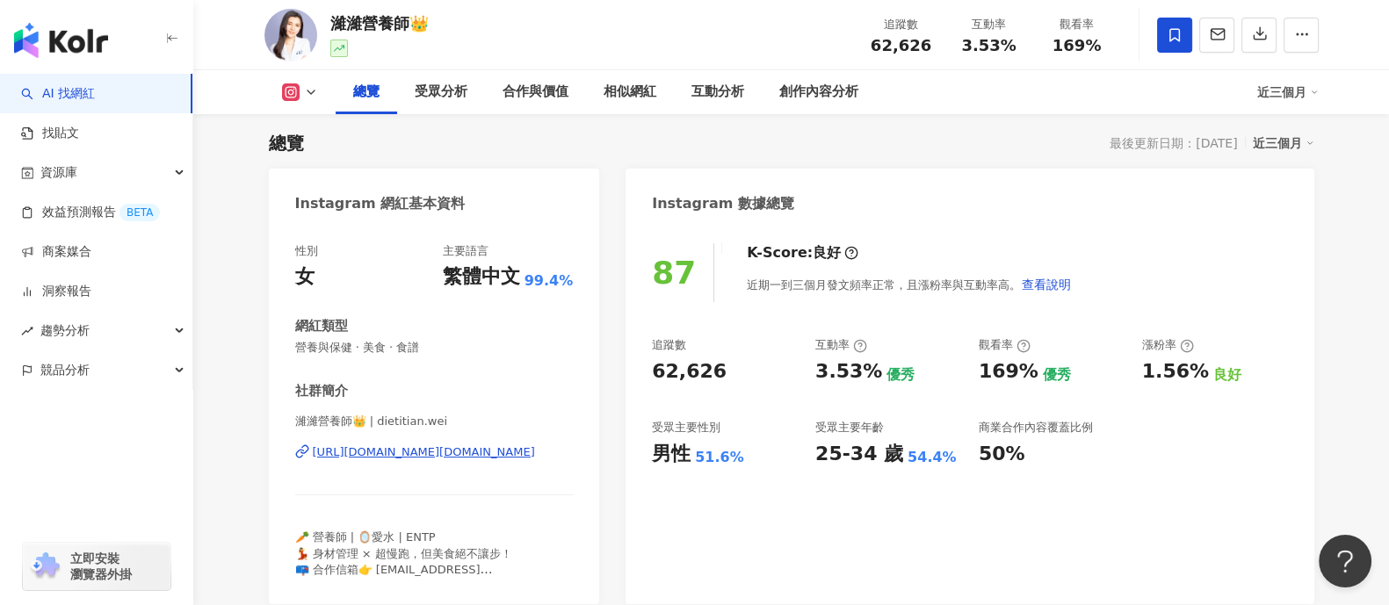
click at [1170, 39] on icon at bounding box center [1175, 34] width 11 height 13
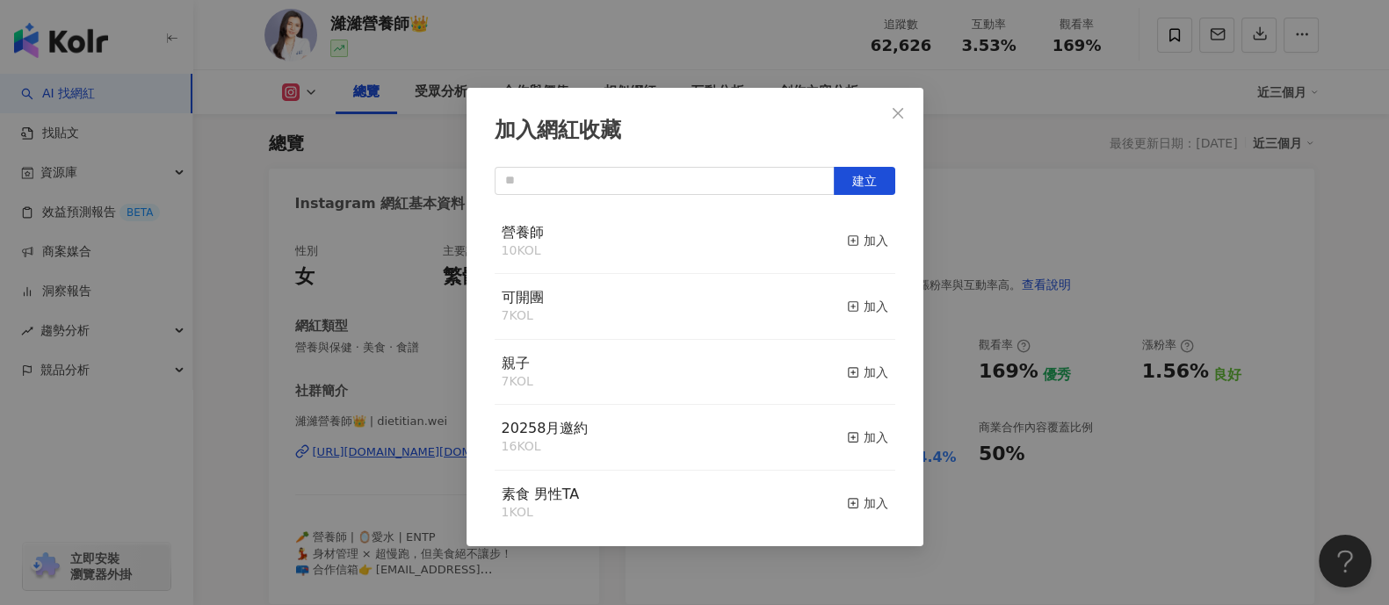
click at [648, 249] on div "營養師 10 KOL 加入" at bounding box center [695, 242] width 401 height 66
click at [847, 248] on span "button" at bounding box center [853, 241] width 12 height 14
click at [895, 112] on icon "close" at bounding box center [898, 113] width 14 height 14
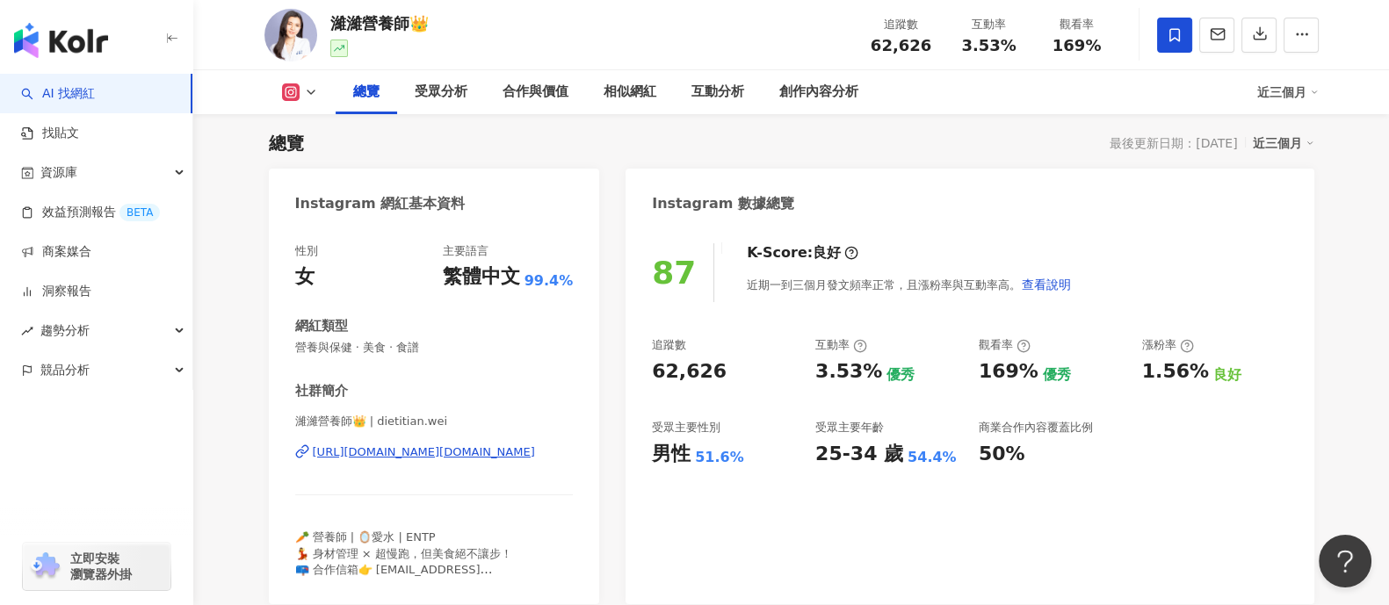
click at [1138, 217] on div "加入網紅收藏 建立 營養師 11 KOL 已加入 可開團 7 KOL 加入 親子 7 KOL 加入 20258月邀約 16 KOL 加入 素食 男性TA 1 …" at bounding box center [694, 302] width 1389 height 605
